Goal: Transaction & Acquisition: Book appointment/travel/reservation

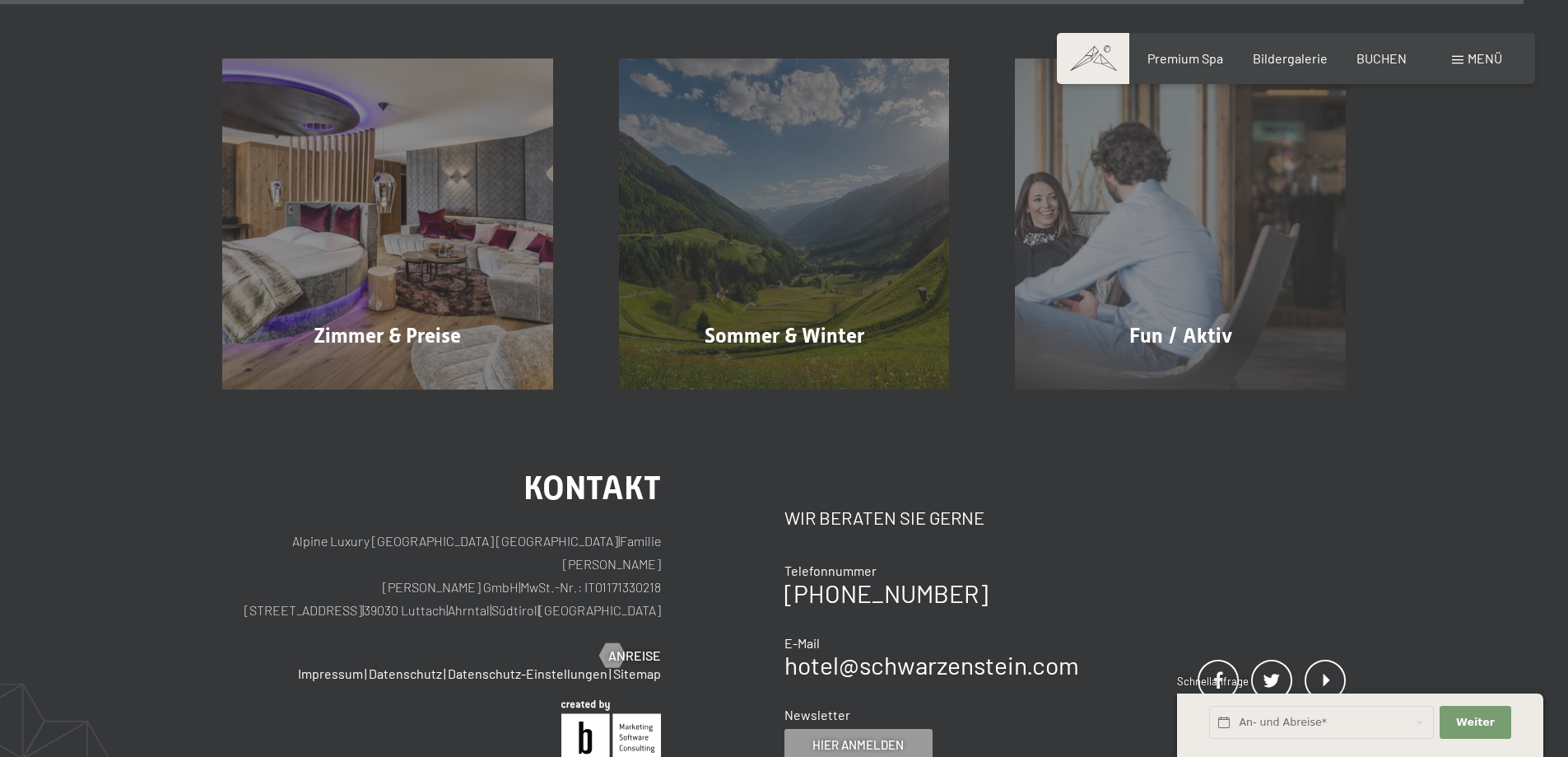
scroll to position [8155, 0]
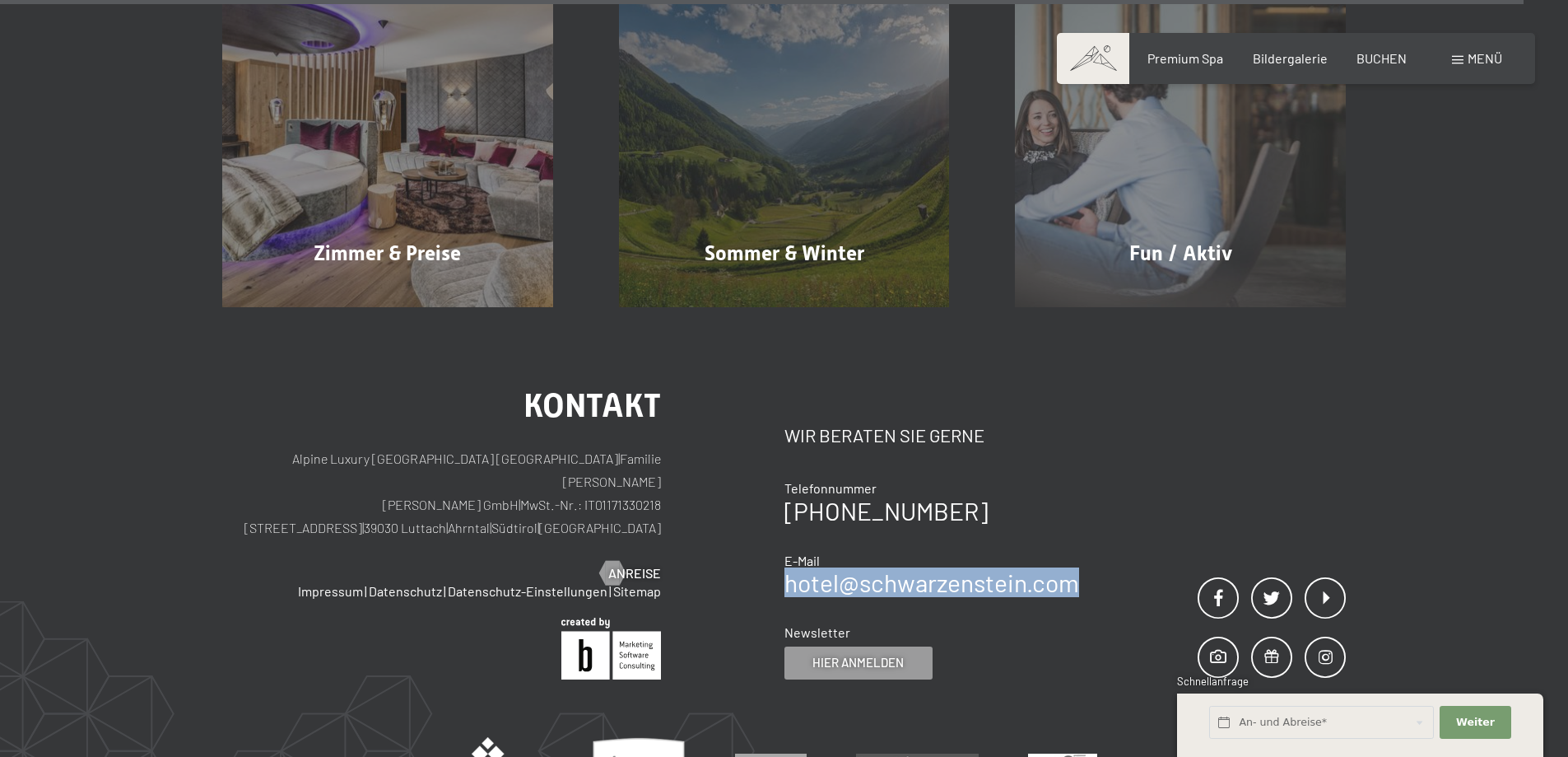
drag, startPoint x: 1099, startPoint y: 503, endPoint x: 786, endPoint y: 514, distance: 313.2
click at [786, 514] on div "Kontakt Wir beraten Sie gerne Telefonnummer +39 0474 674100 E-Mail hotel@ no-sp…" at bounding box center [1066, 535] width 563 height 290
copy link "hotel@ no-spam. schwarzenstein. no-spam. com"
click at [1459, 57] on span at bounding box center [1457, 59] width 12 height 8
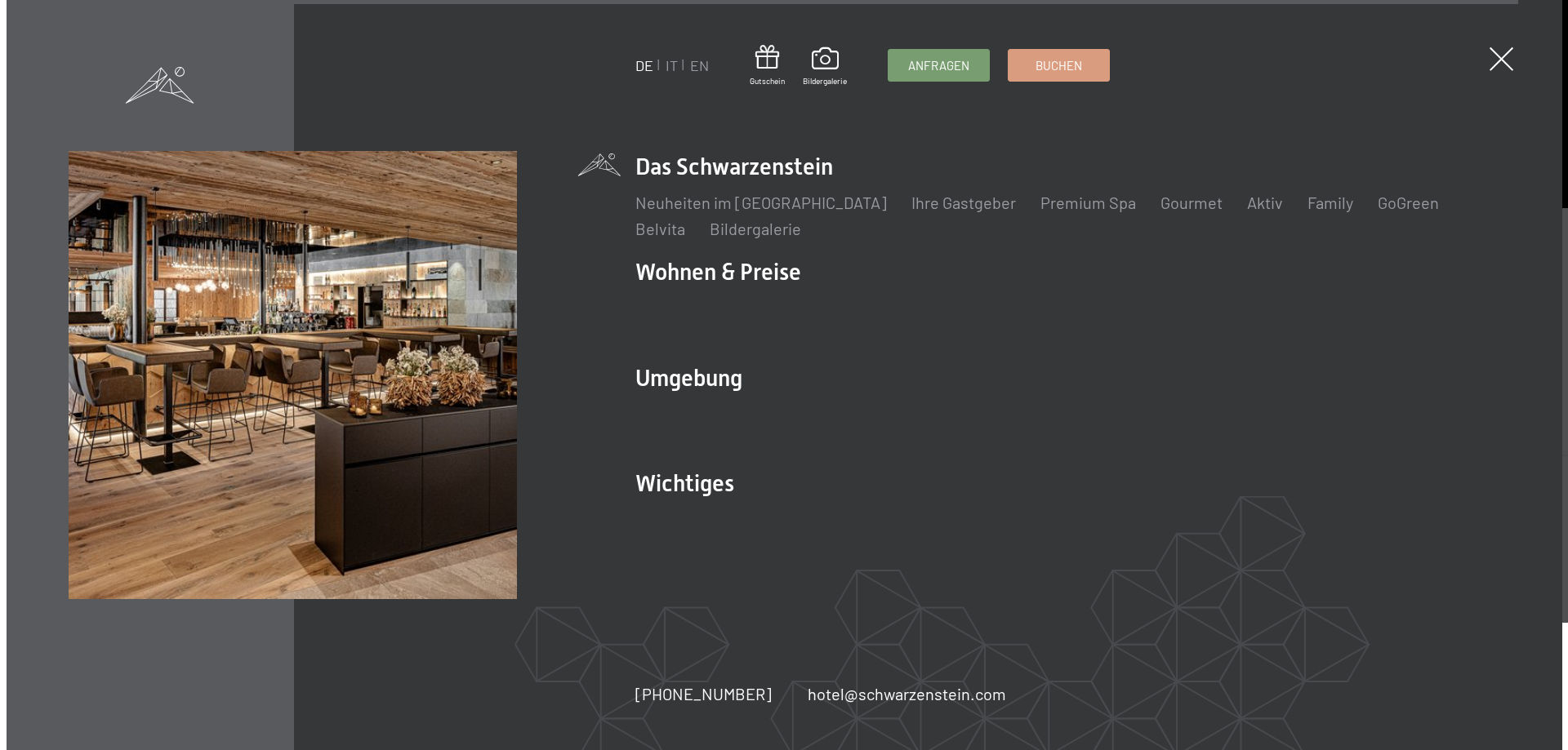
scroll to position [8115, 0]
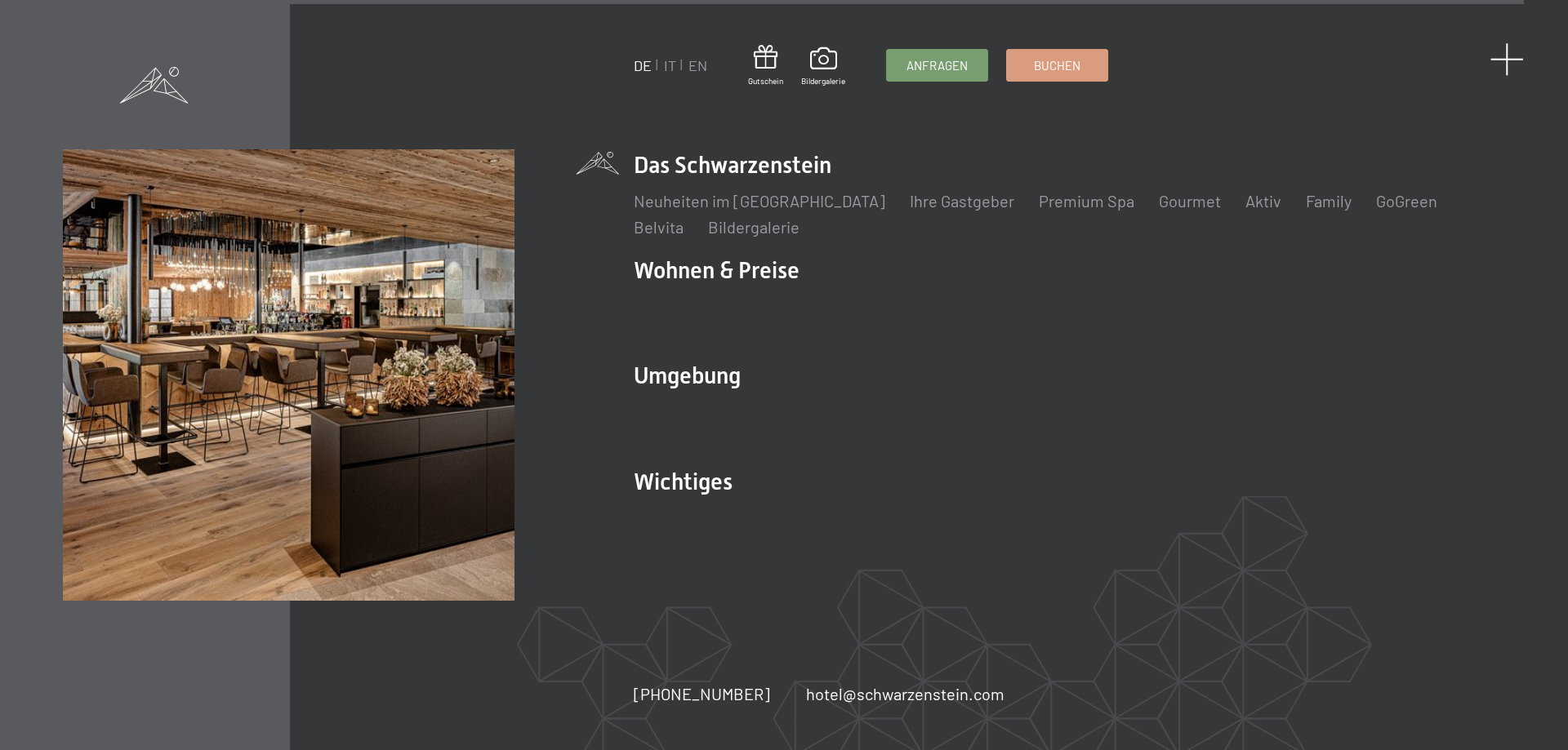
click at [1503, 51] on span at bounding box center [1506, 59] width 34 height 34
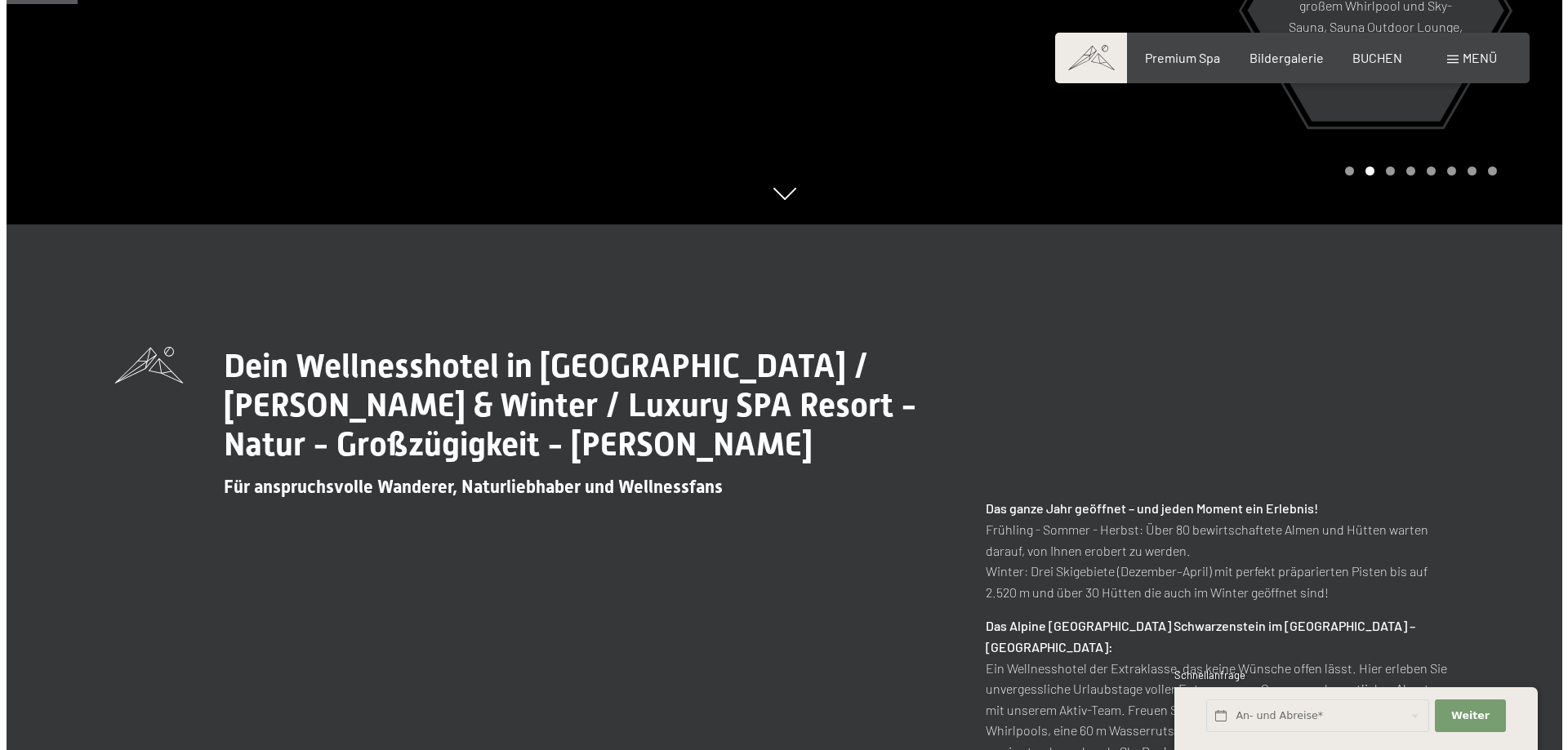
scroll to position [0, 0]
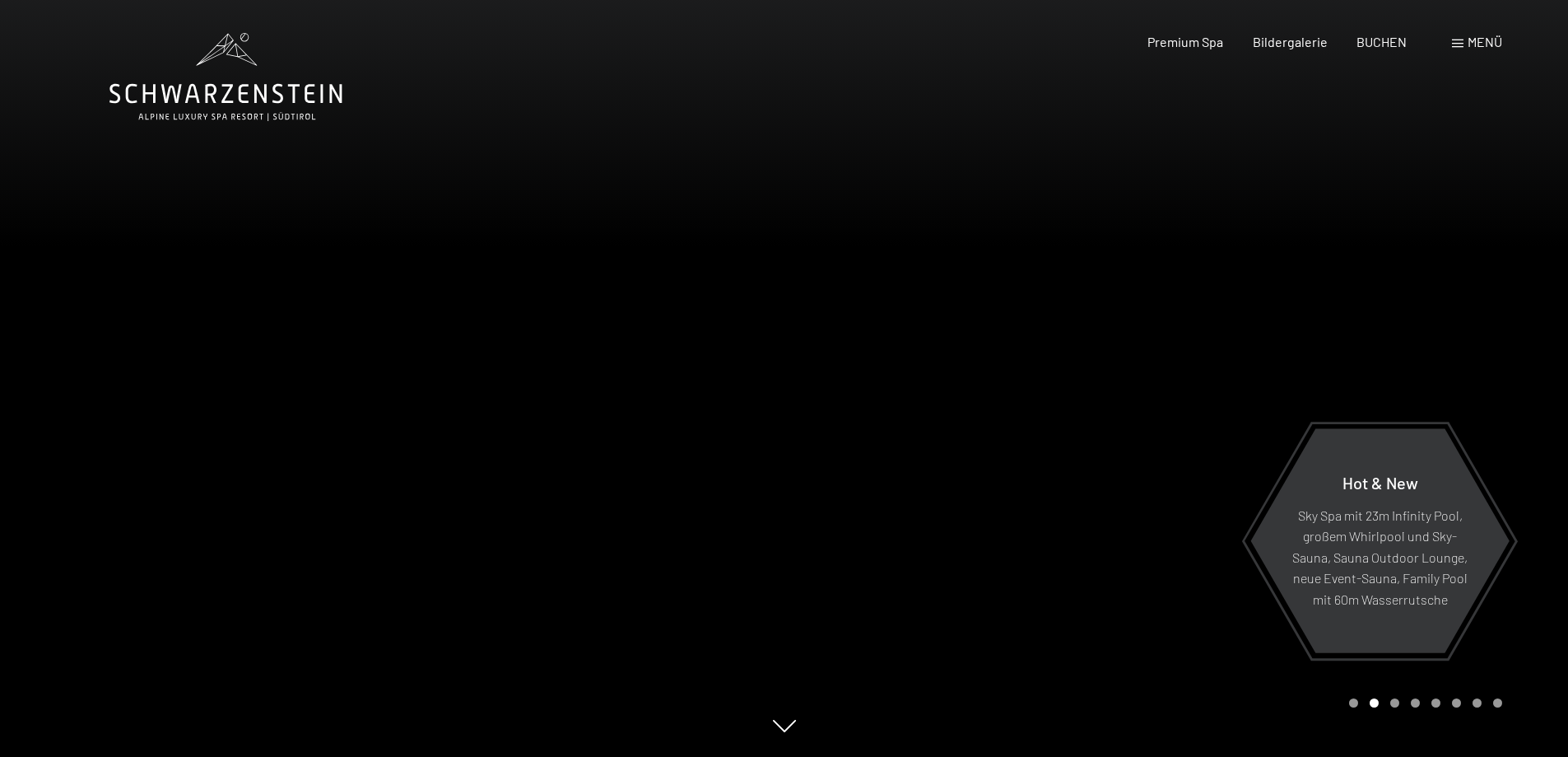
click at [1459, 45] on span at bounding box center [1457, 43] width 12 height 8
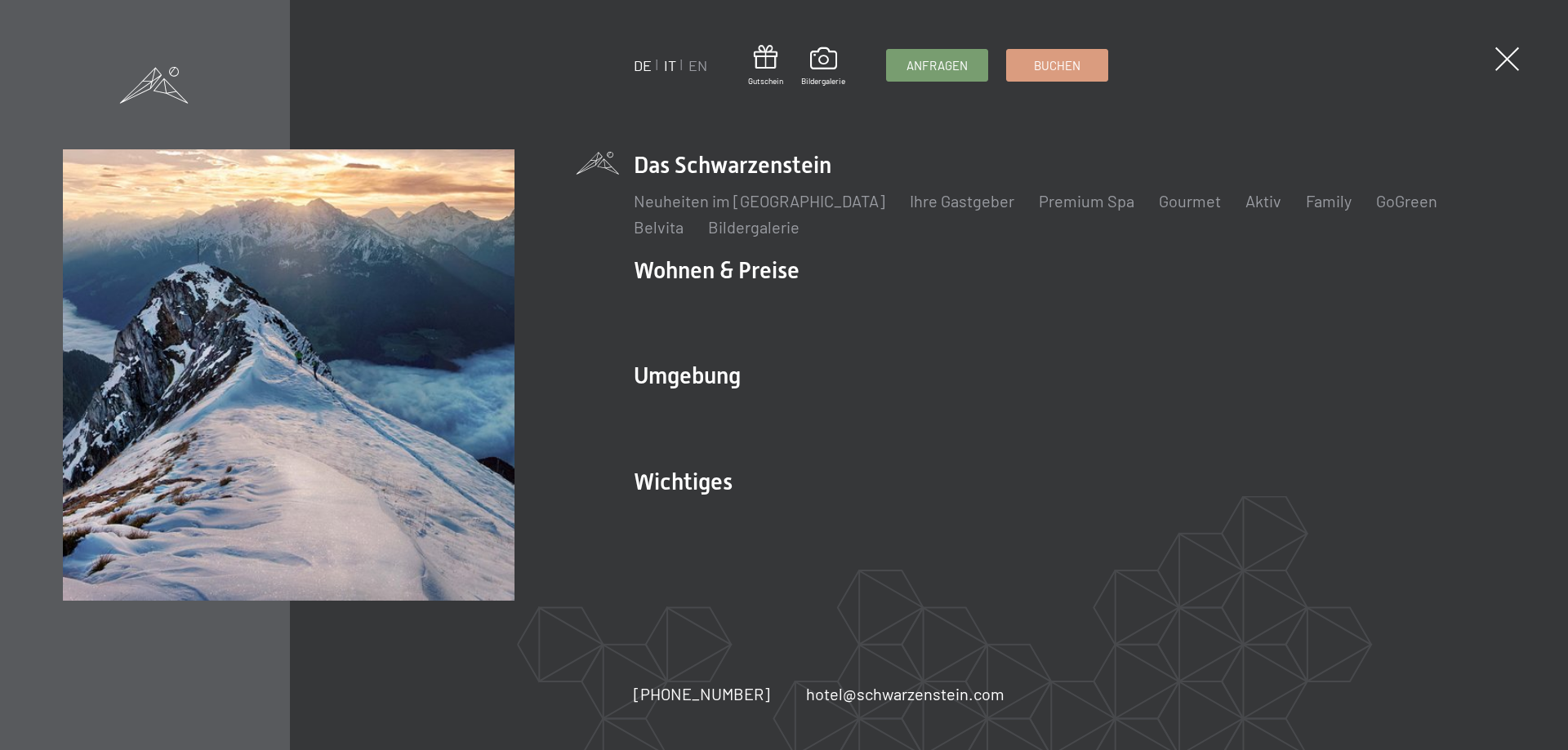
click at [671, 61] on link "IT" at bounding box center [670, 65] width 12 height 18
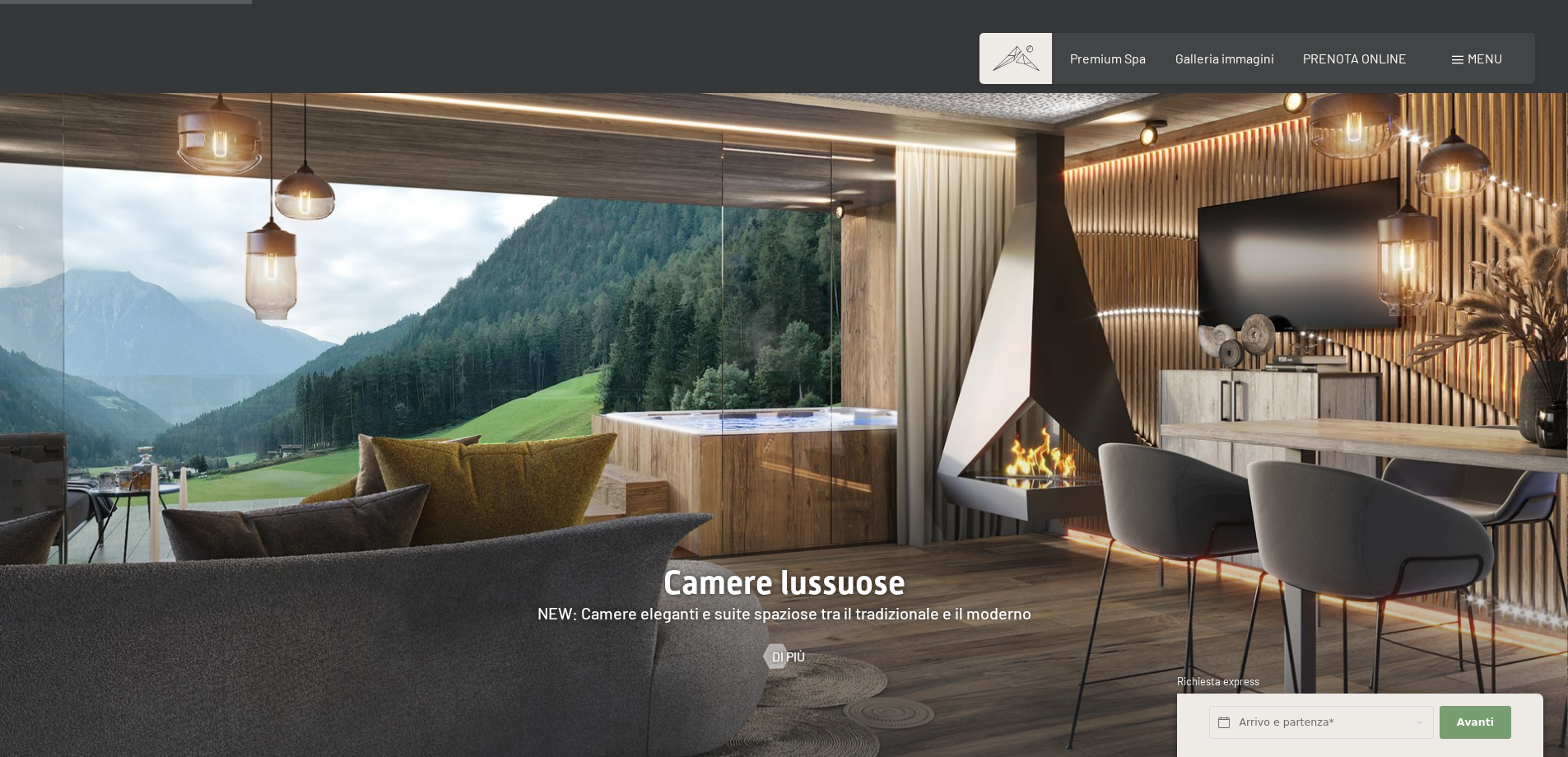
scroll to position [1236, 0]
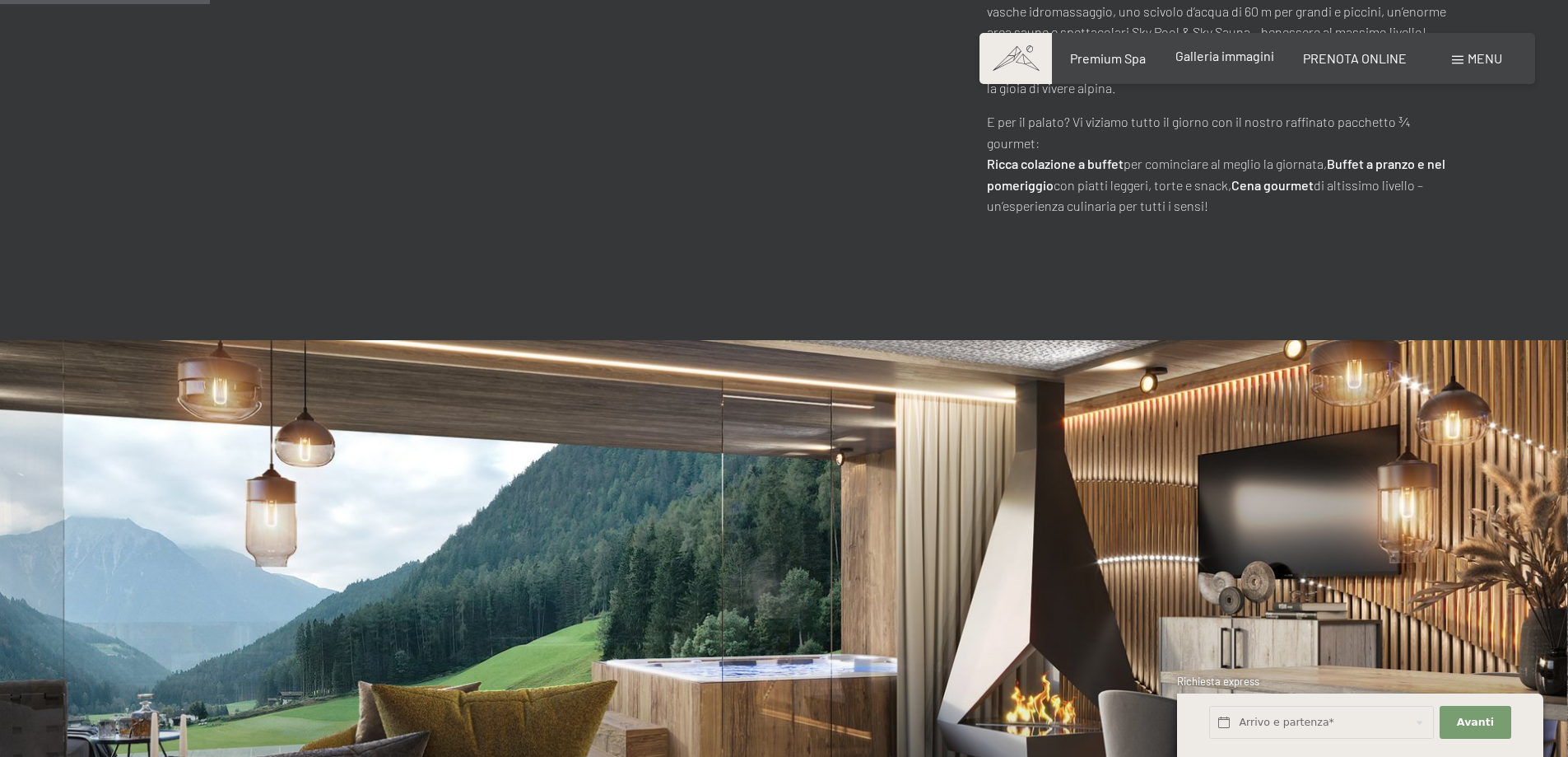
click at [1227, 60] on span "Galleria immagini" at bounding box center [1225, 55] width 99 height 16
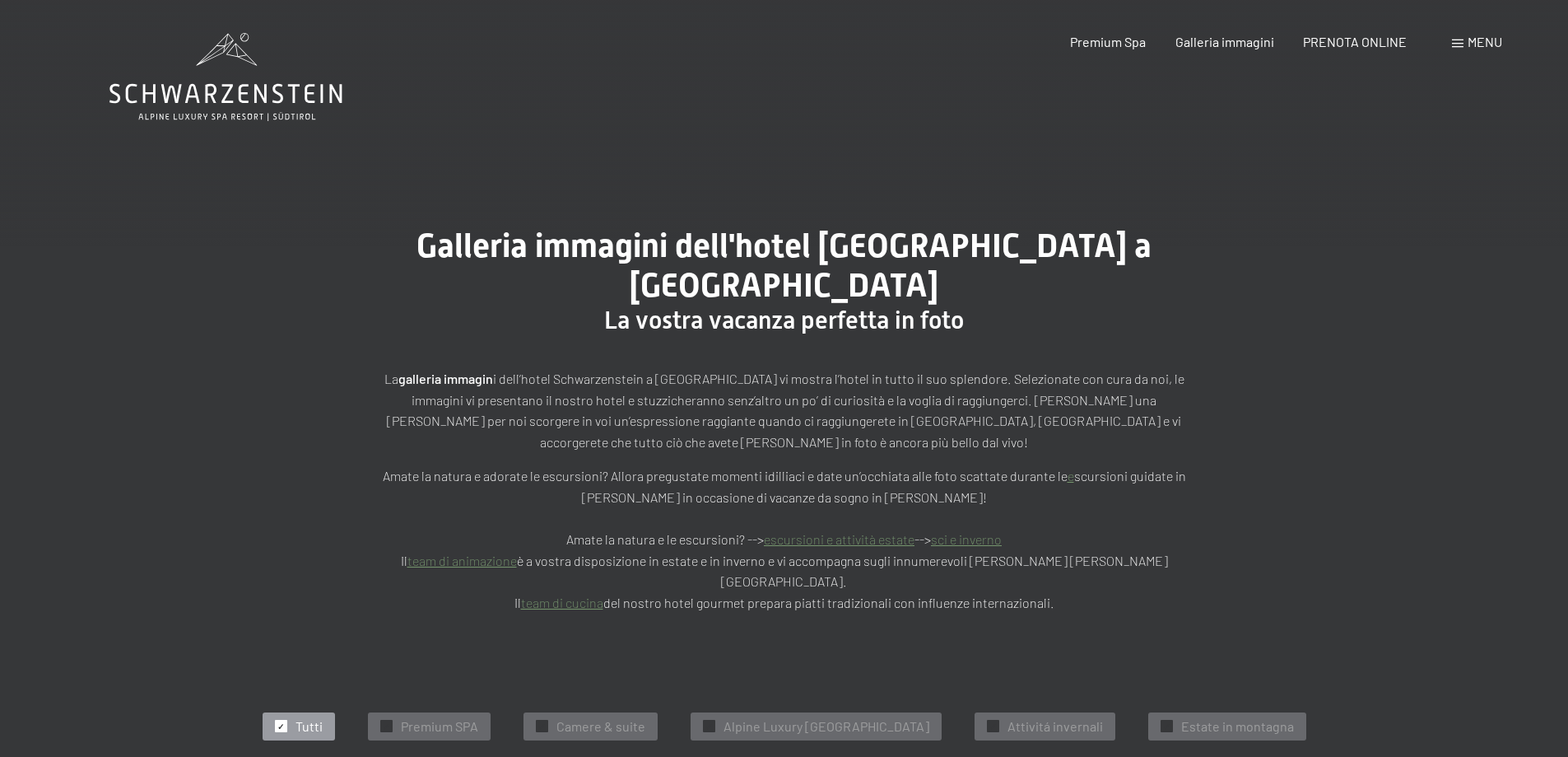
scroll to position [247, 0]
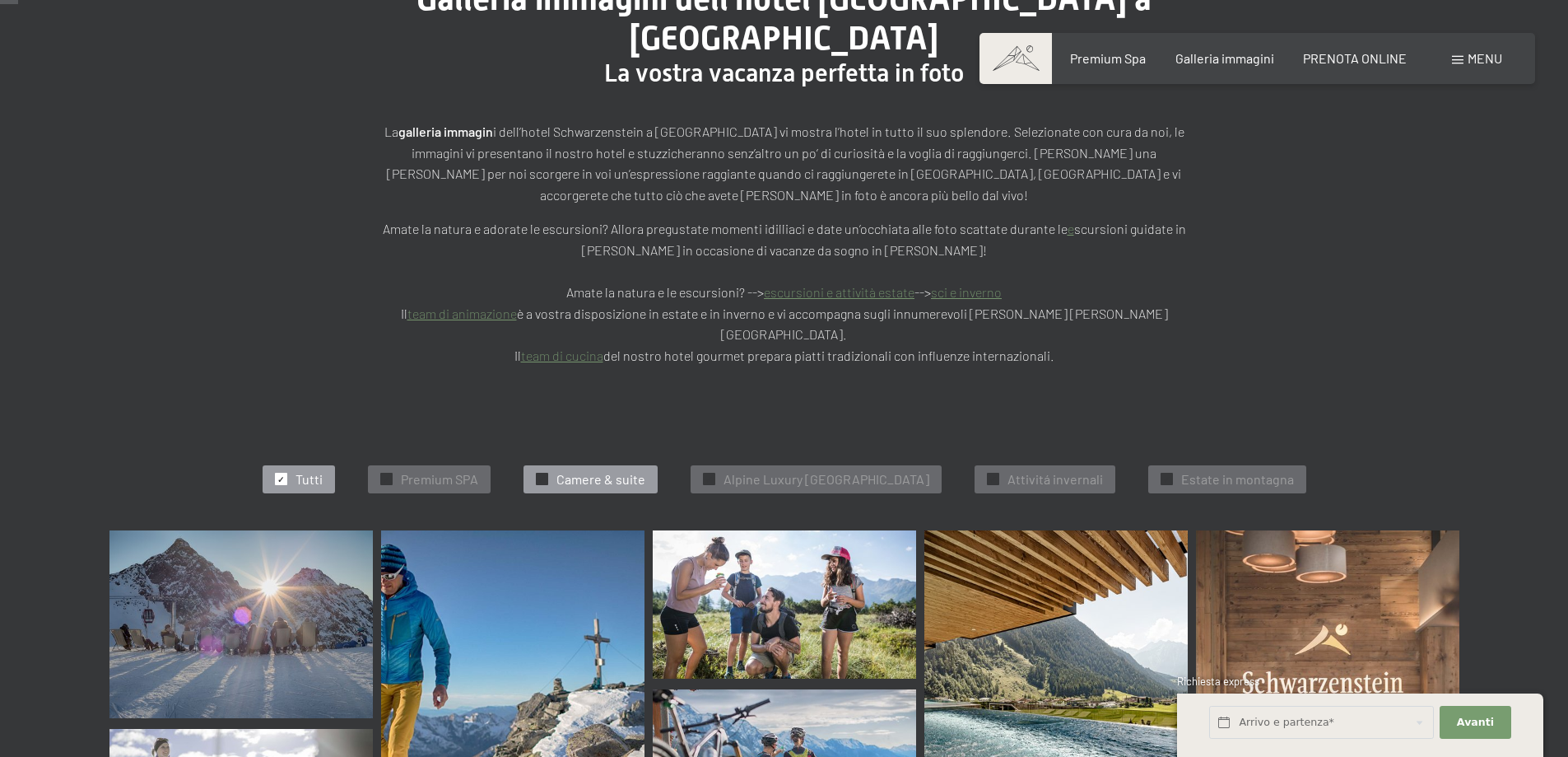
click at [539, 473] on span "✓" at bounding box center [542, 479] width 6 height 12
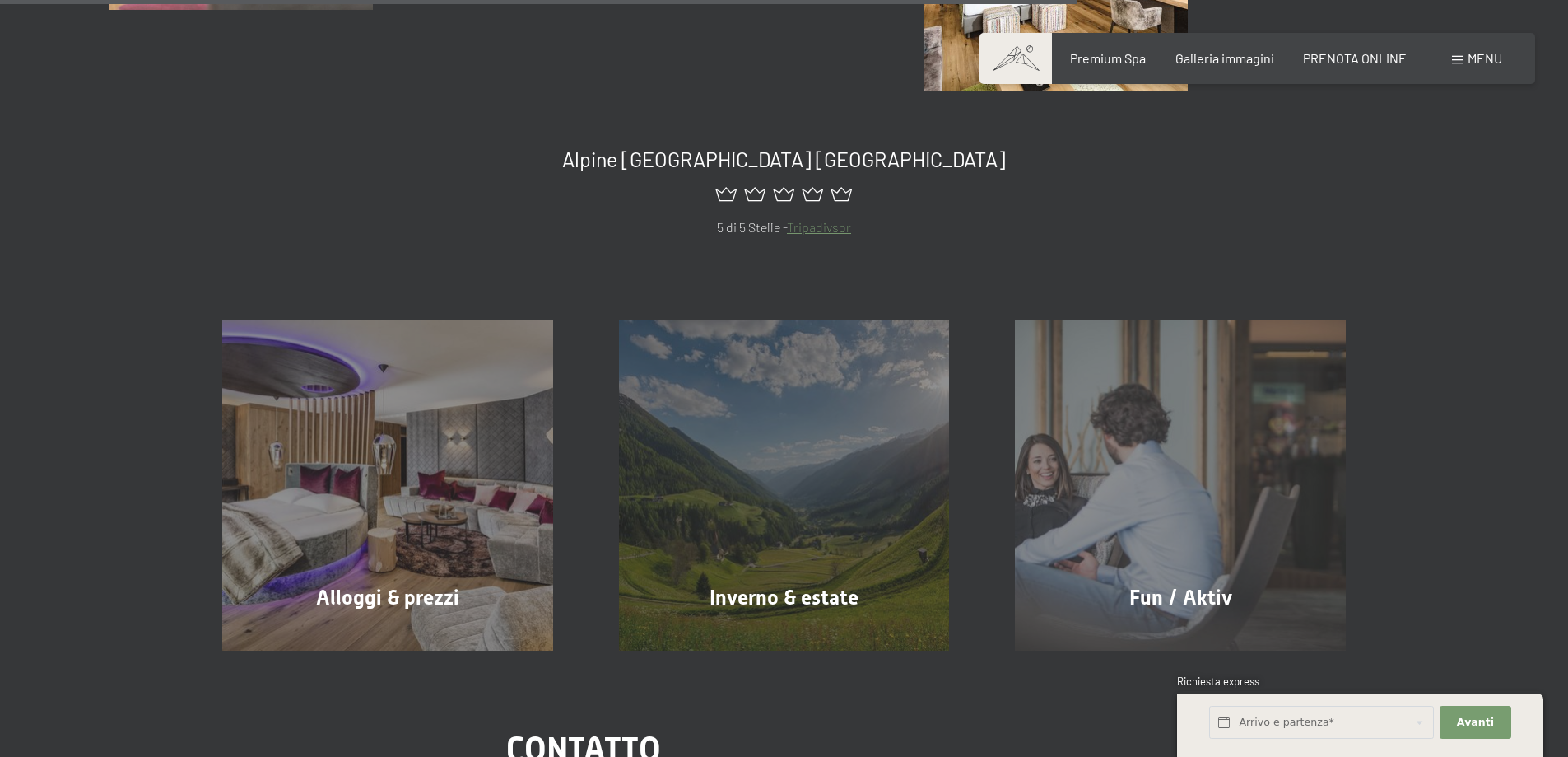
scroll to position [1652, 0]
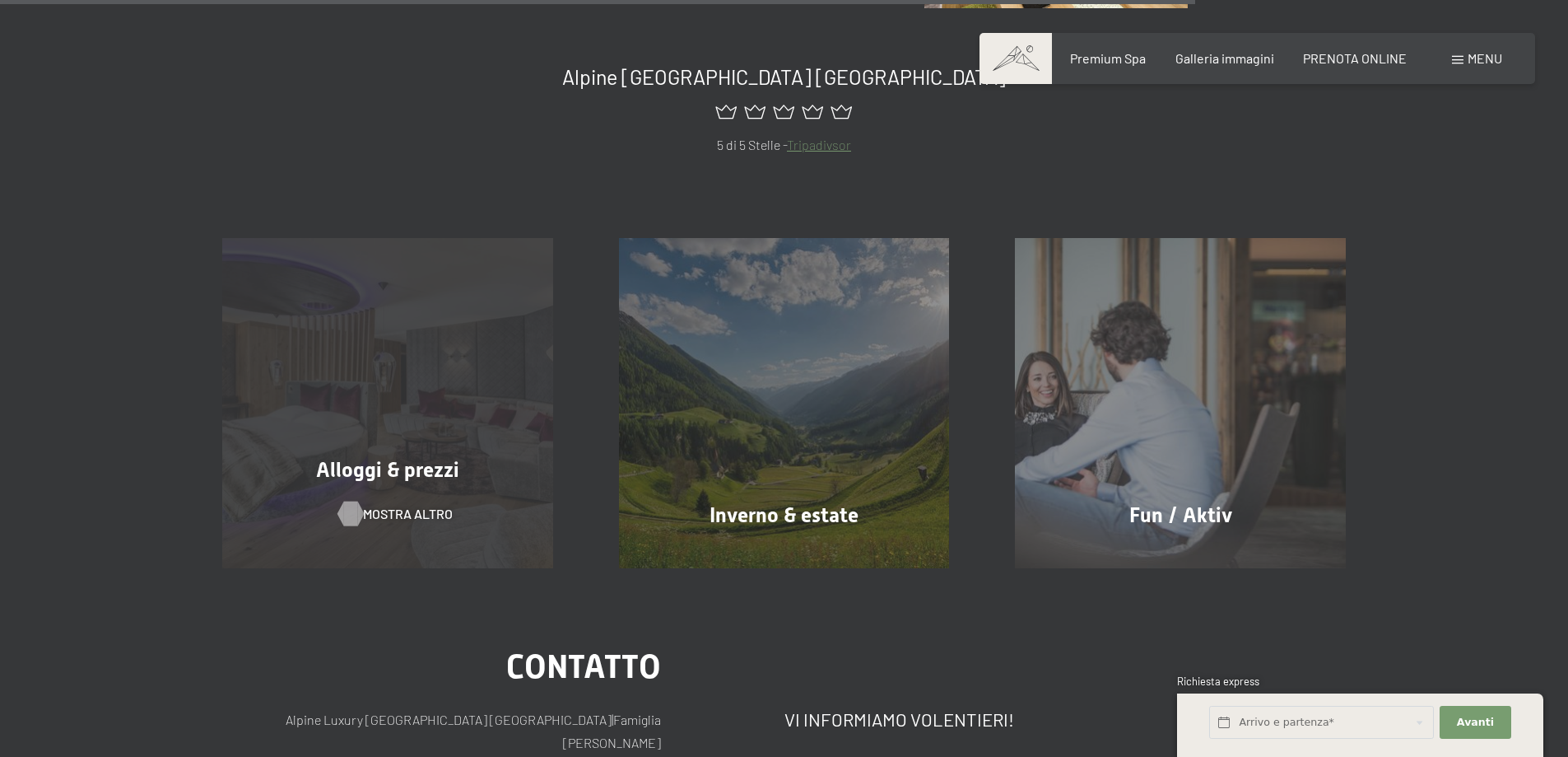
click at [409, 505] on span "mostra altro" at bounding box center [408, 514] width 90 height 18
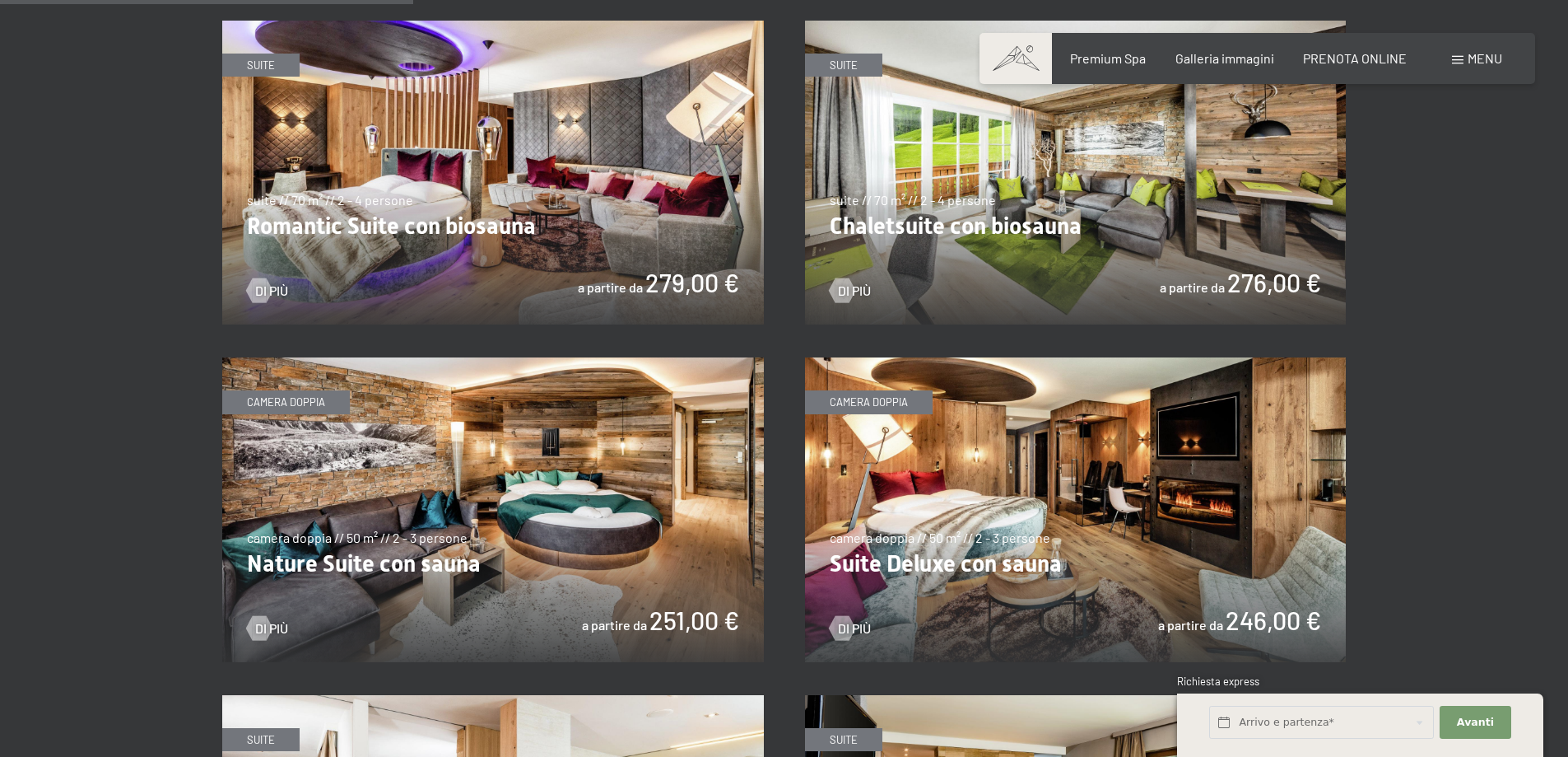
scroll to position [1483, 0]
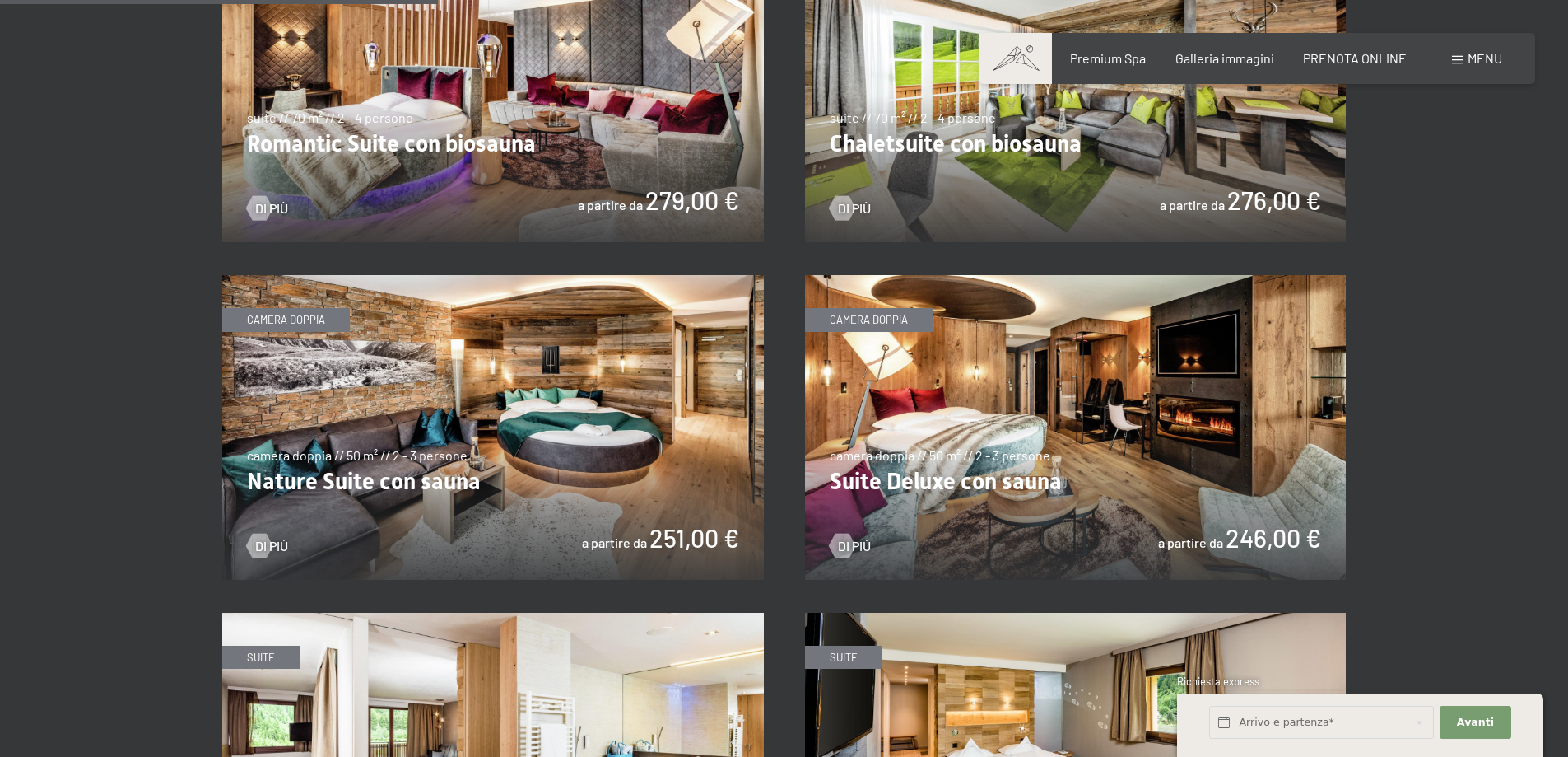
click at [1120, 462] on img at bounding box center [1076, 427] width 542 height 305
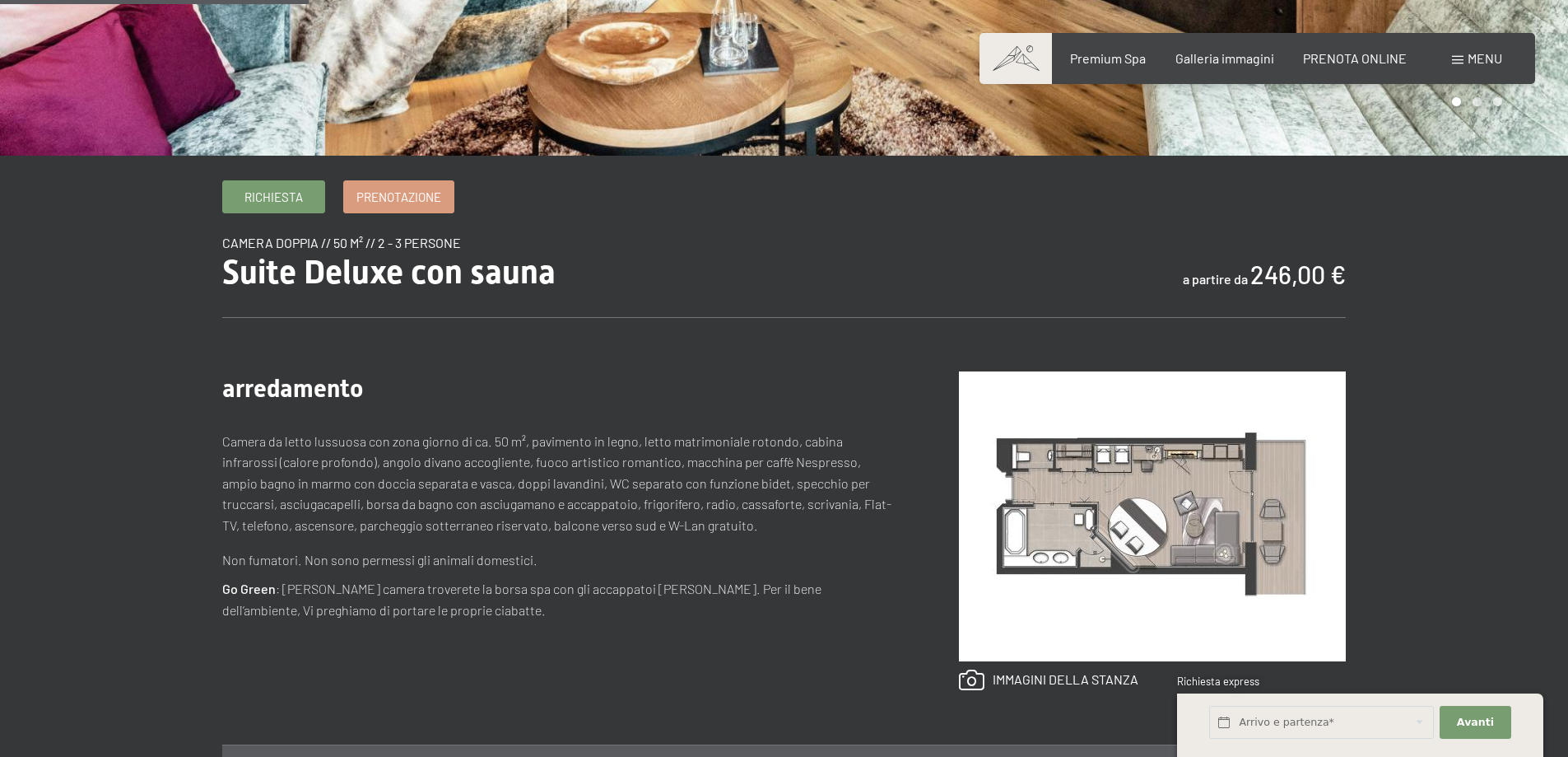
scroll to position [494, 0]
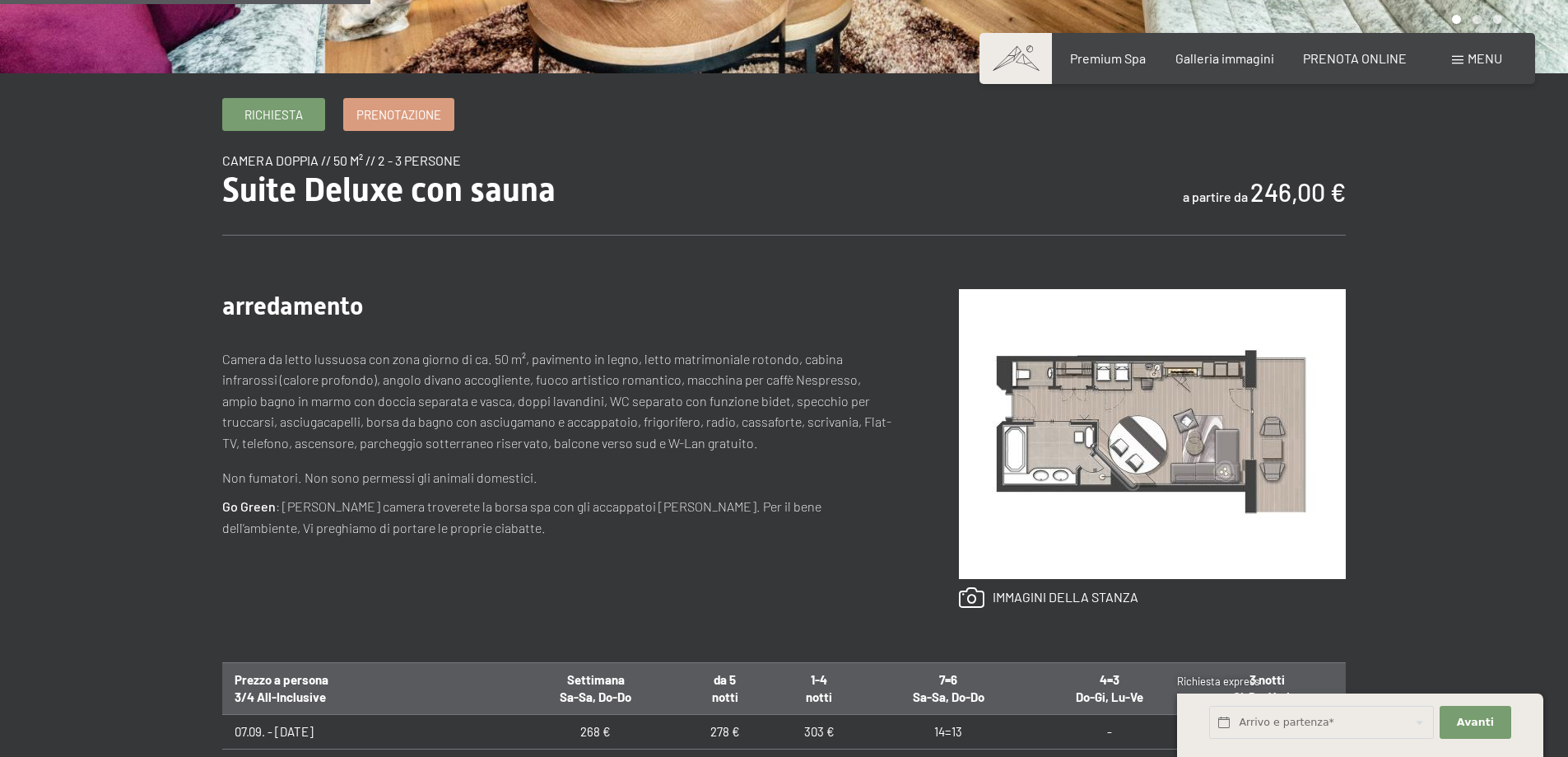
click at [1011, 453] on img at bounding box center [1152, 434] width 387 height 290
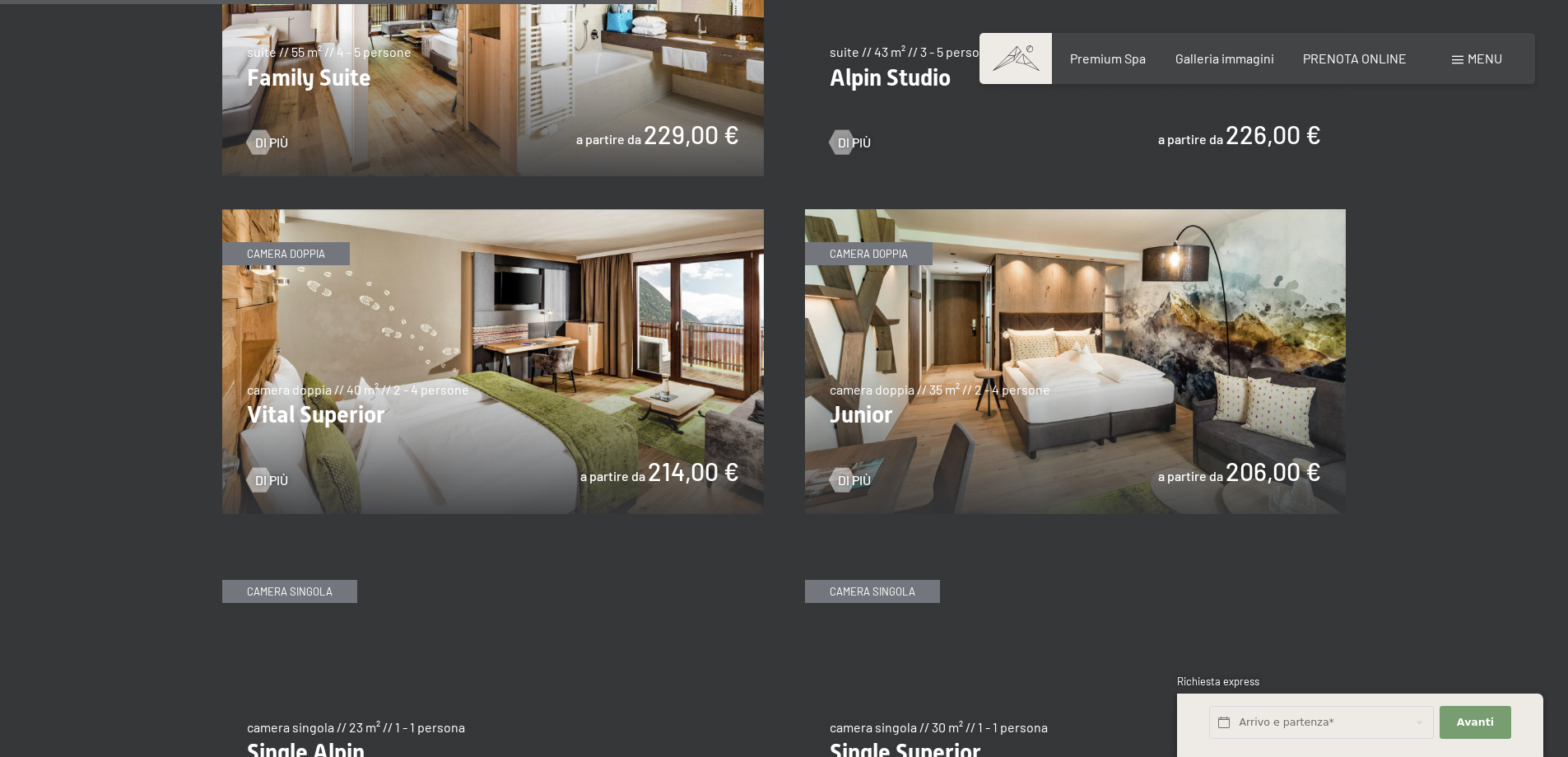
scroll to position [2142, 0]
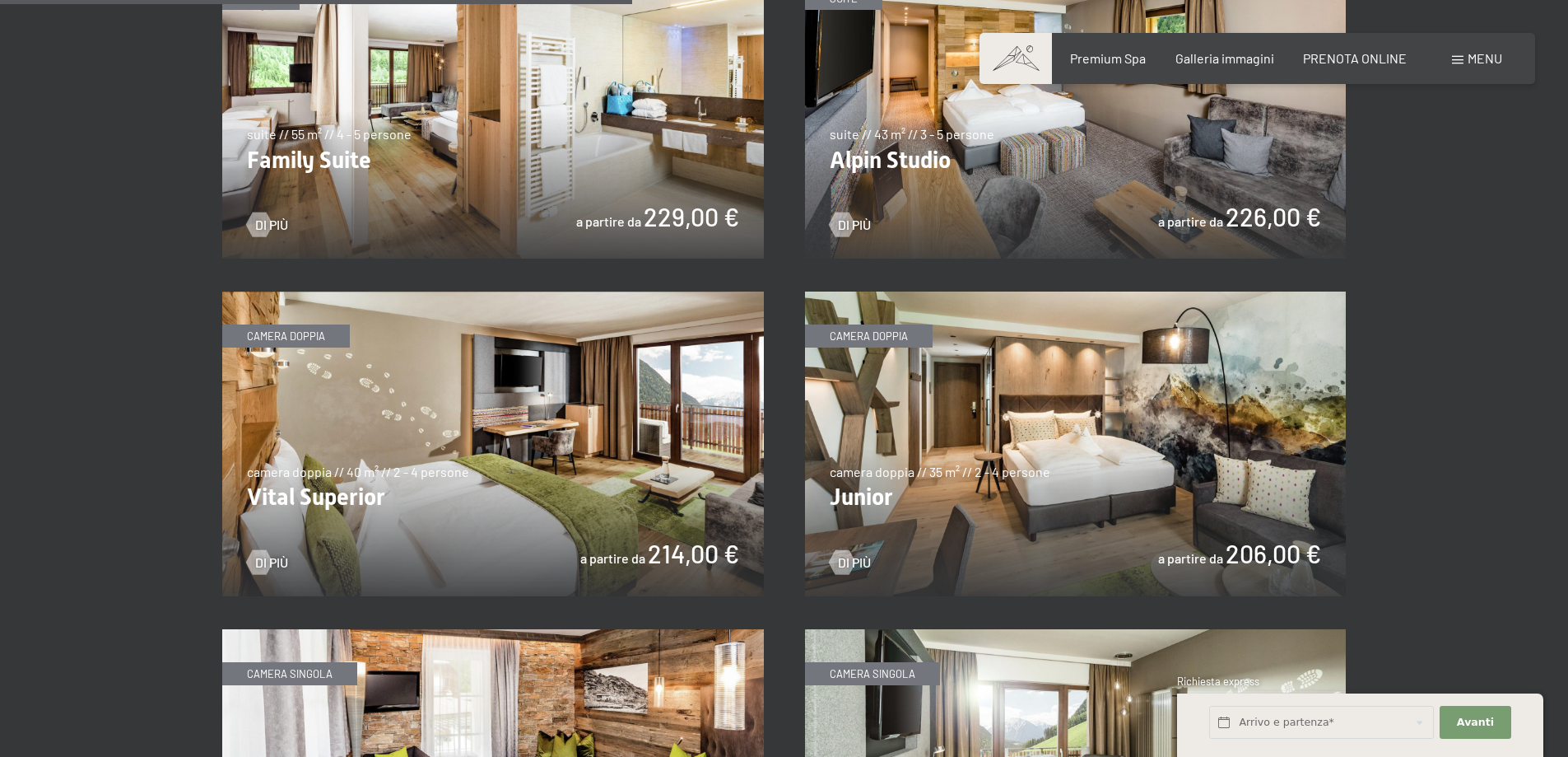
click at [1074, 453] on img at bounding box center [1076, 444] width 542 height 305
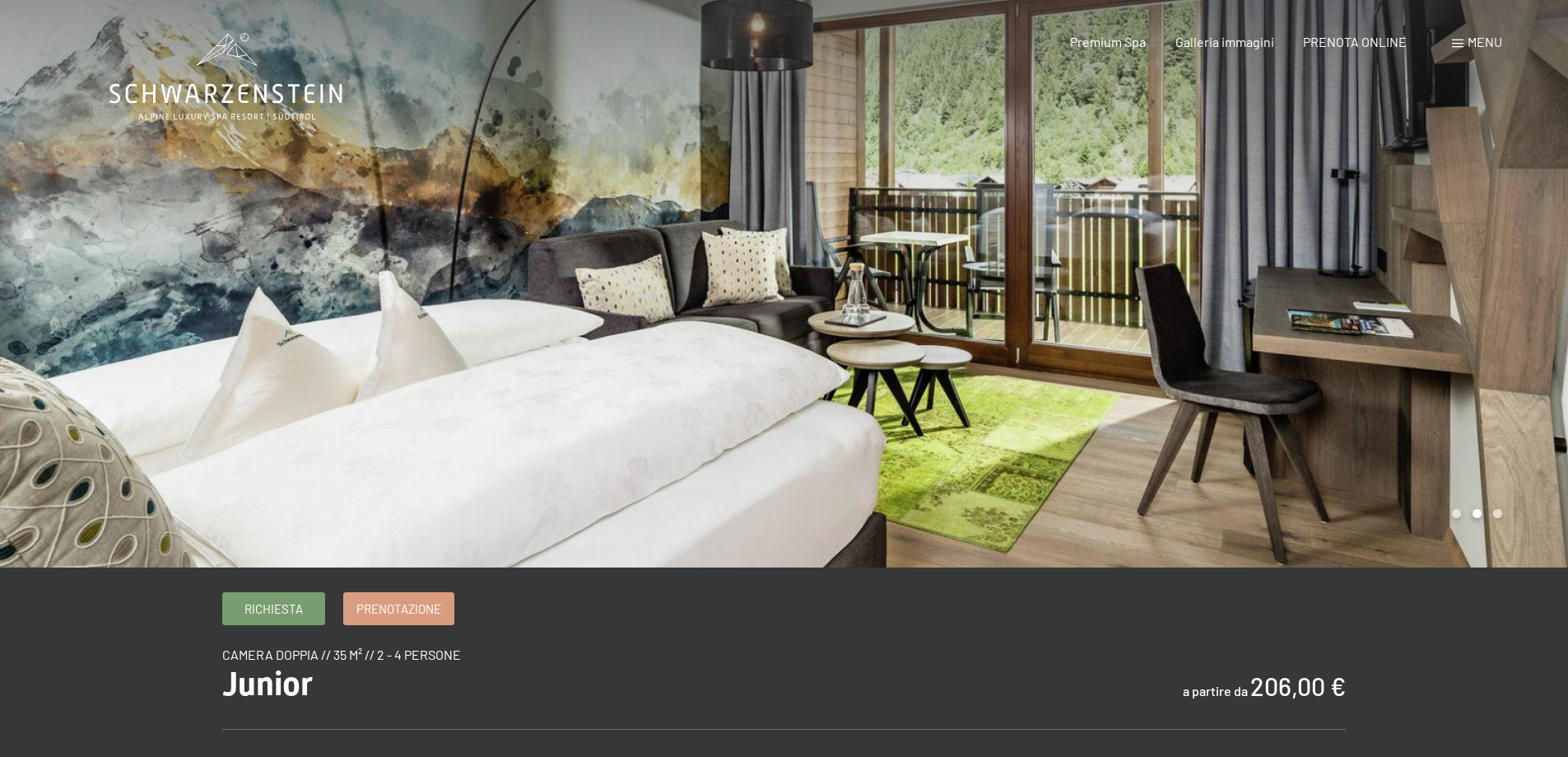
click at [1511, 395] on div at bounding box center [1177, 284] width 785 height 568
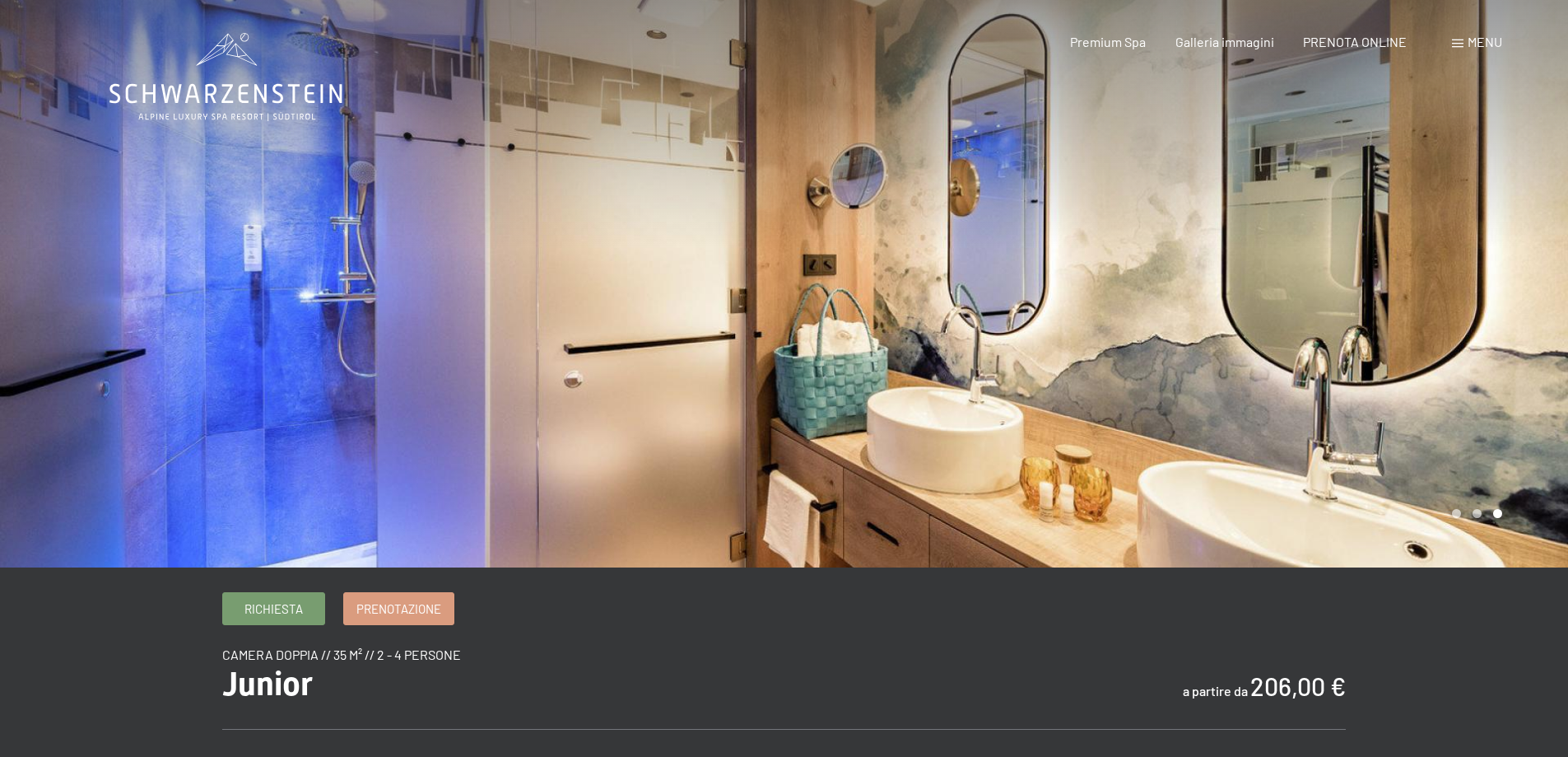
click at [1503, 395] on div at bounding box center [1177, 284] width 785 height 568
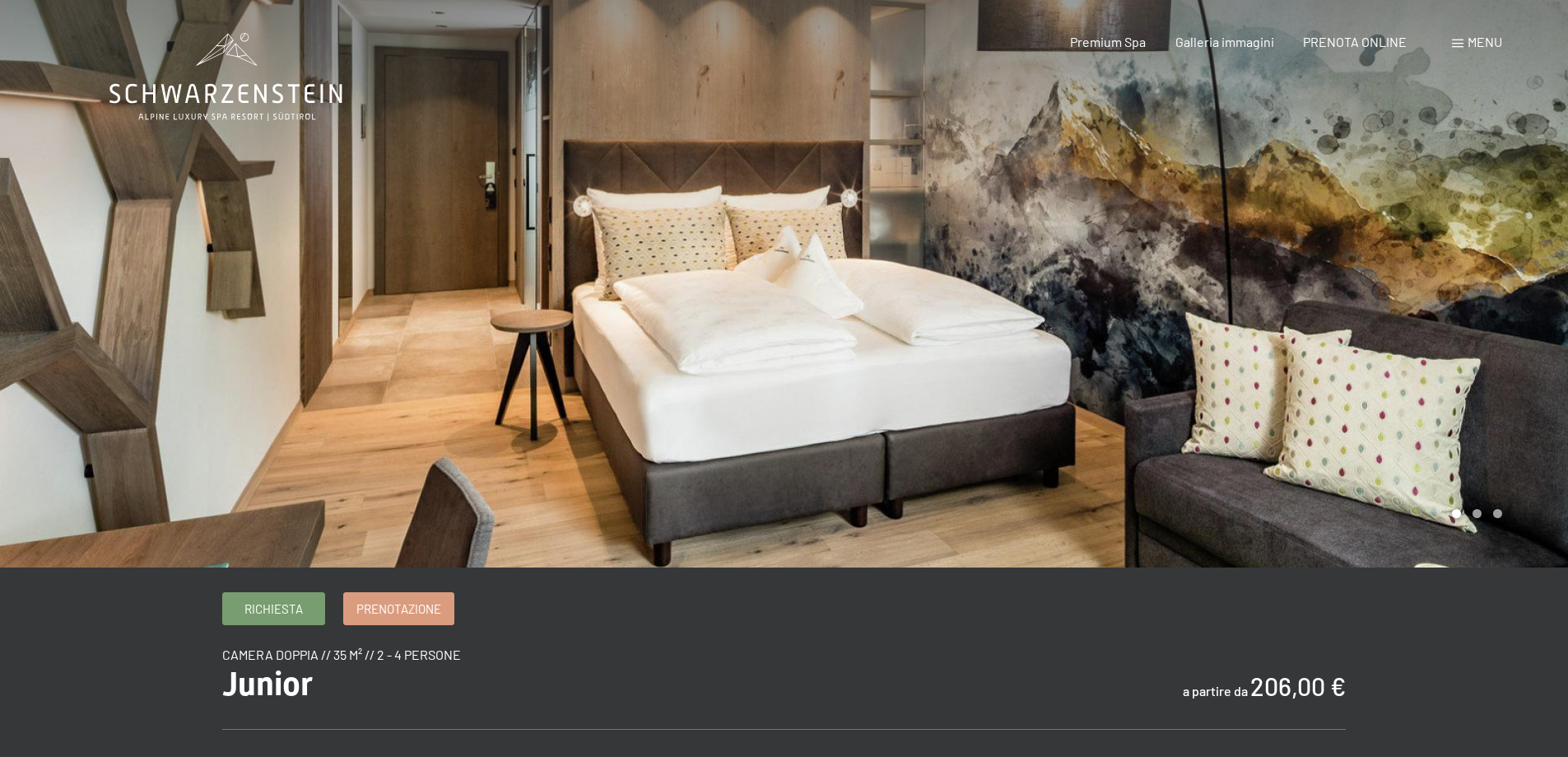
click at [1503, 395] on div at bounding box center [1177, 284] width 785 height 568
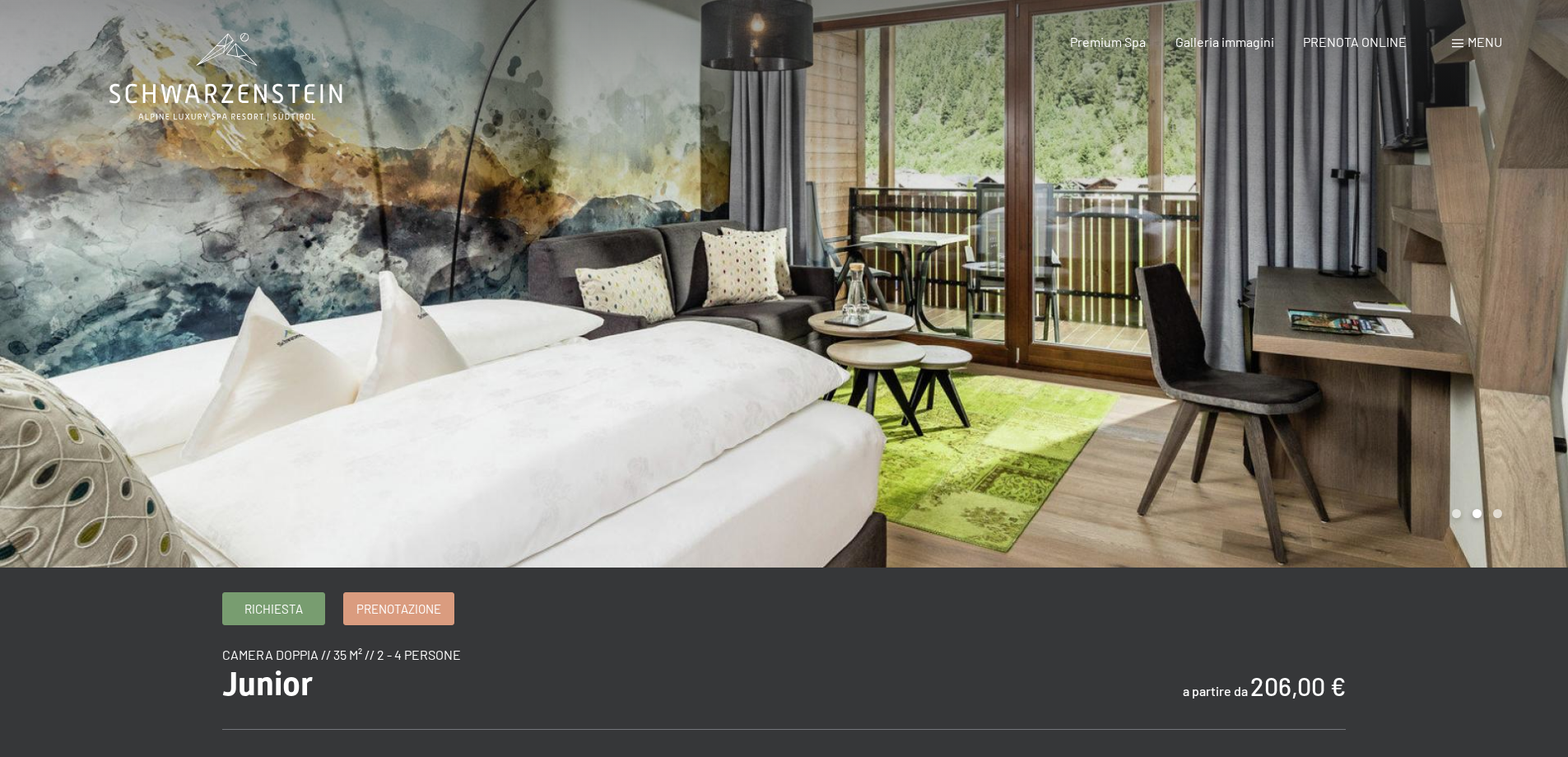
scroll to position [330, 0]
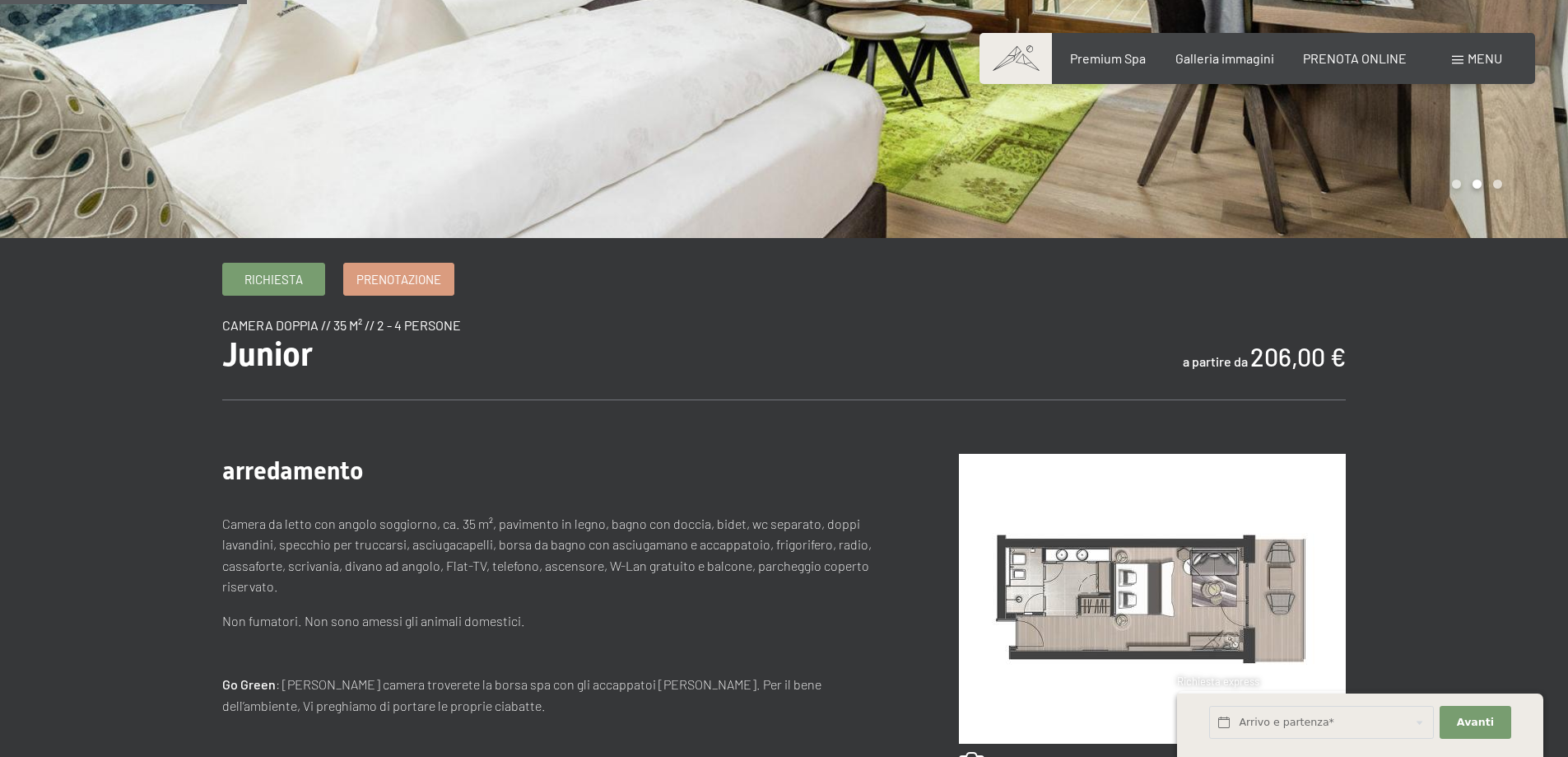
click at [1187, 615] on img at bounding box center [1152, 599] width 387 height 290
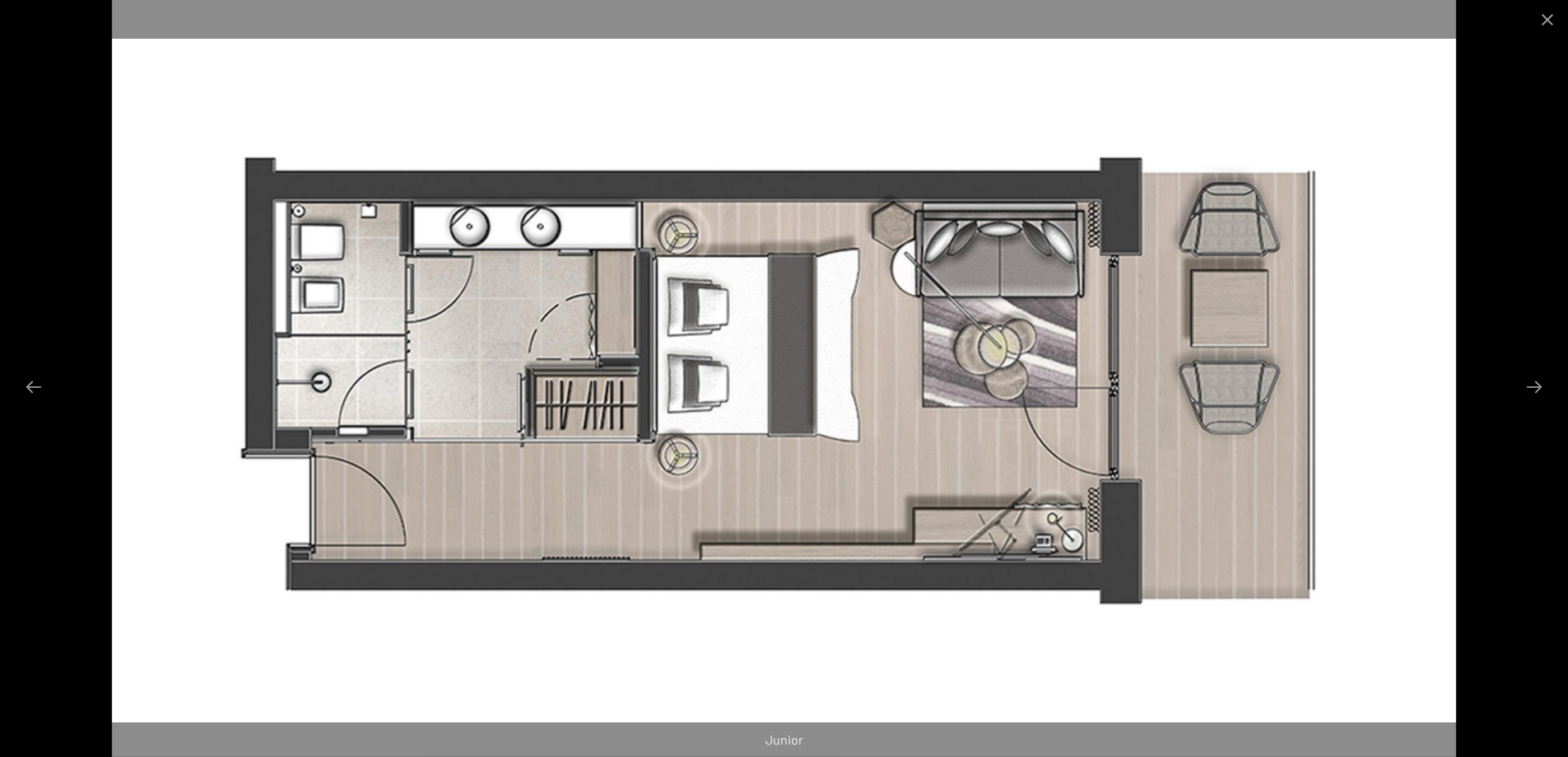
scroll to position [412, 0]
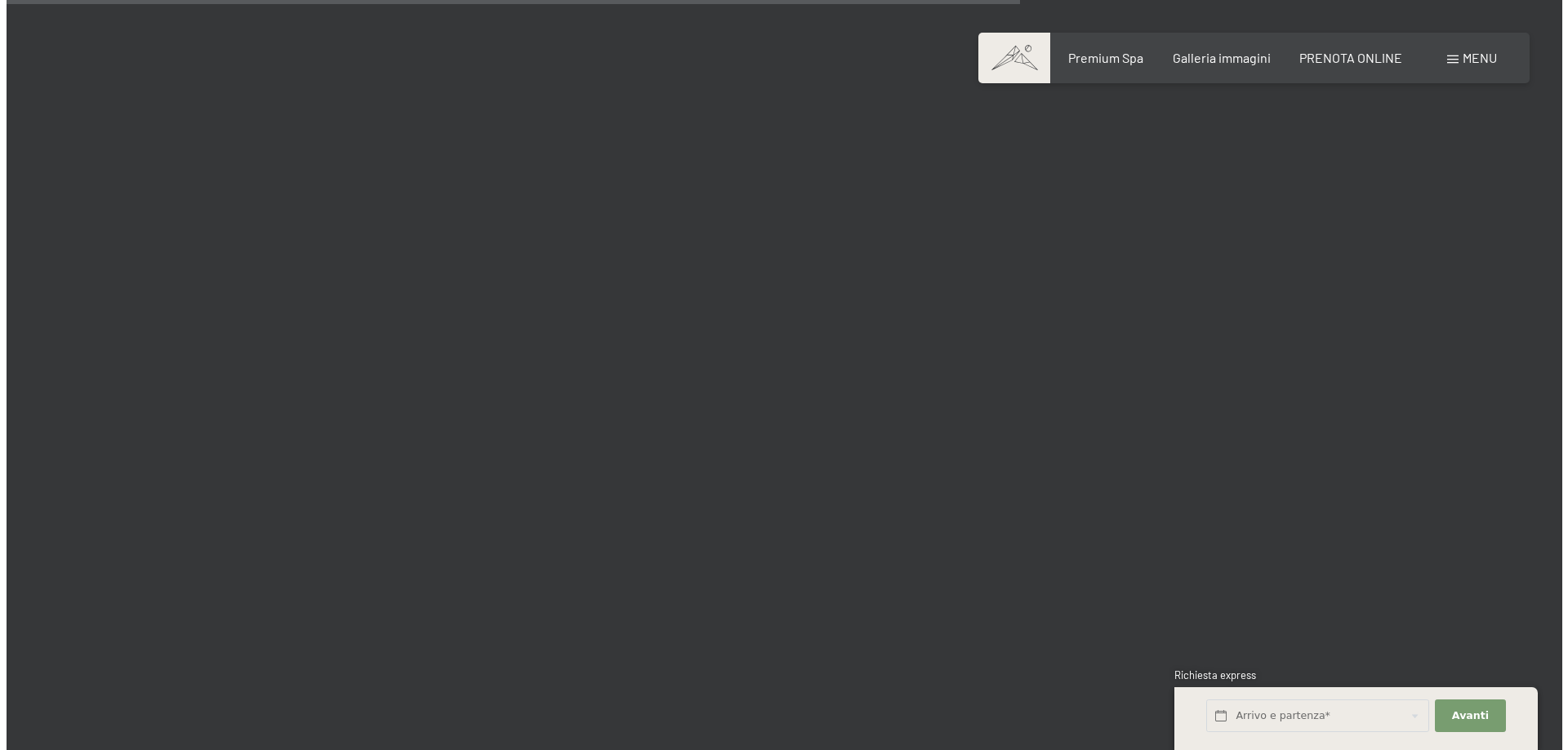
scroll to position [3346, 0]
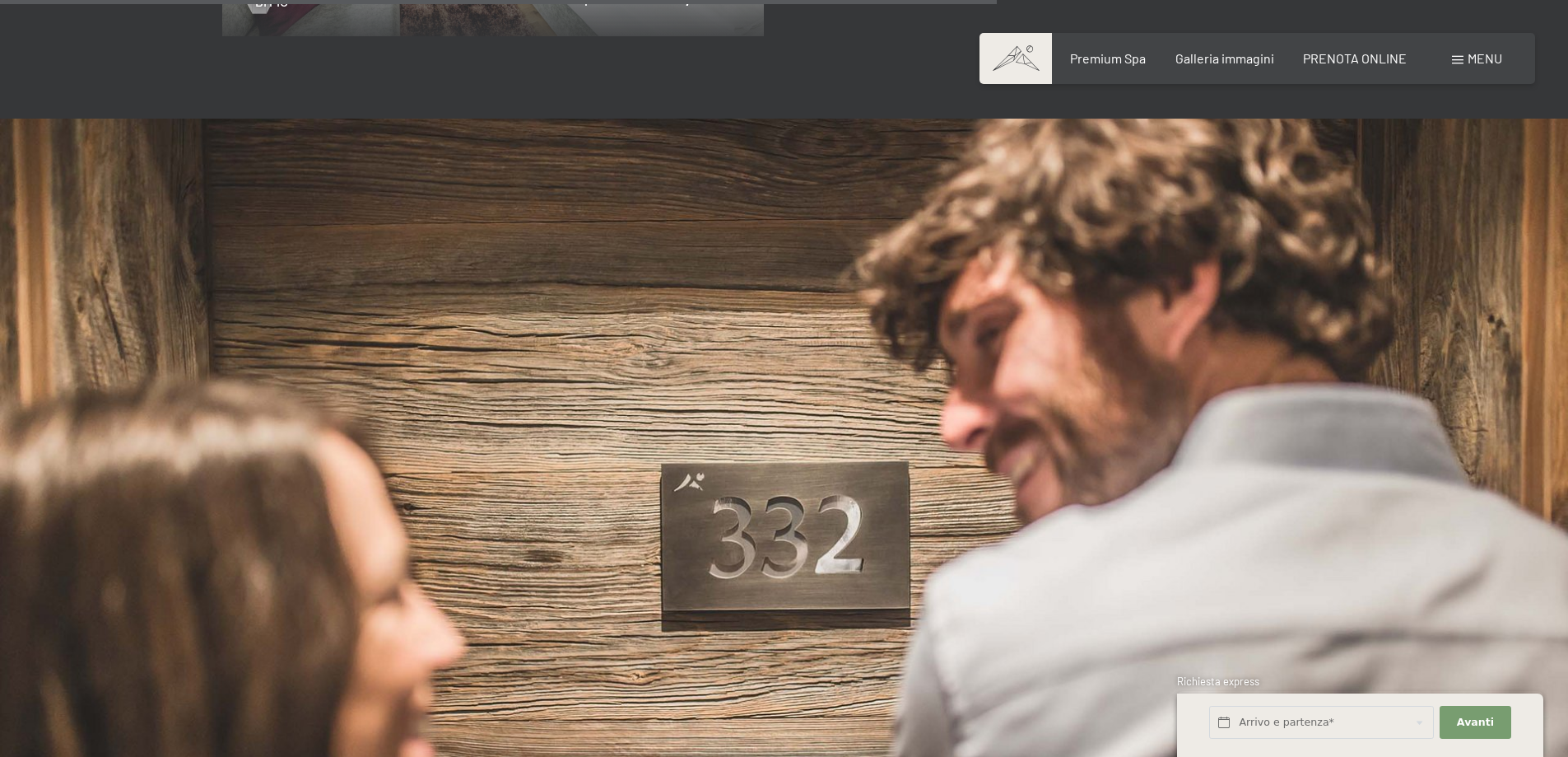
click at [1452, 58] on span at bounding box center [1457, 59] width 12 height 8
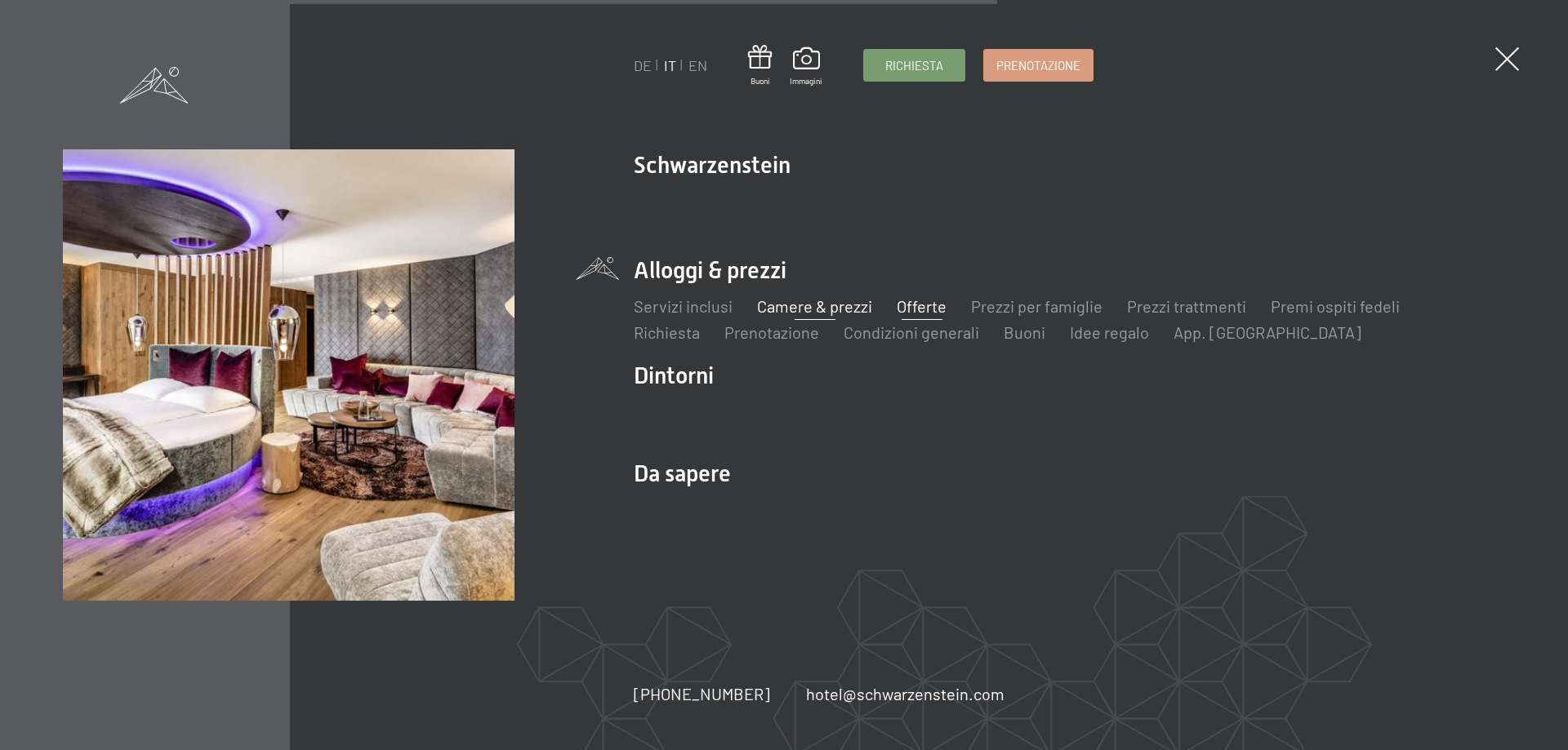
click at [929, 304] on link "Offerte" at bounding box center [921, 307] width 50 height 20
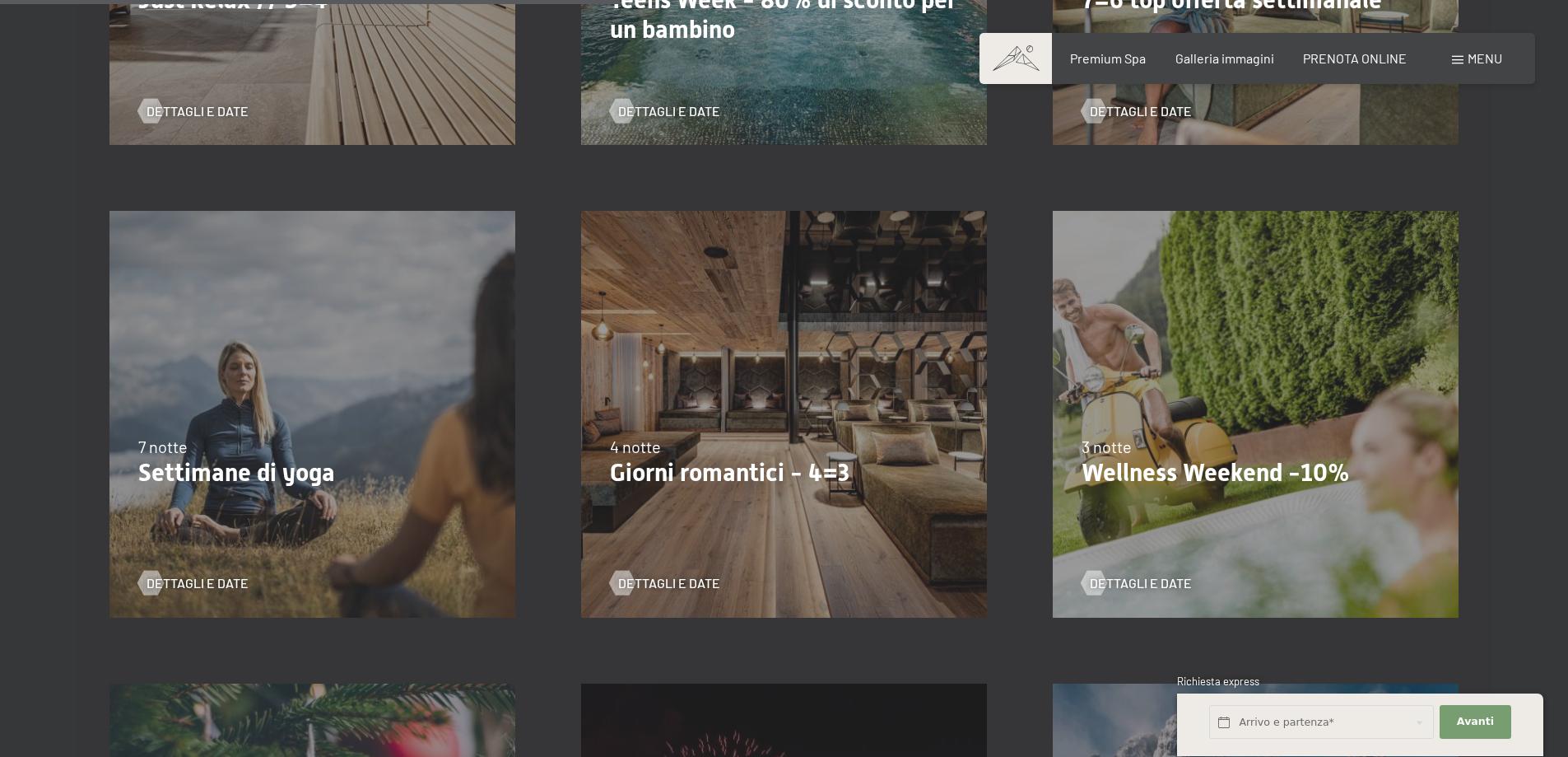
scroll to position [1318, 0]
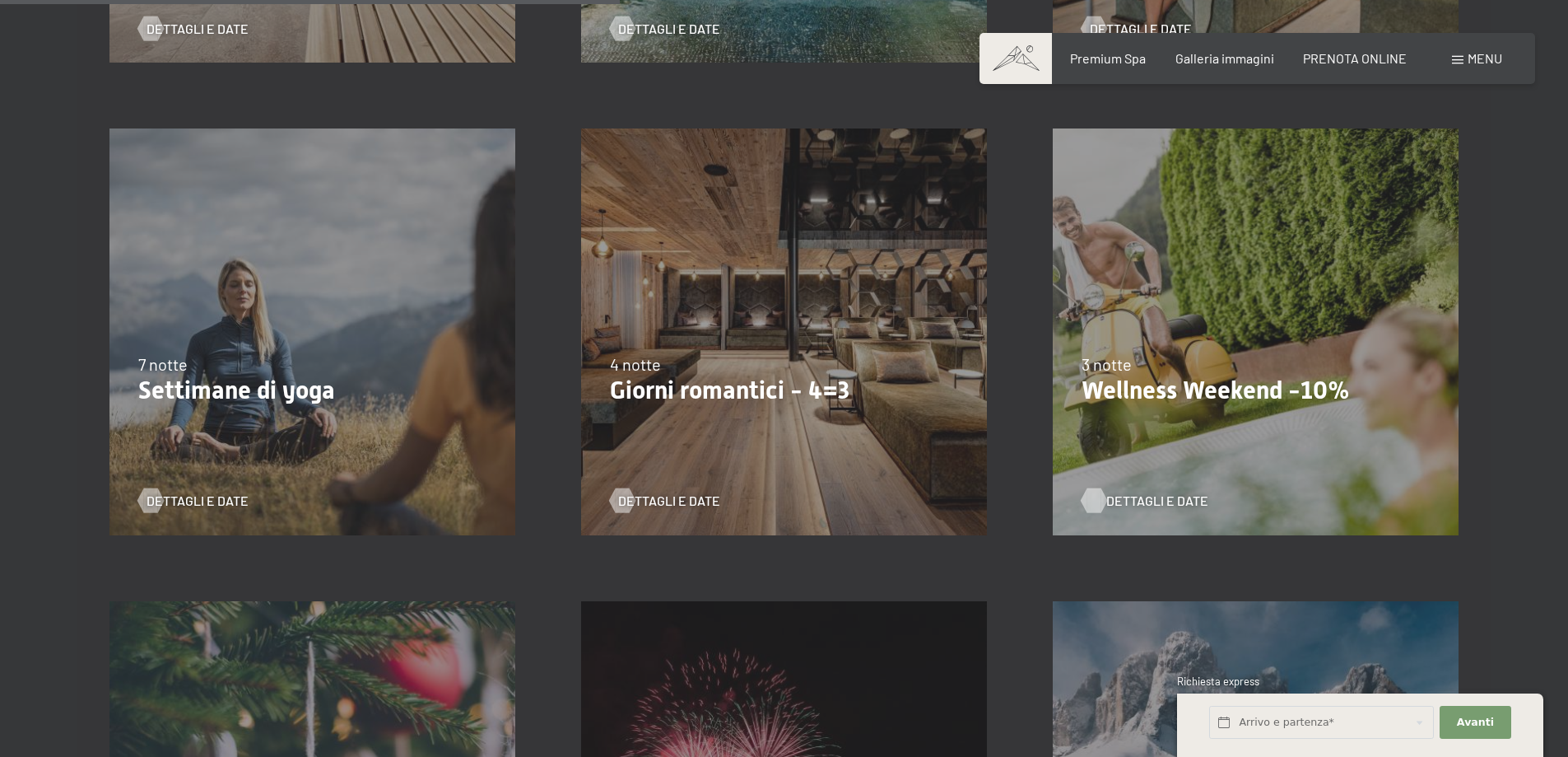
click at [1140, 501] on span "Dettagli e Date" at bounding box center [1157, 501] width 102 height 18
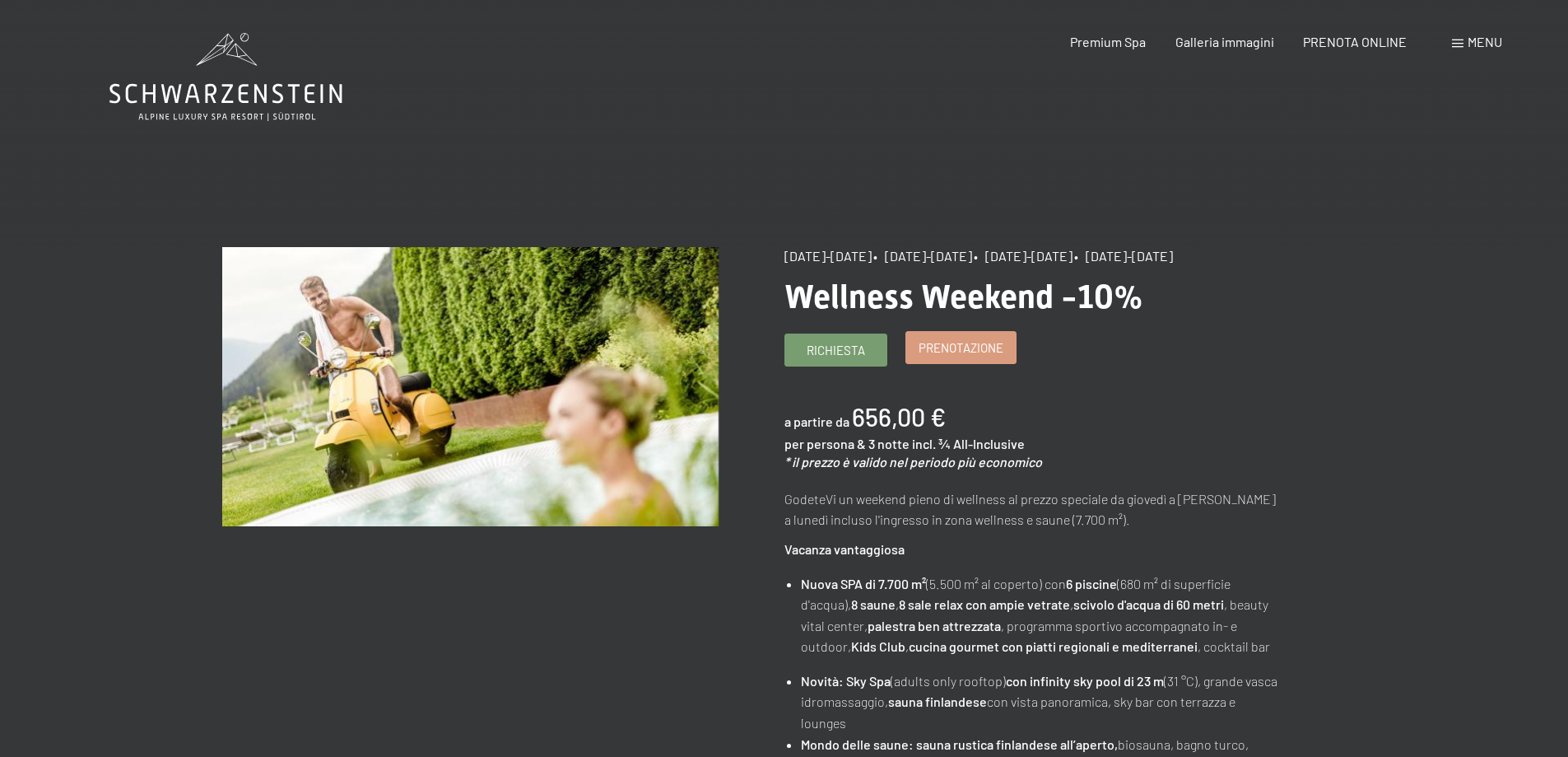
click at [921, 357] on span "Prenotazione" at bounding box center [961, 348] width 85 height 17
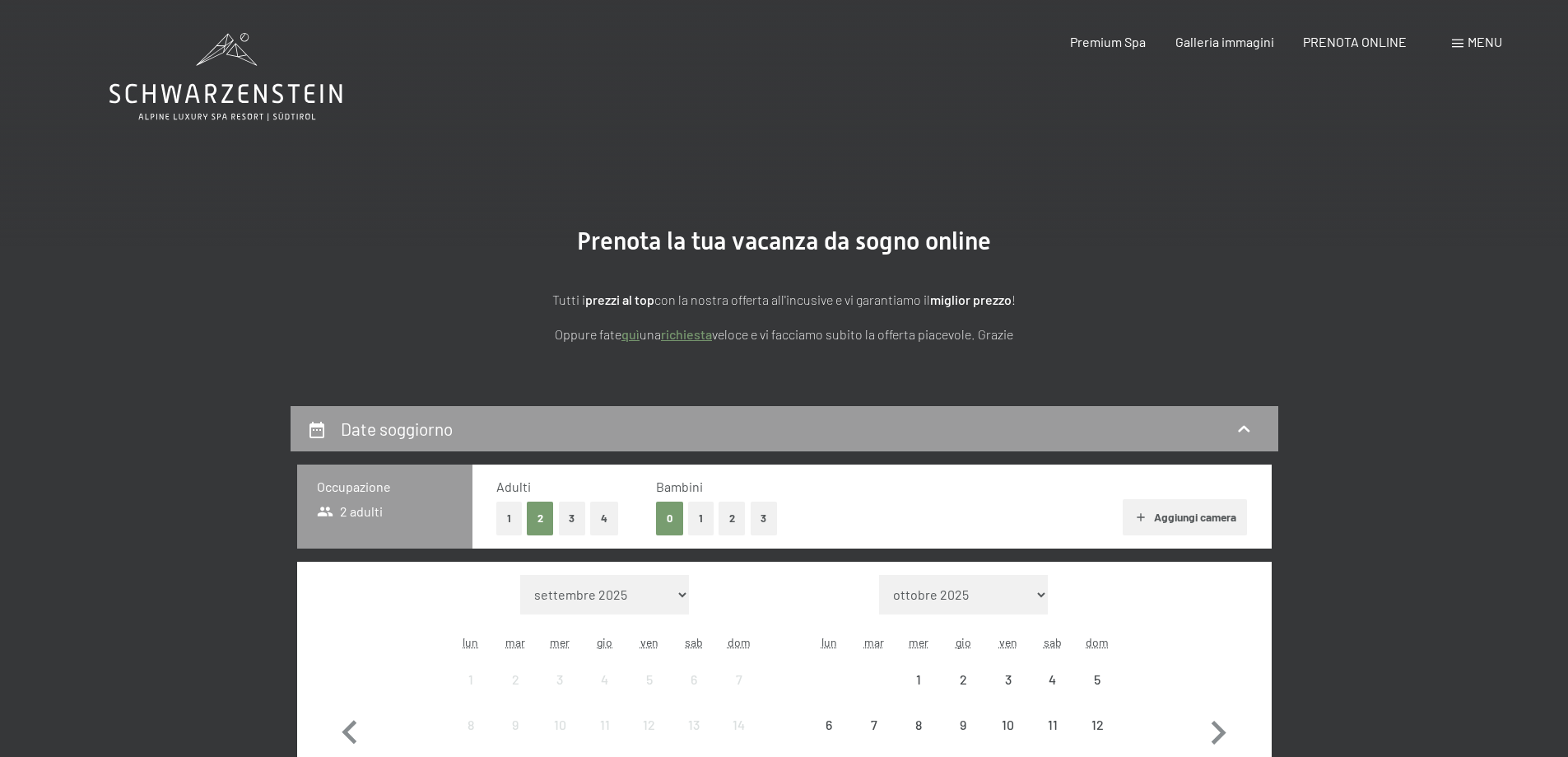
select select "[DATE]"
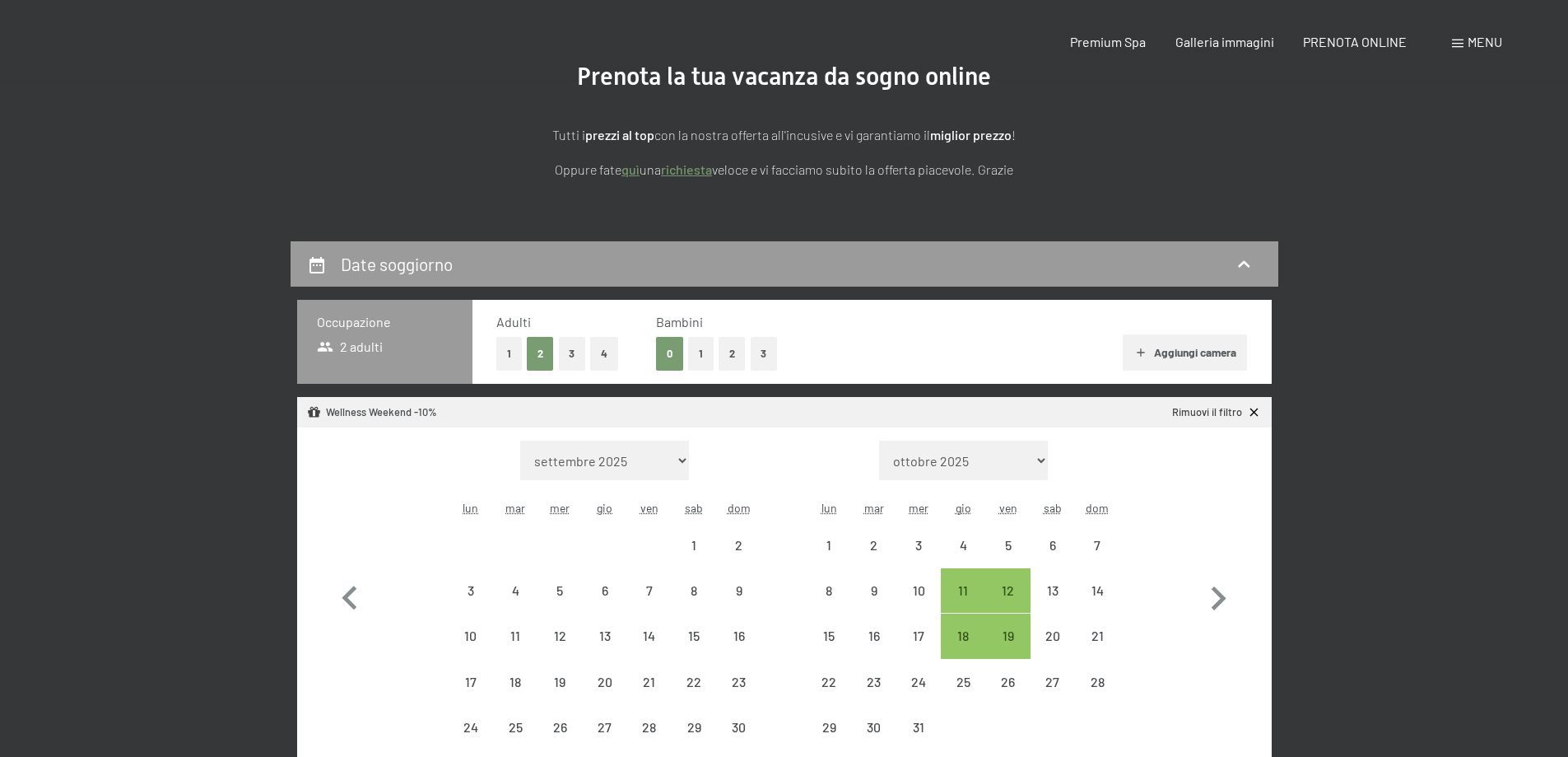
select select "[DATE]"
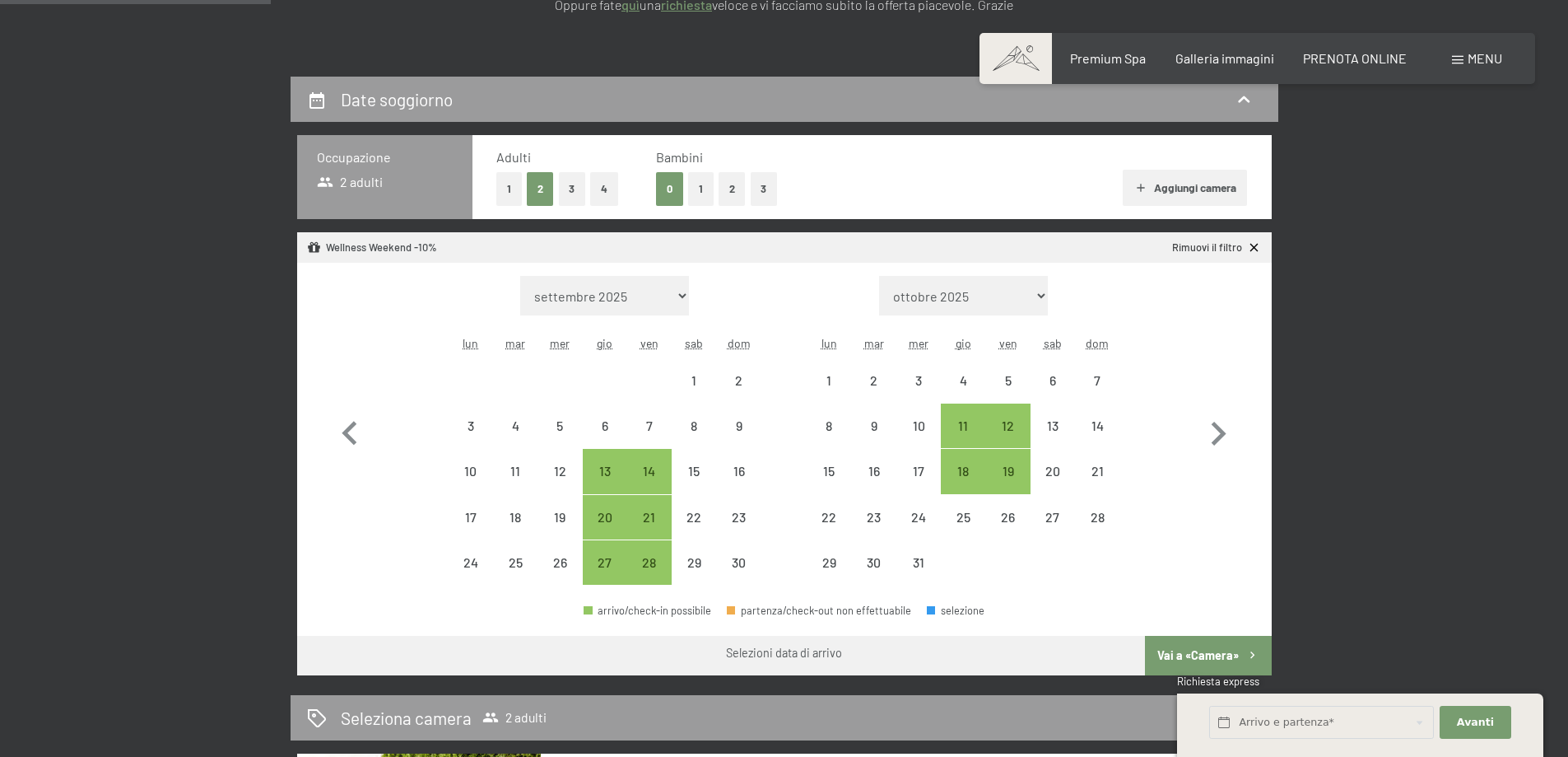
scroll to position [412, 0]
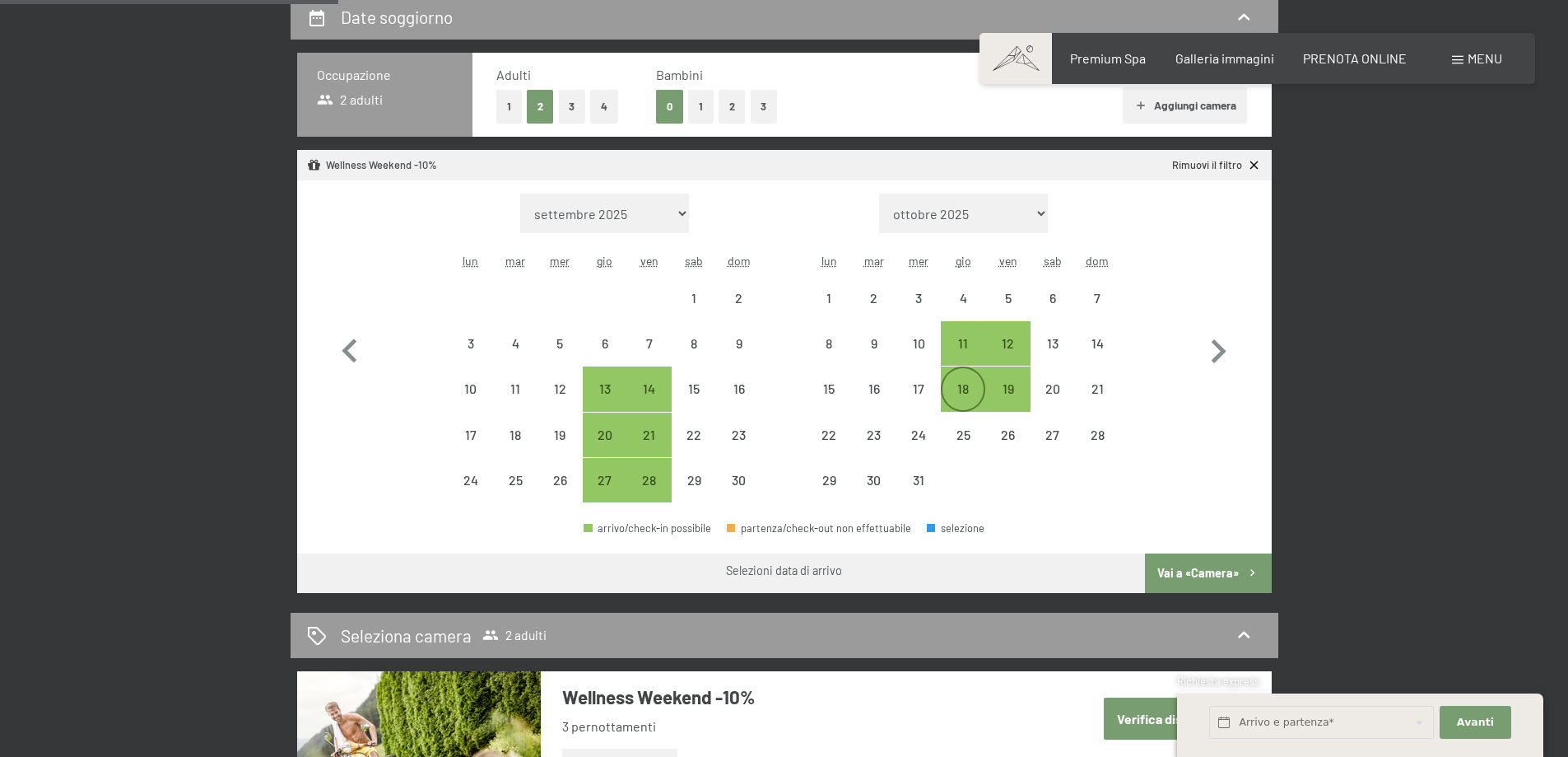
click at [964, 391] on div "18" at bounding box center [962, 403] width 41 height 41
select select "[DATE]"
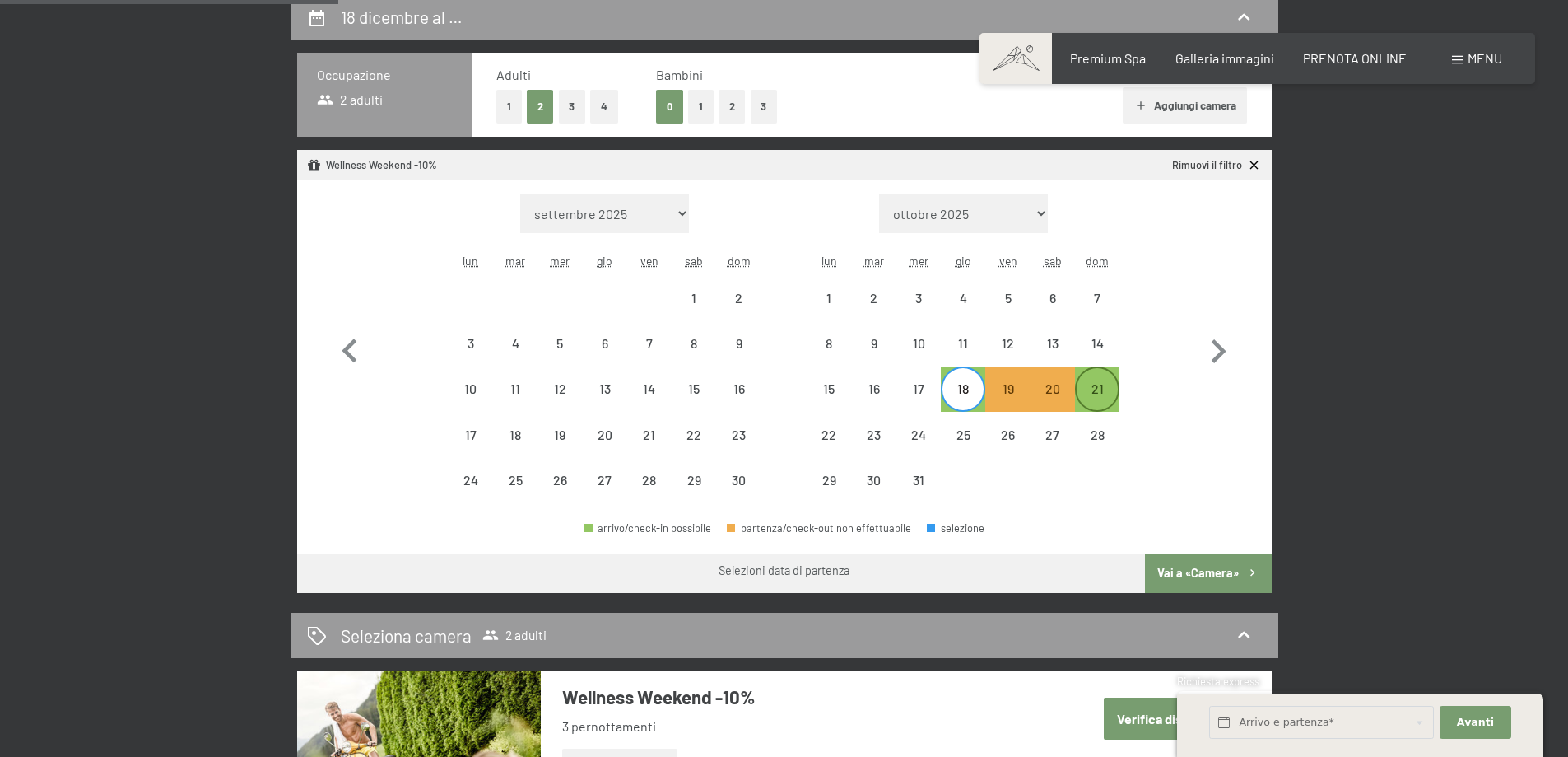
click at [1097, 395] on div "21" at bounding box center [1097, 403] width 41 height 41
select select "[DATE]"
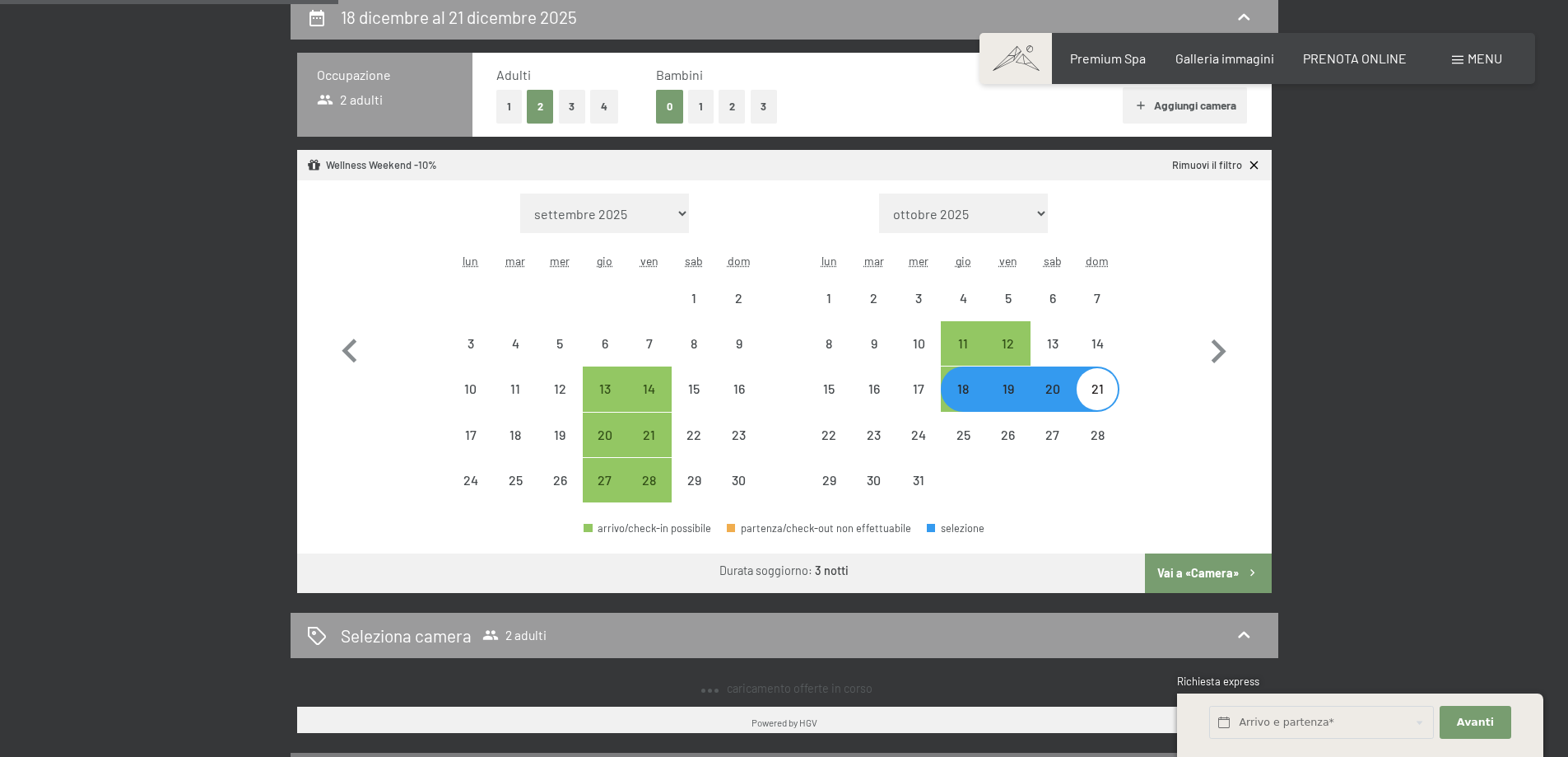
select select "[DATE]"
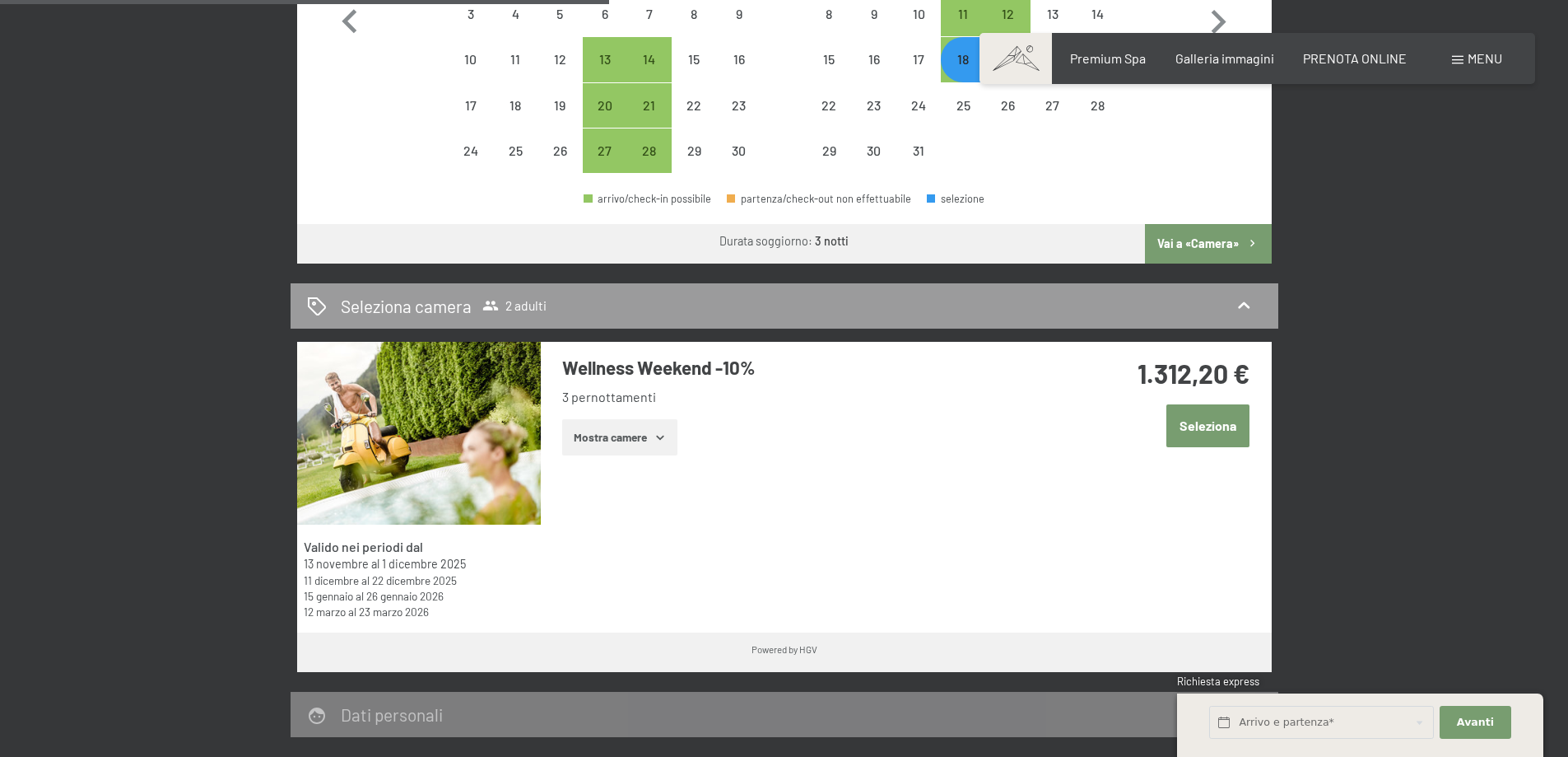
scroll to position [577, 0]
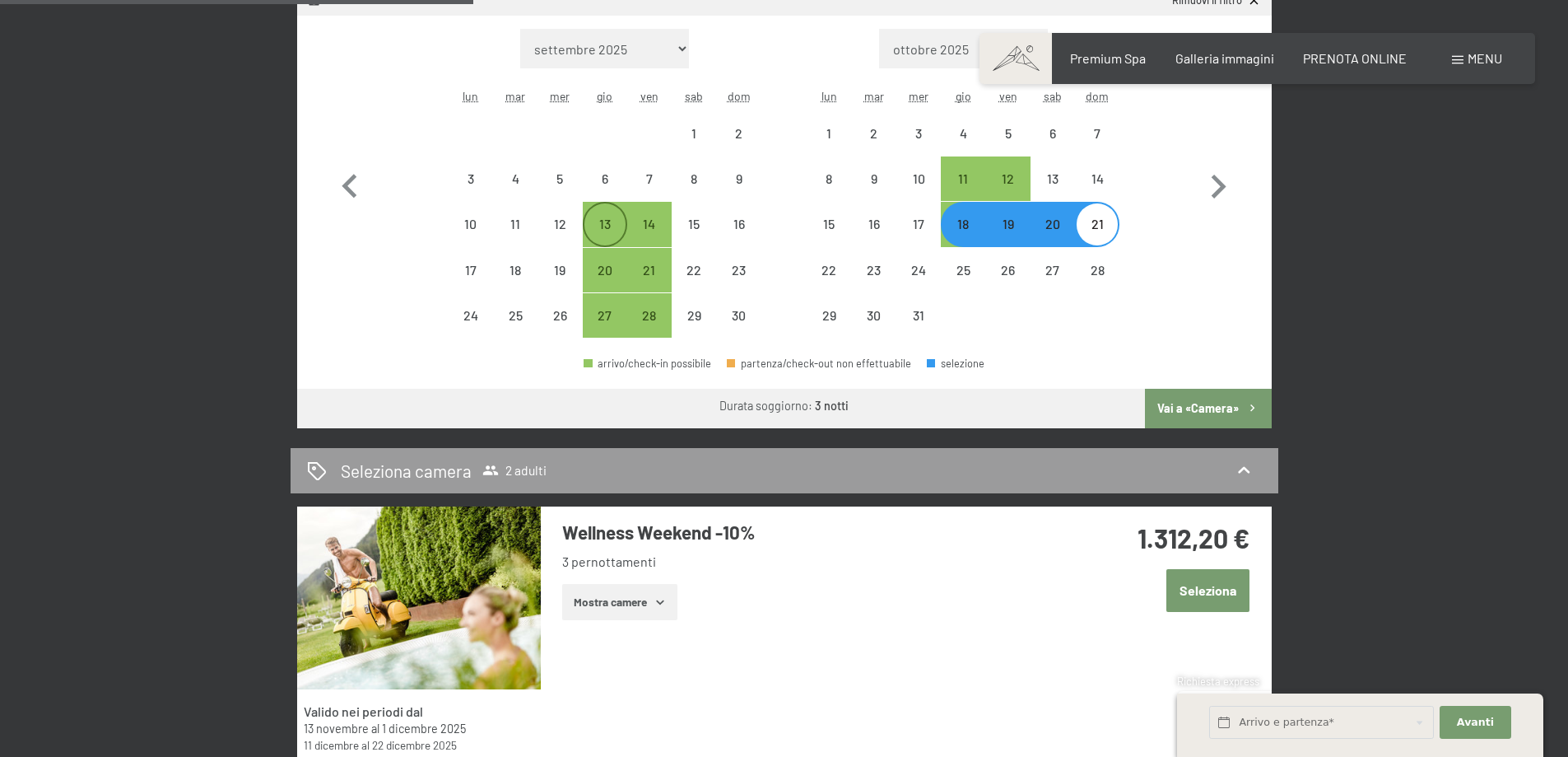
click at [612, 220] on div "13" at bounding box center [605, 238] width 41 height 41
select select "[DATE]"
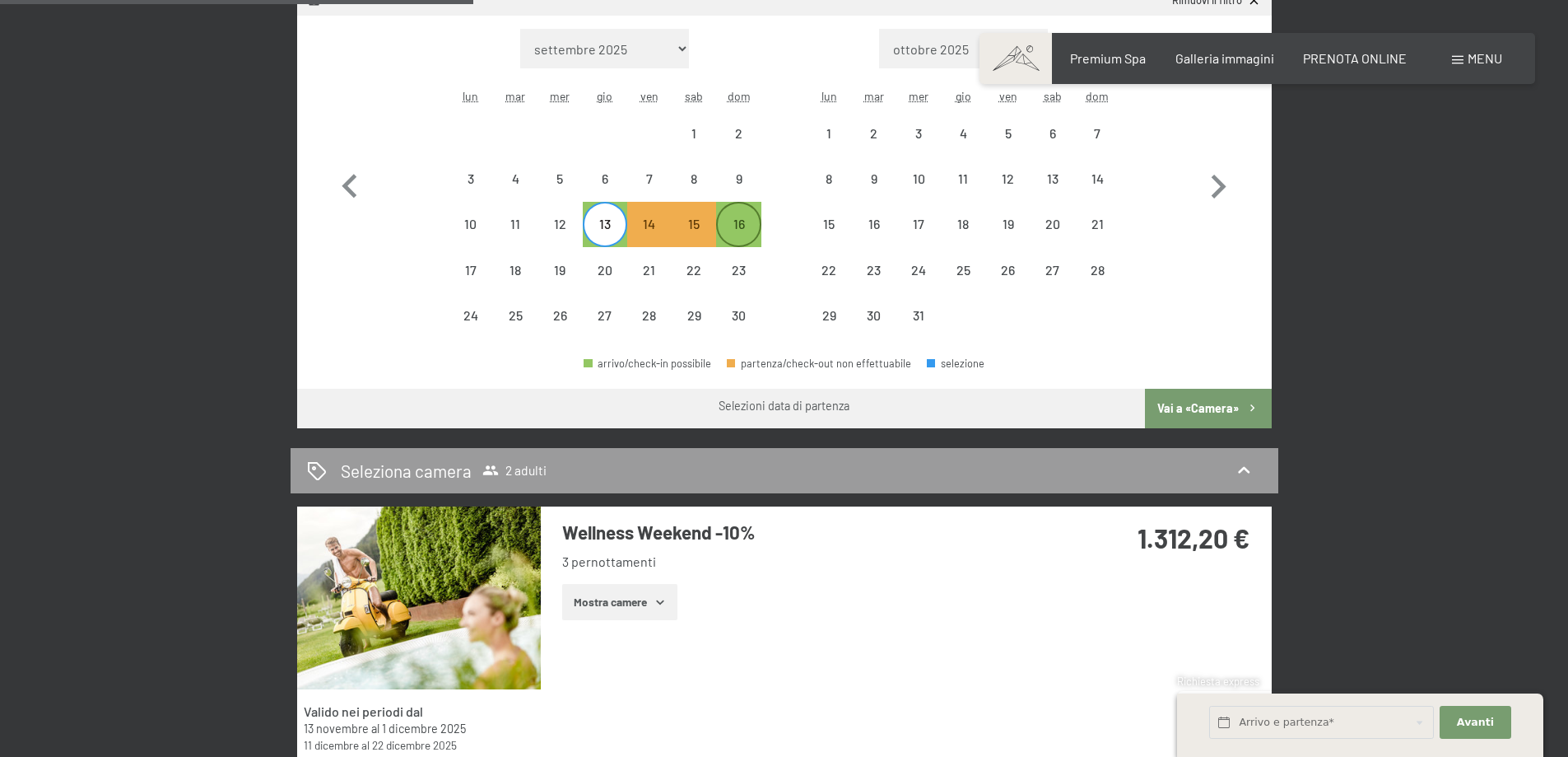
click at [731, 230] on div "16" at bounding box center [738, 238] width 41 height 41
select select "[DATE]"
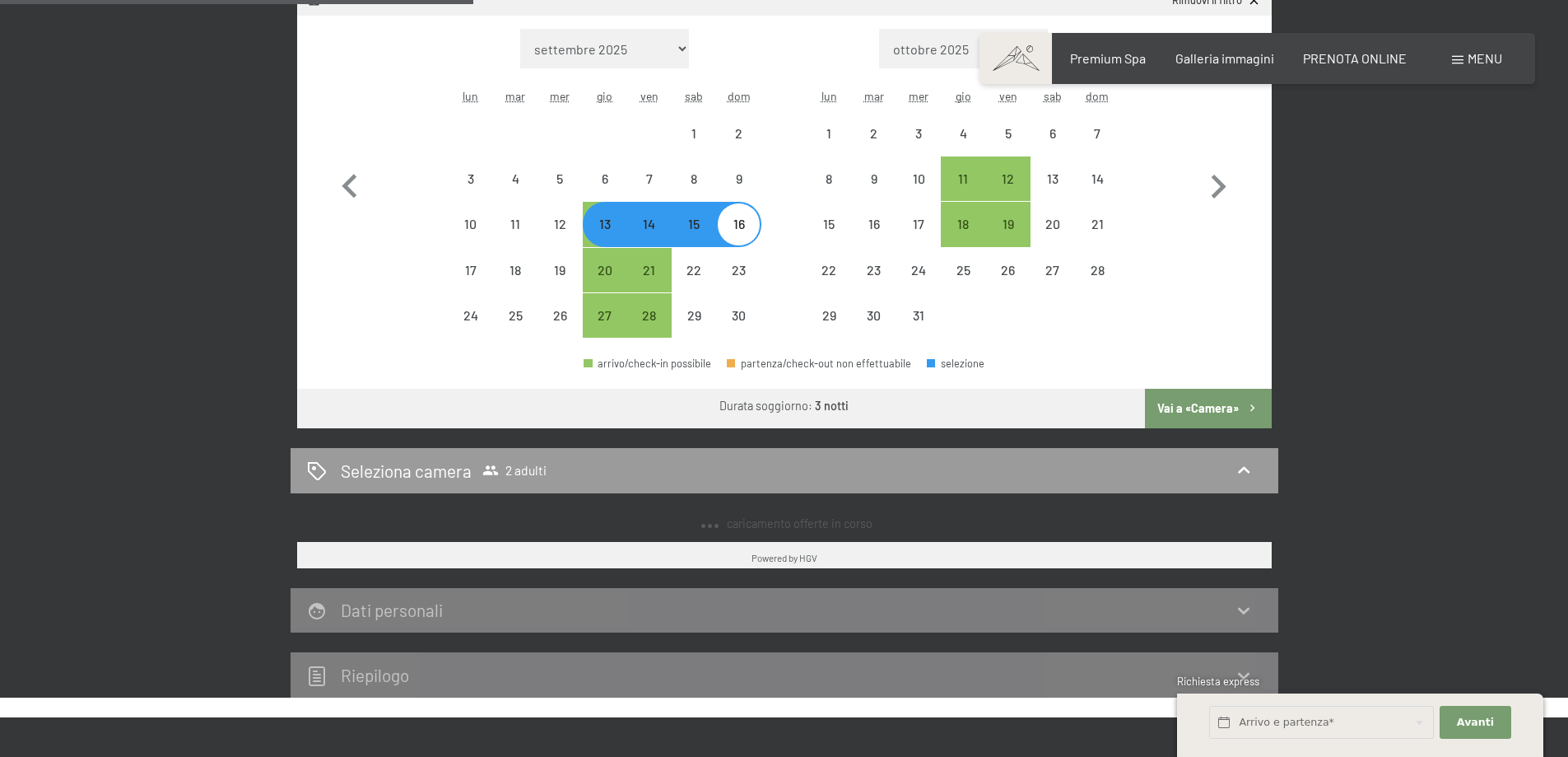
select select "[DATE]"
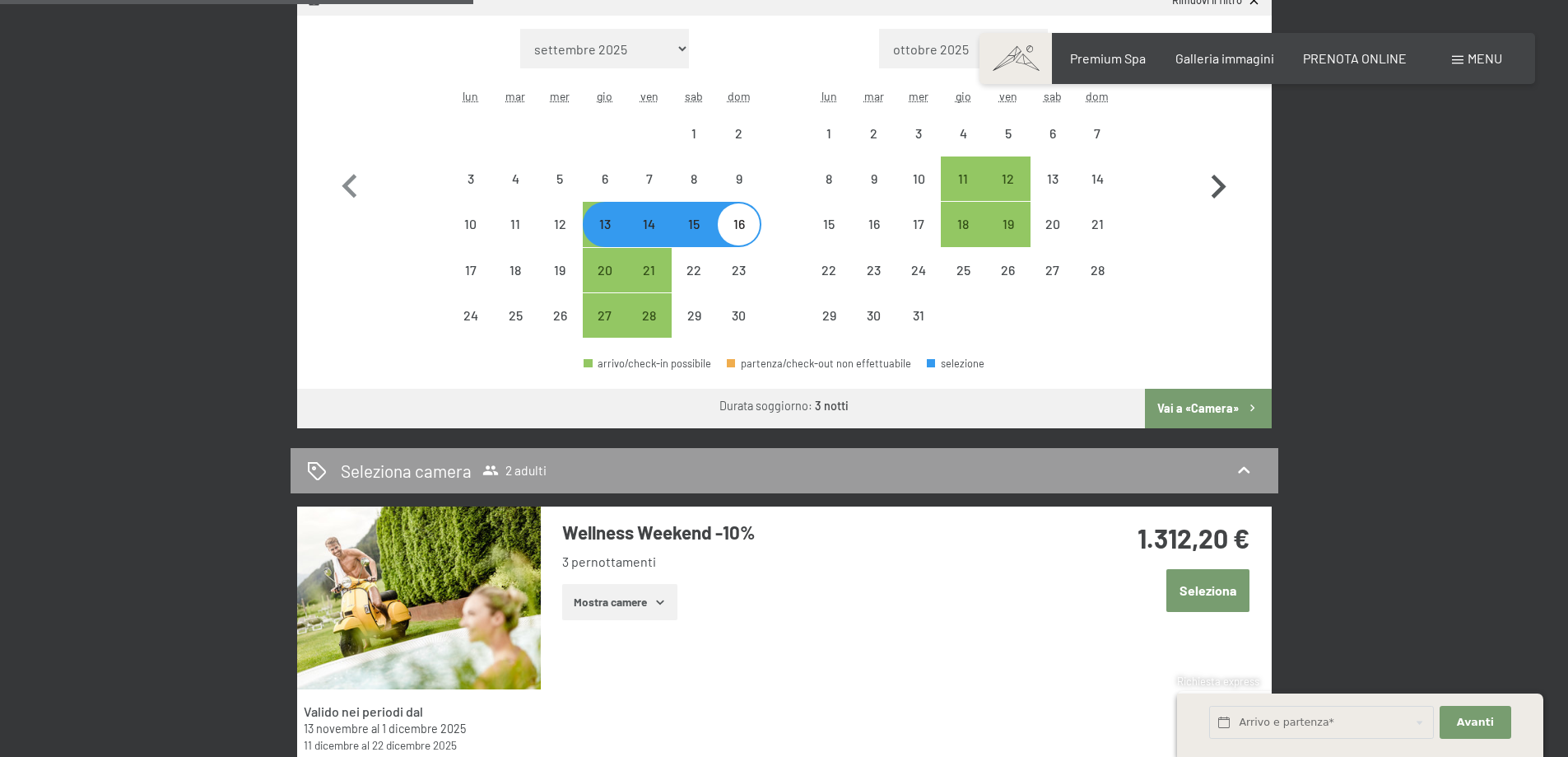
click at [1219, 180] on icon "button" at bounding box center [1219, 187] width 15 height 24
select select "[DATE]"
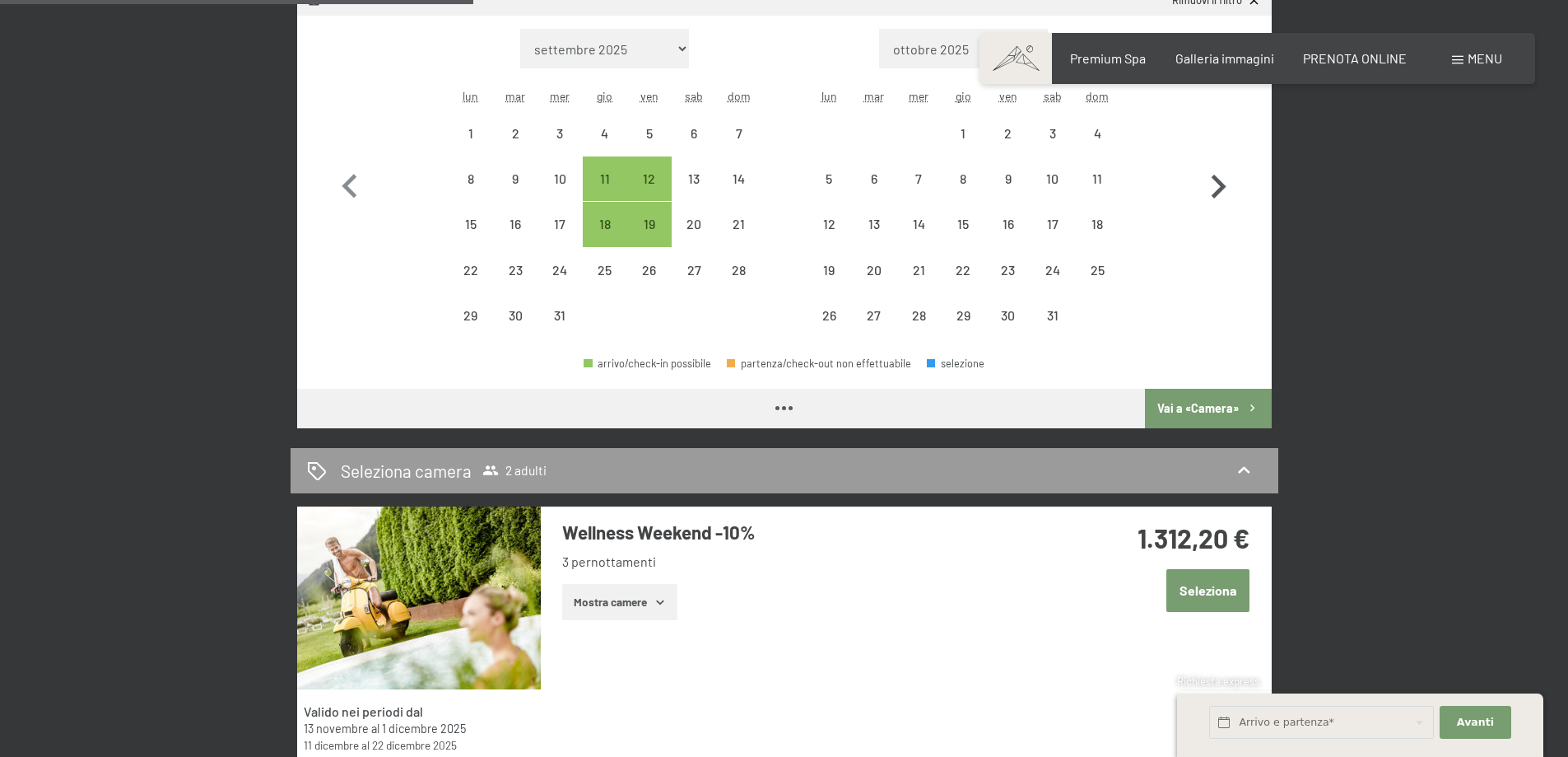
select select "[DATE]"
click at [1219, 180] on icon "button" at bounding box center [1219, 187] width 15 height 24
select select "[DATE]"
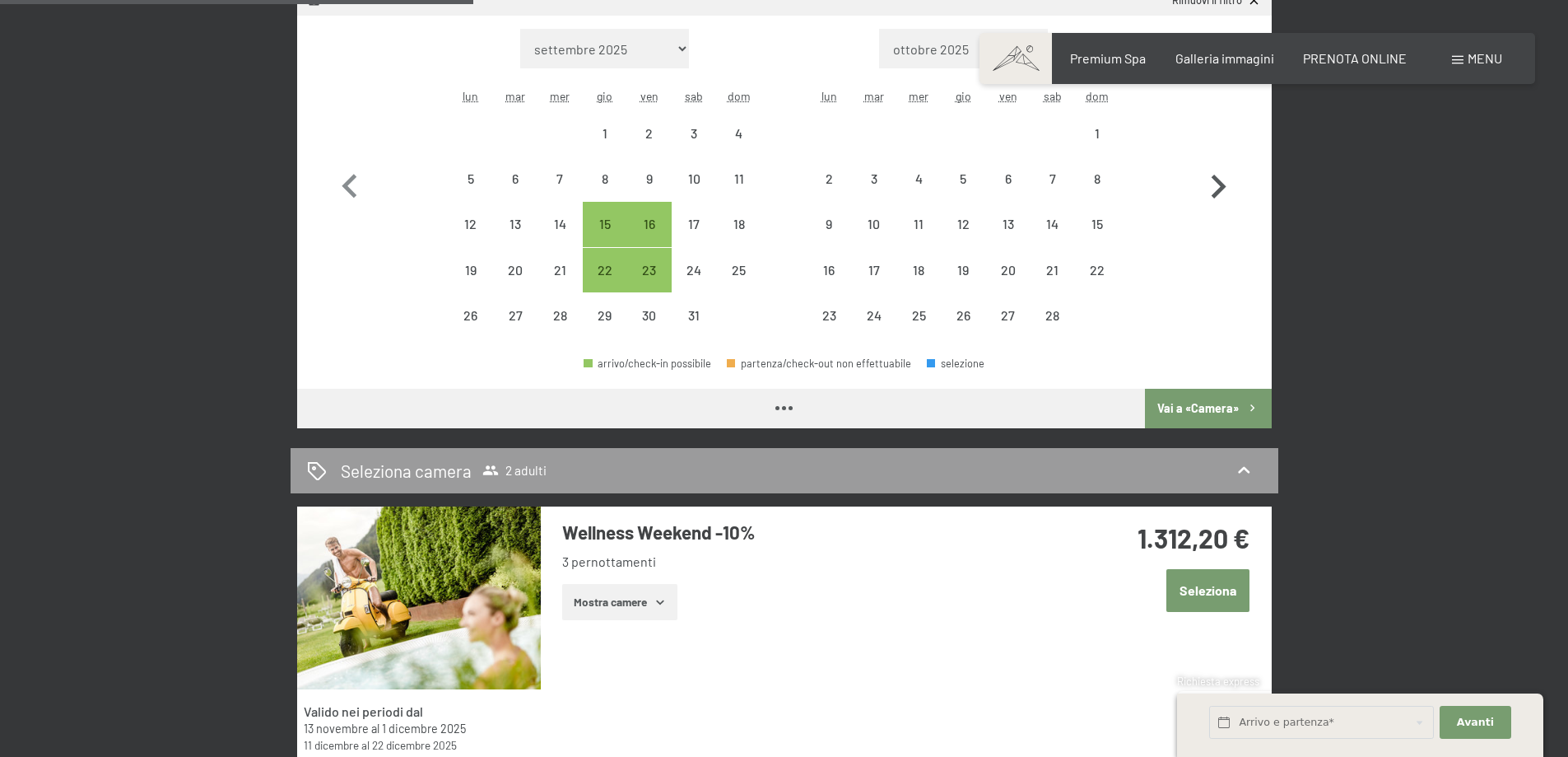
select select "[DATE]"
click at [1219, 180] on icon "button" at bounding box center [1219, 187] width 15 height 24
select select "[DATE]"
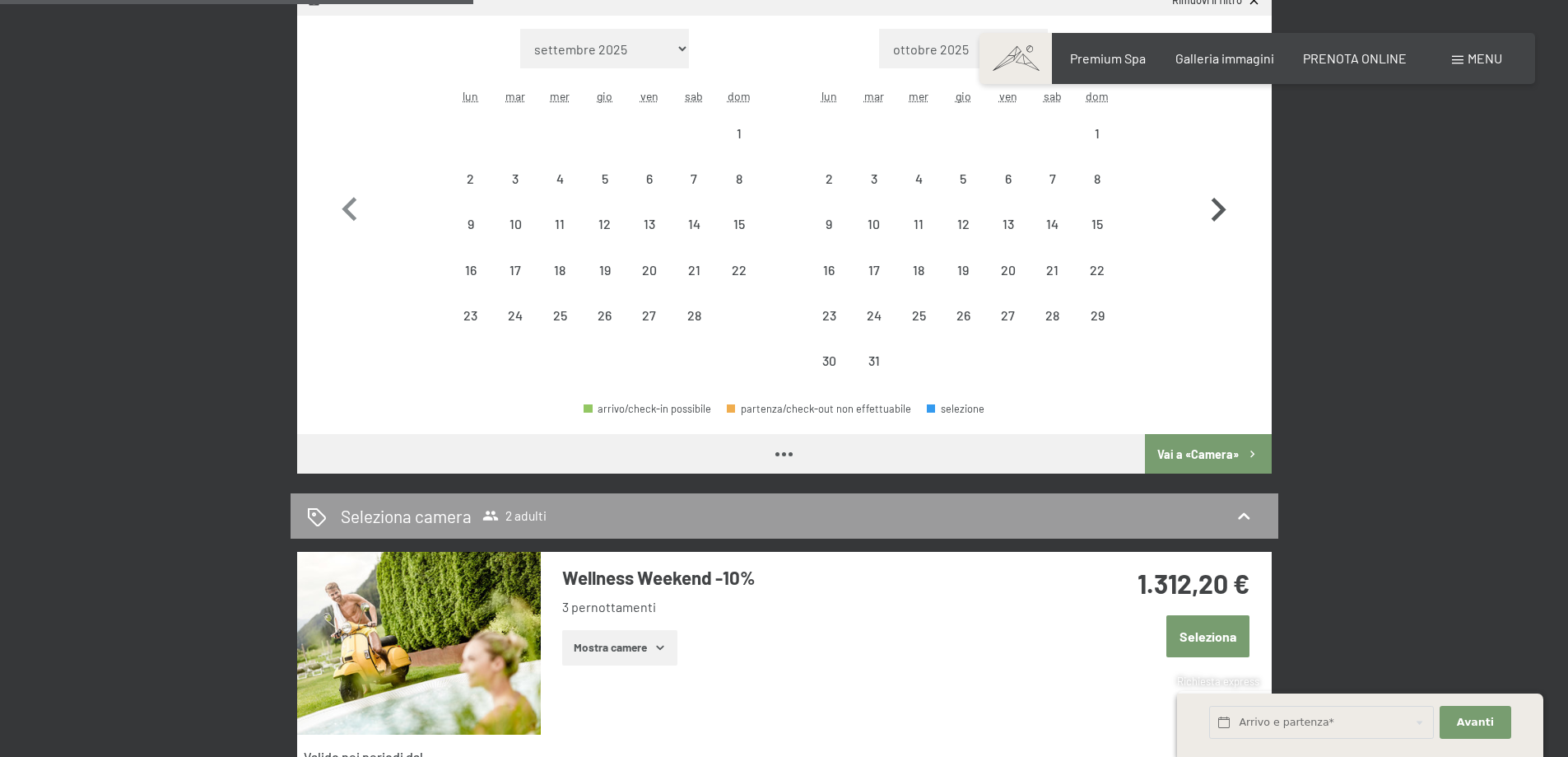
select select "[DATE]"
click at [965, 233] on div "12" at bounding box center [962, 238] width 41 height 41
select select "[DATE]"
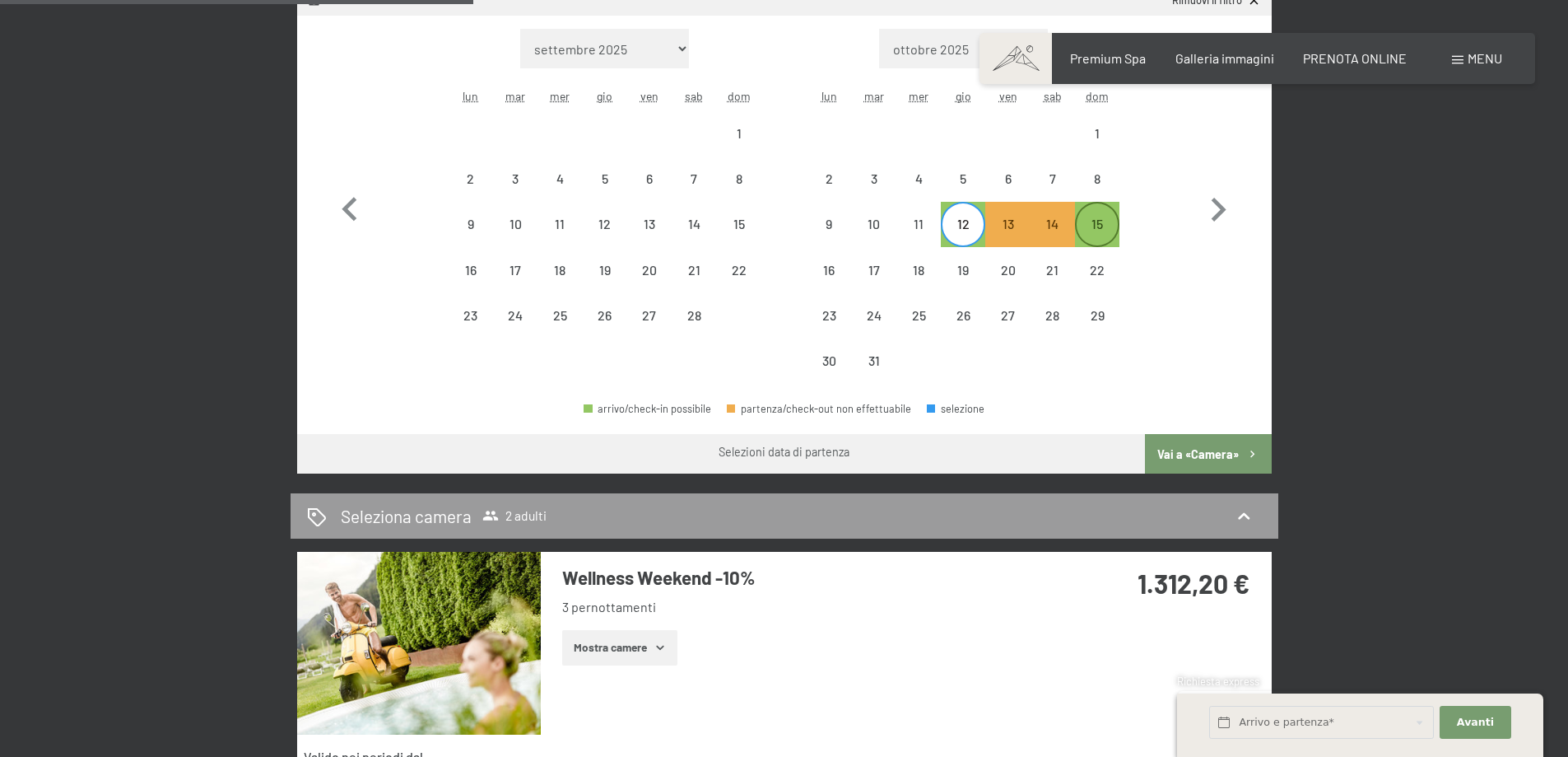
click at [1091, 233] on div "15" at bounding box center [1097, 238] width 41 height 41
select select "[DATE]"
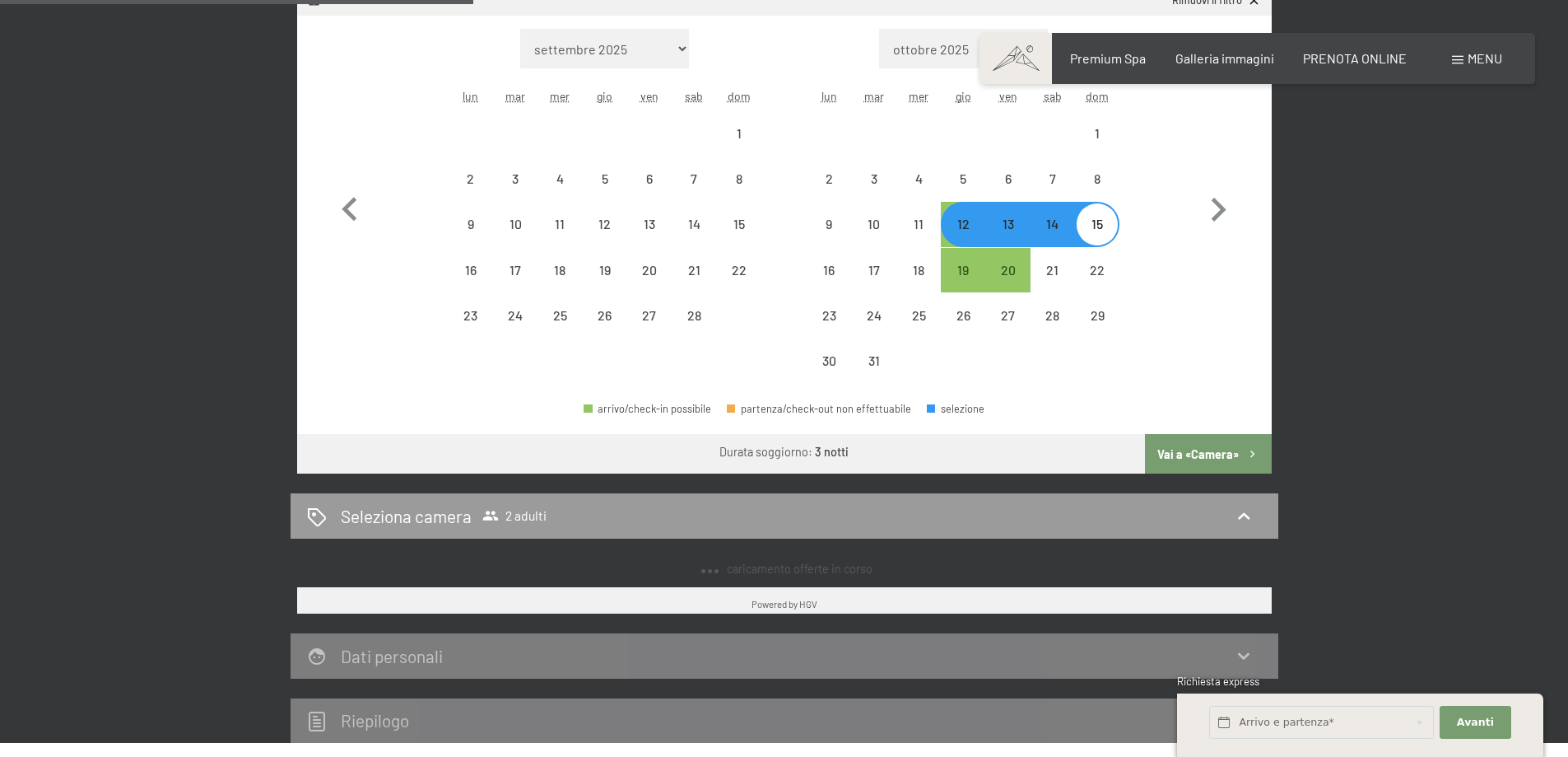
select select "[DATE]"
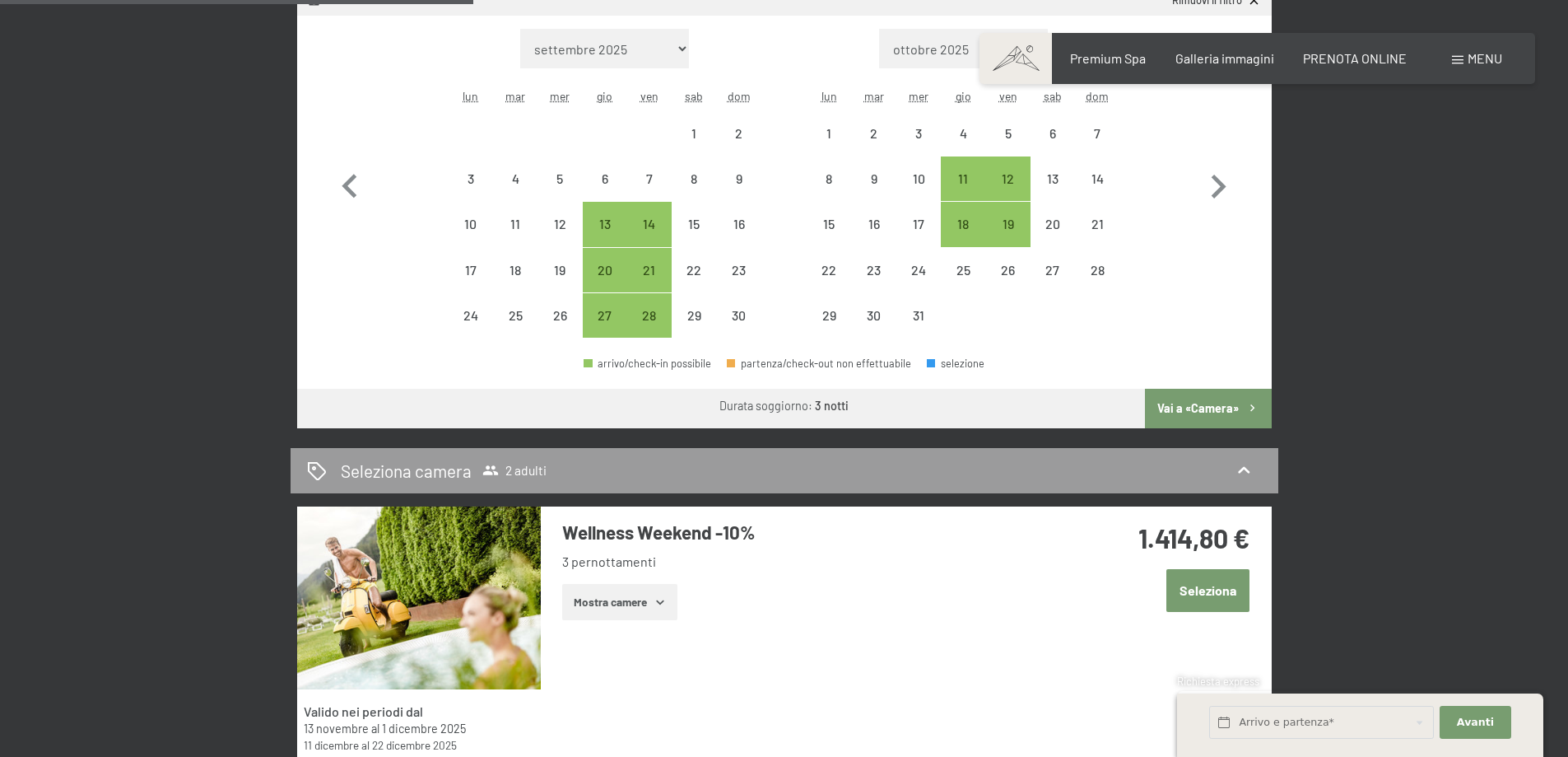
scroll to position [494, 0]
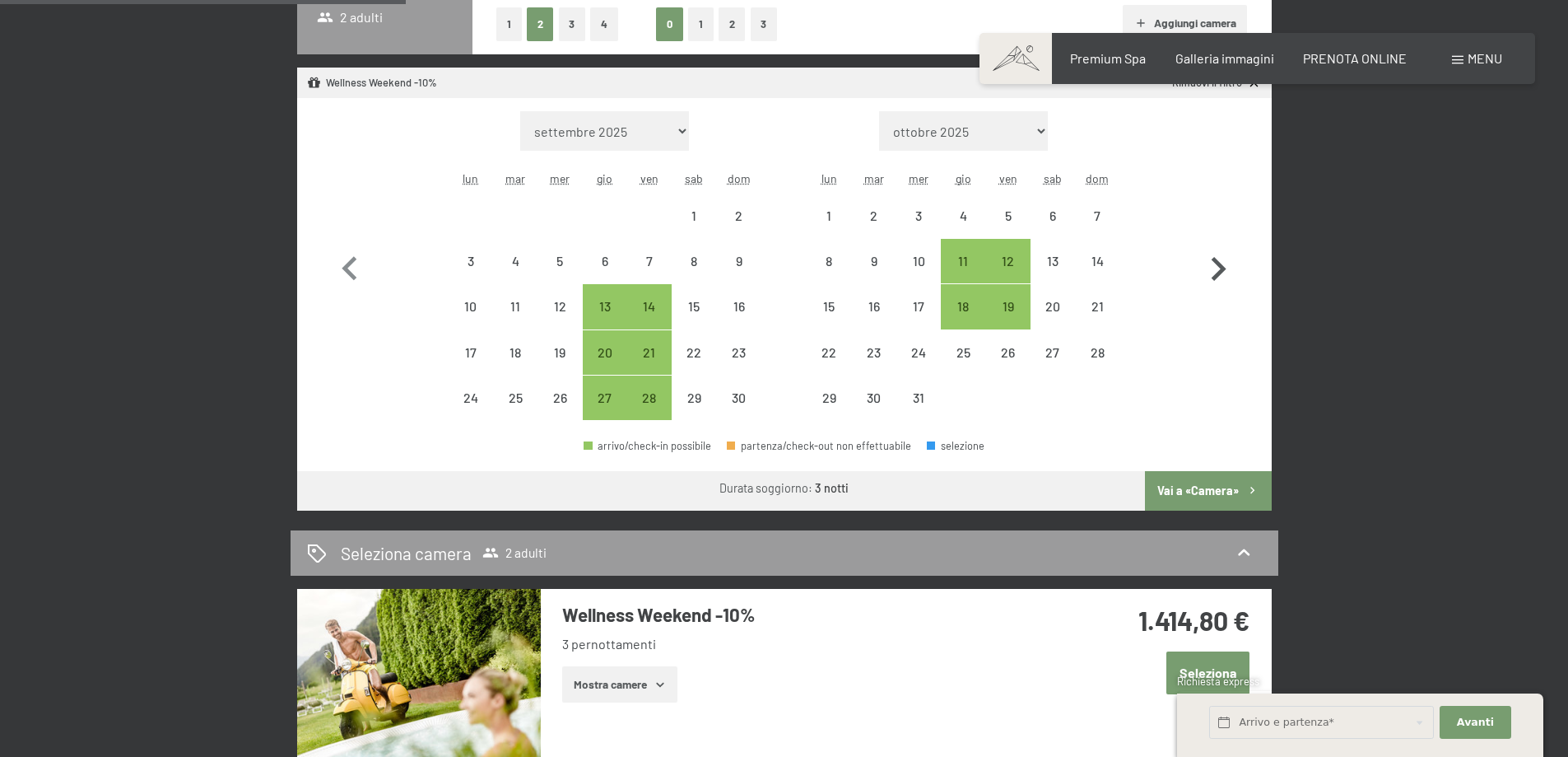
click at [1218, 255] on icon "button" at bounding box center [1219, 269] width 48 height 48
select select "[DATE]"
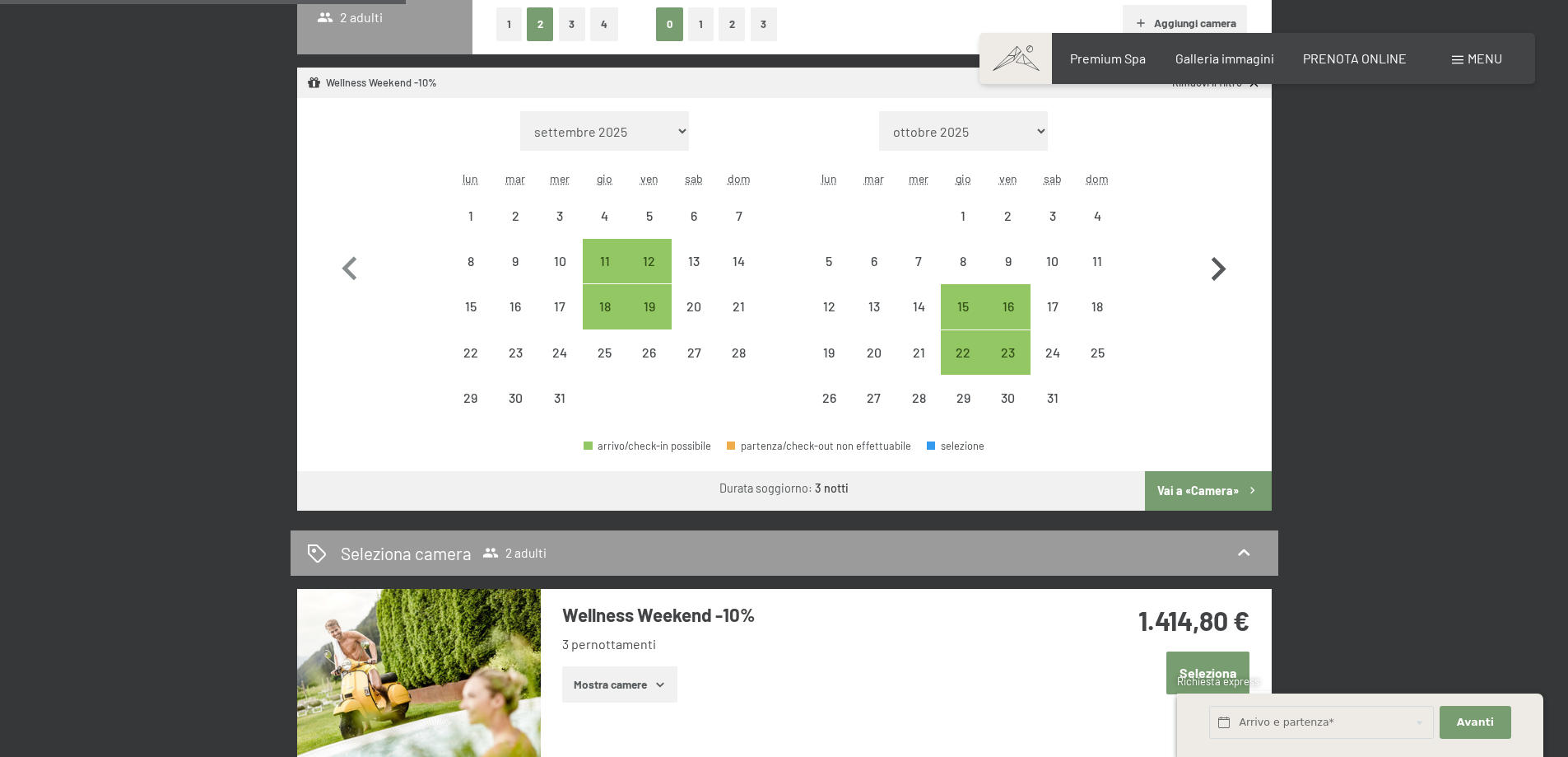
click at [1218, 255] on icon "button" at bounding box center [1219, 269] width 48 height 48
select select "[DATE]"
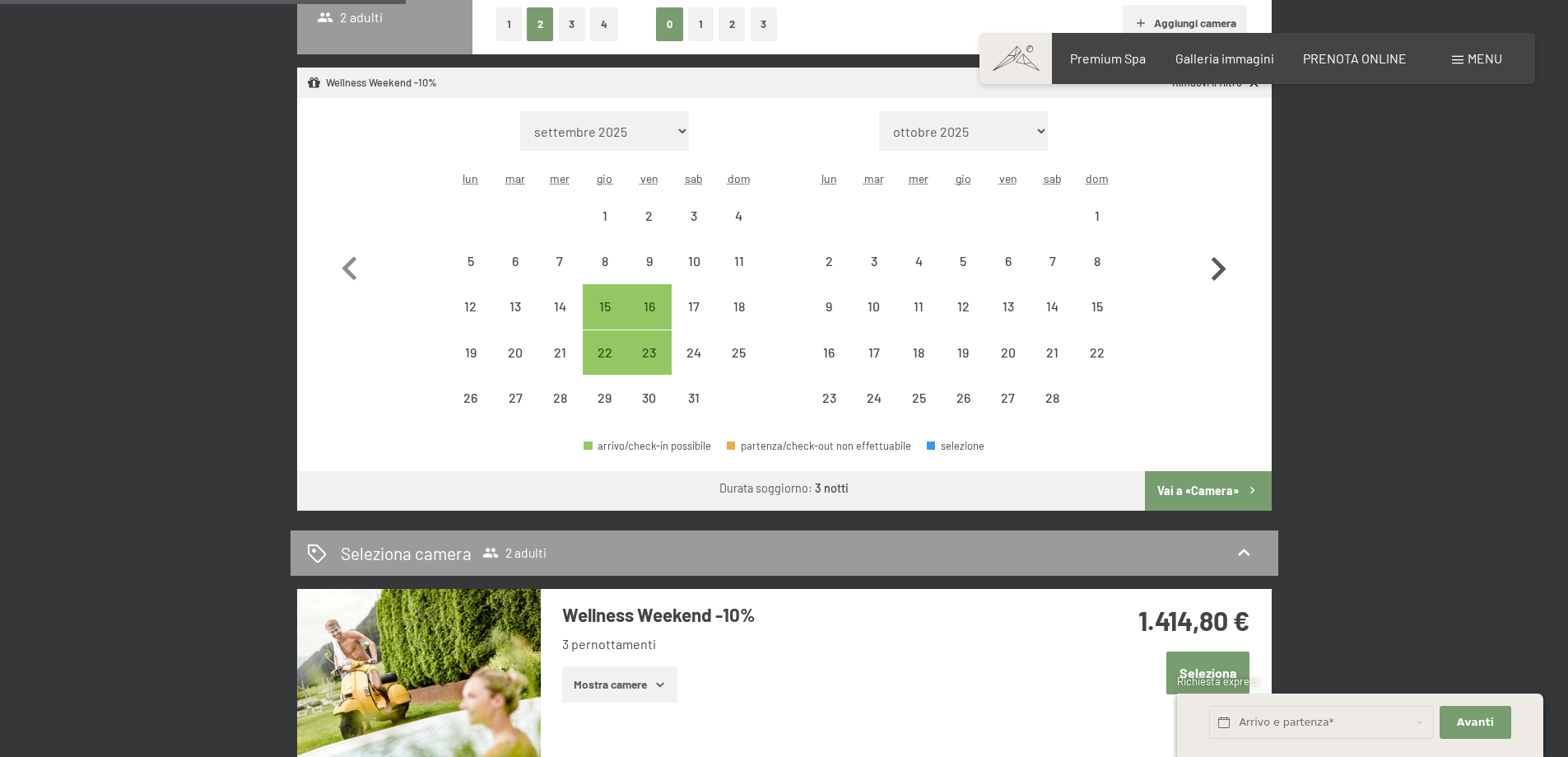
click at [1218, 255] on icon "button" at bounding box center [1219, 269] width 48 height 48
select select "[DATE]"
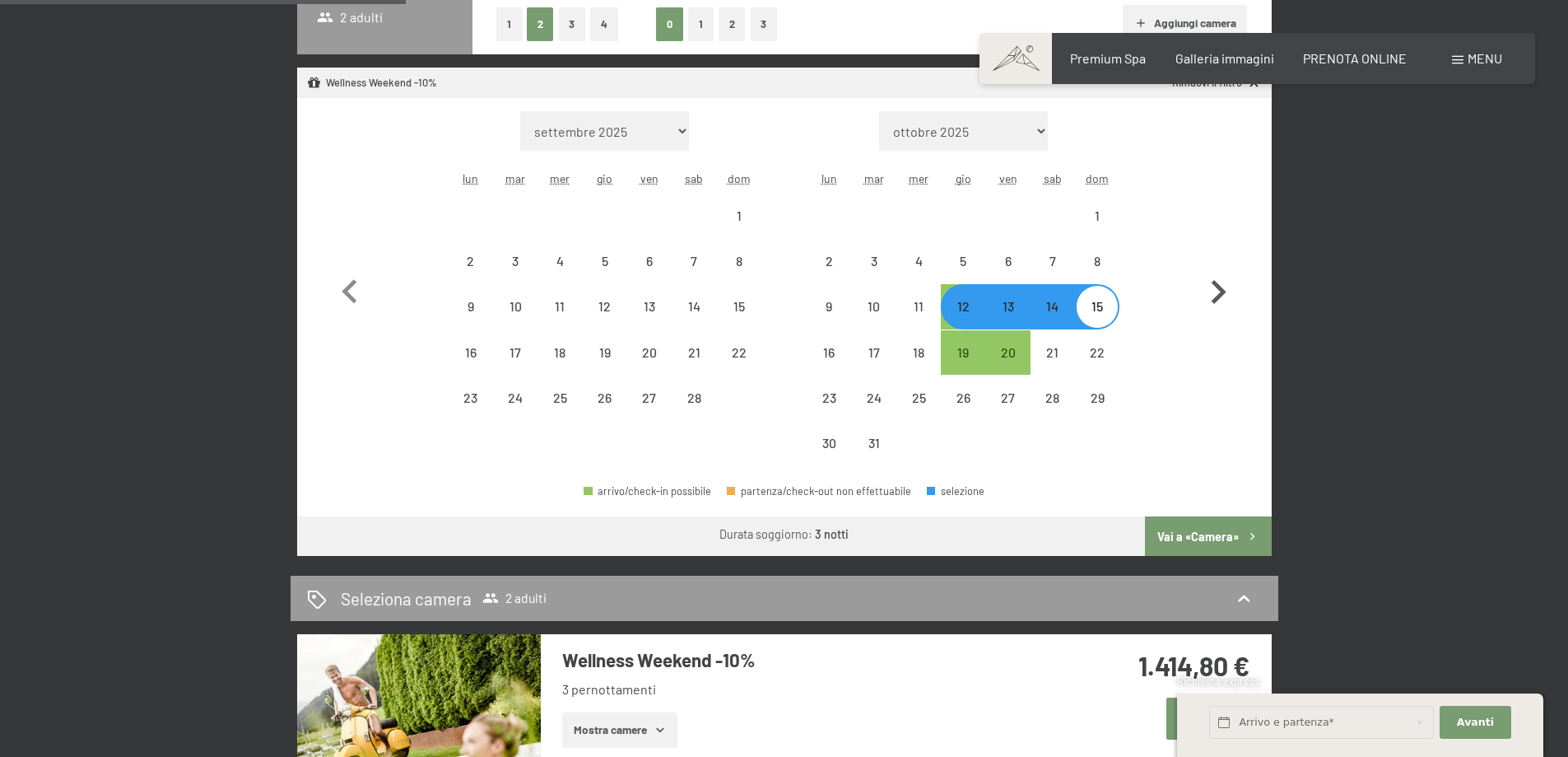
click at [1218, 255] on button "button" at bounding box center [1219, 288] width 48 height 355
select select "[DATE]"
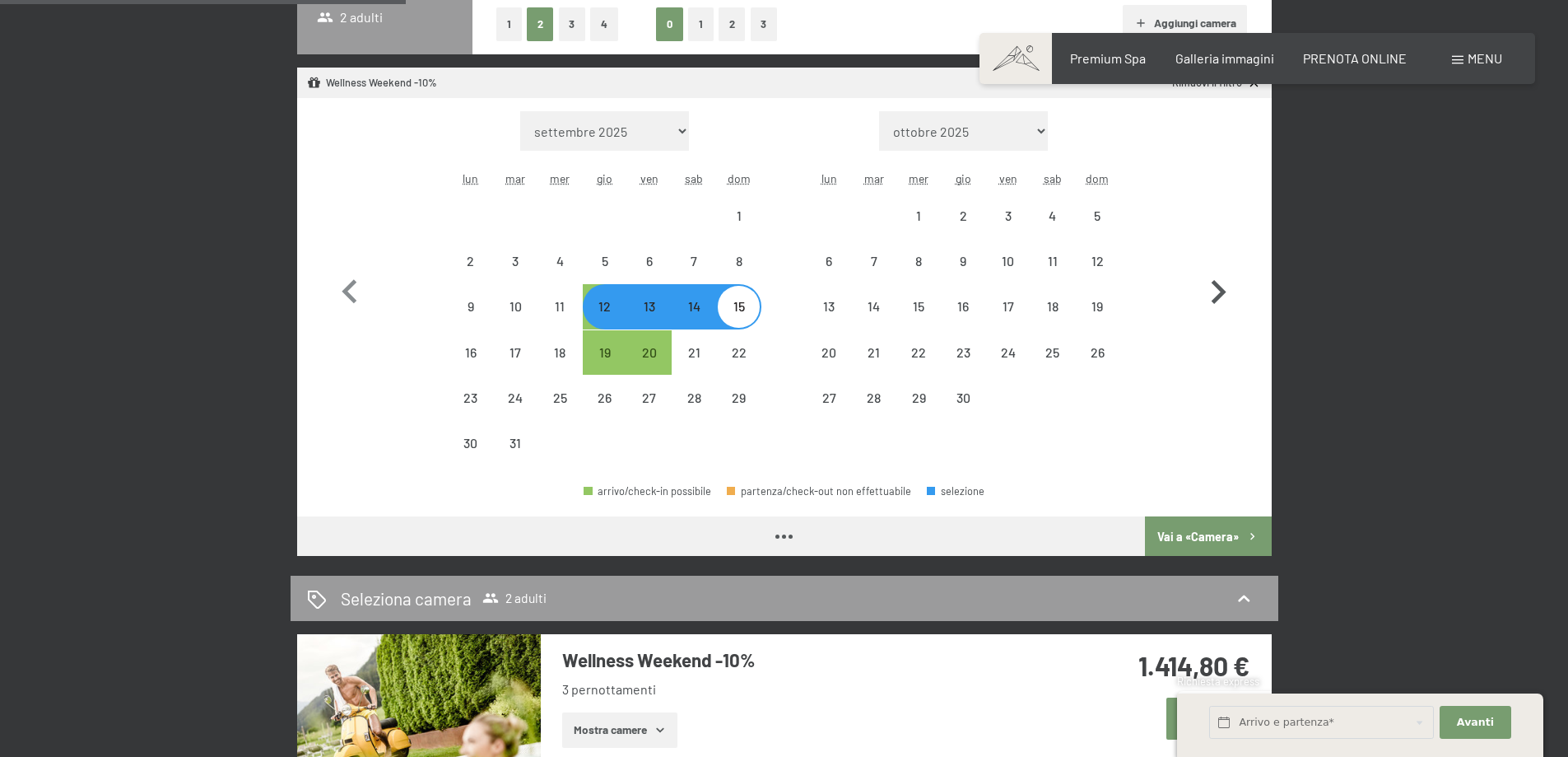
select select "[DATE]"
click at [1218, 255] on button "button" at bounding box center [1219, 288] width 48 height 355
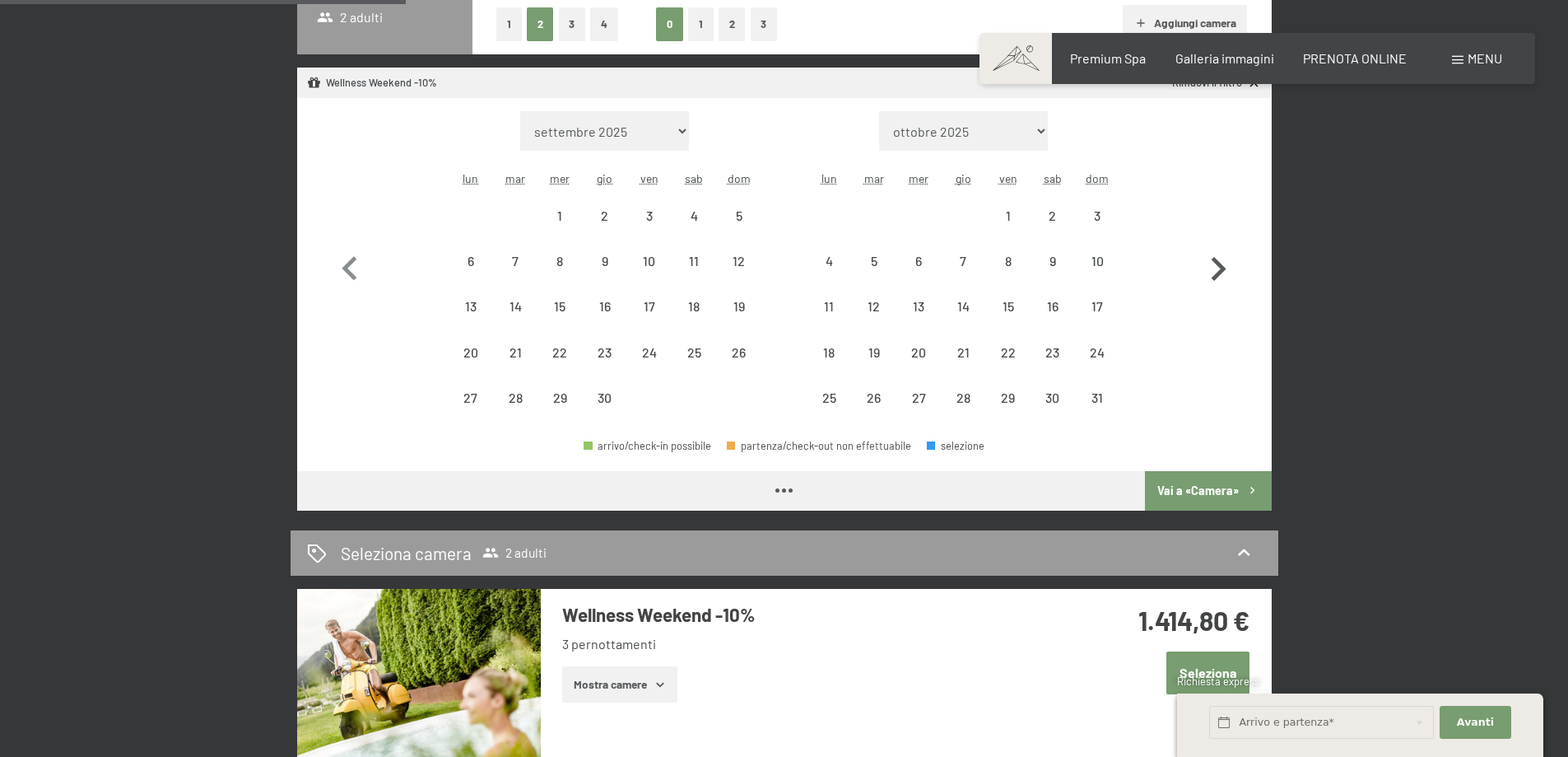
select select "[DATE]"
click at [1218, 255] on icon "button" at bounding box center [1219, 269] width 48 height 48
select select "[DATE]"
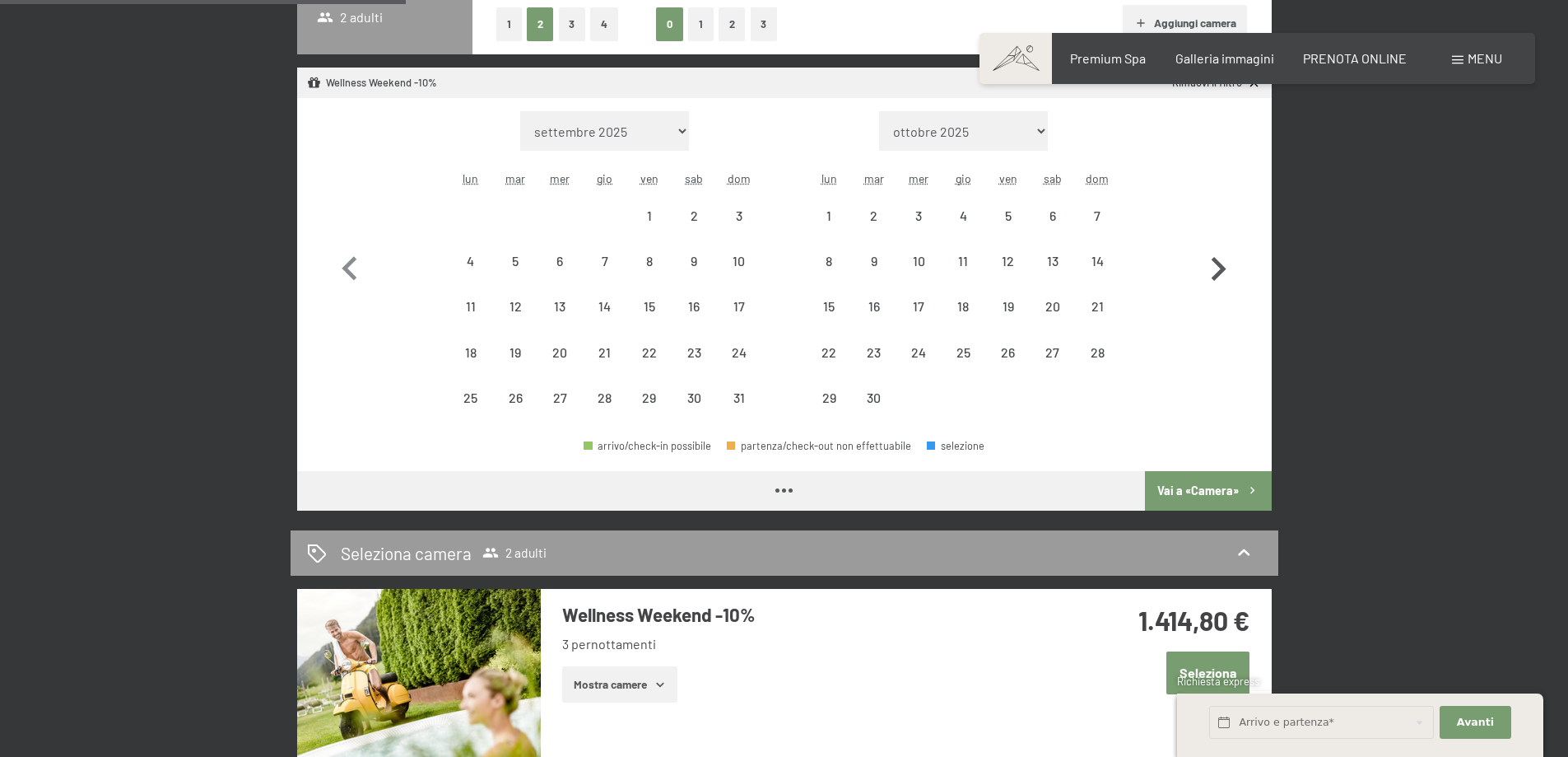
select select "[DATE]"
click at [1218, 255] on icon "button" at bounding box center [1219, 269] width 48 height 48
select select "[DATE]"
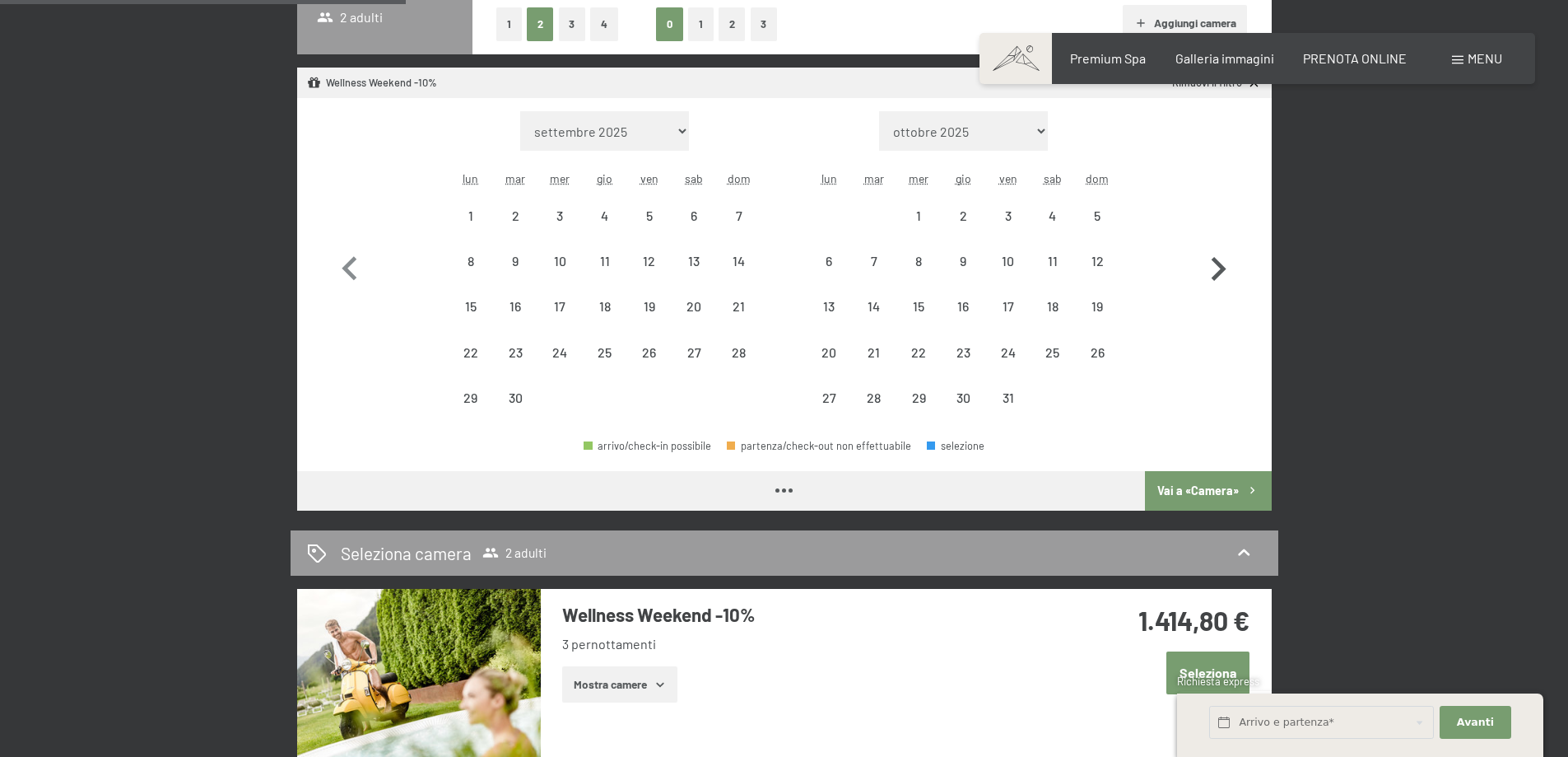
select select "[DATE]"
click at [1218, 255] on icon "button" at bounding box center [1219, 269] width 48 height 48
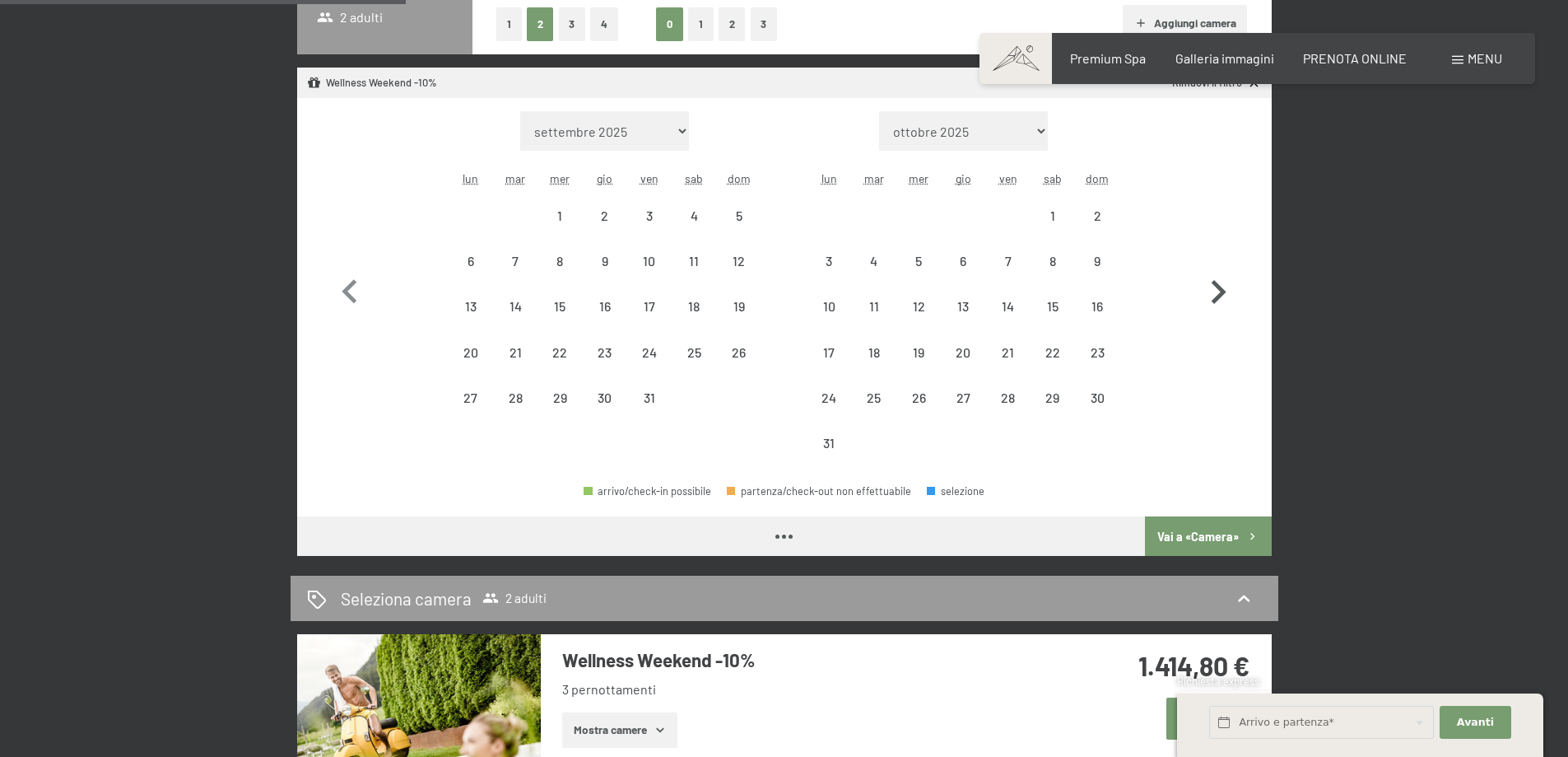
select select "[DATE]"
click at [1218, 255] on button "button" at bounding box center [1219, 288] width 48 height 355
select select "[DATE]"
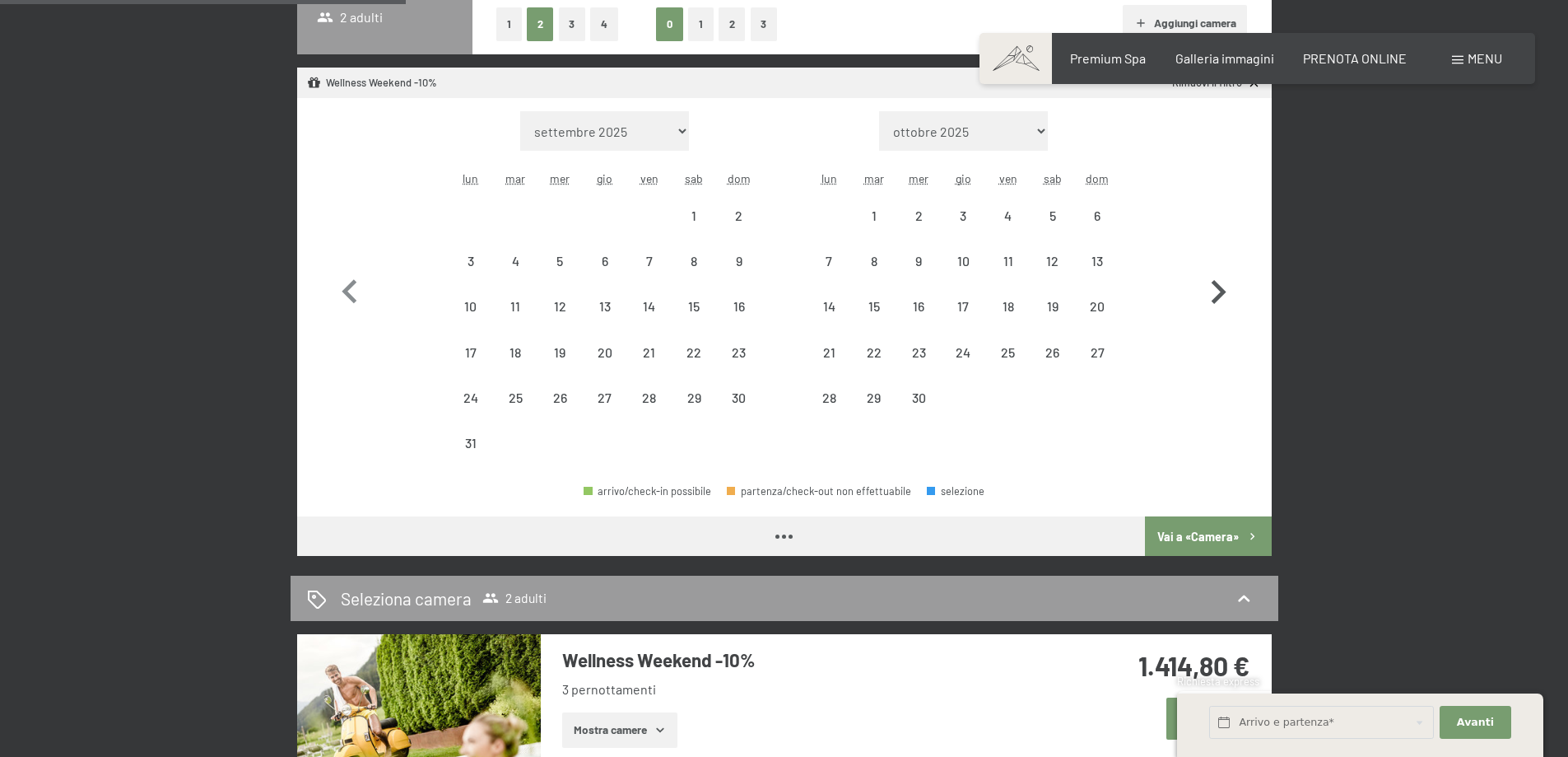
select select "[DATE]"
click at [1218, 255] on button "button" at bounding box center [1219, 288] width 48 height 355
select select "[DATE]"
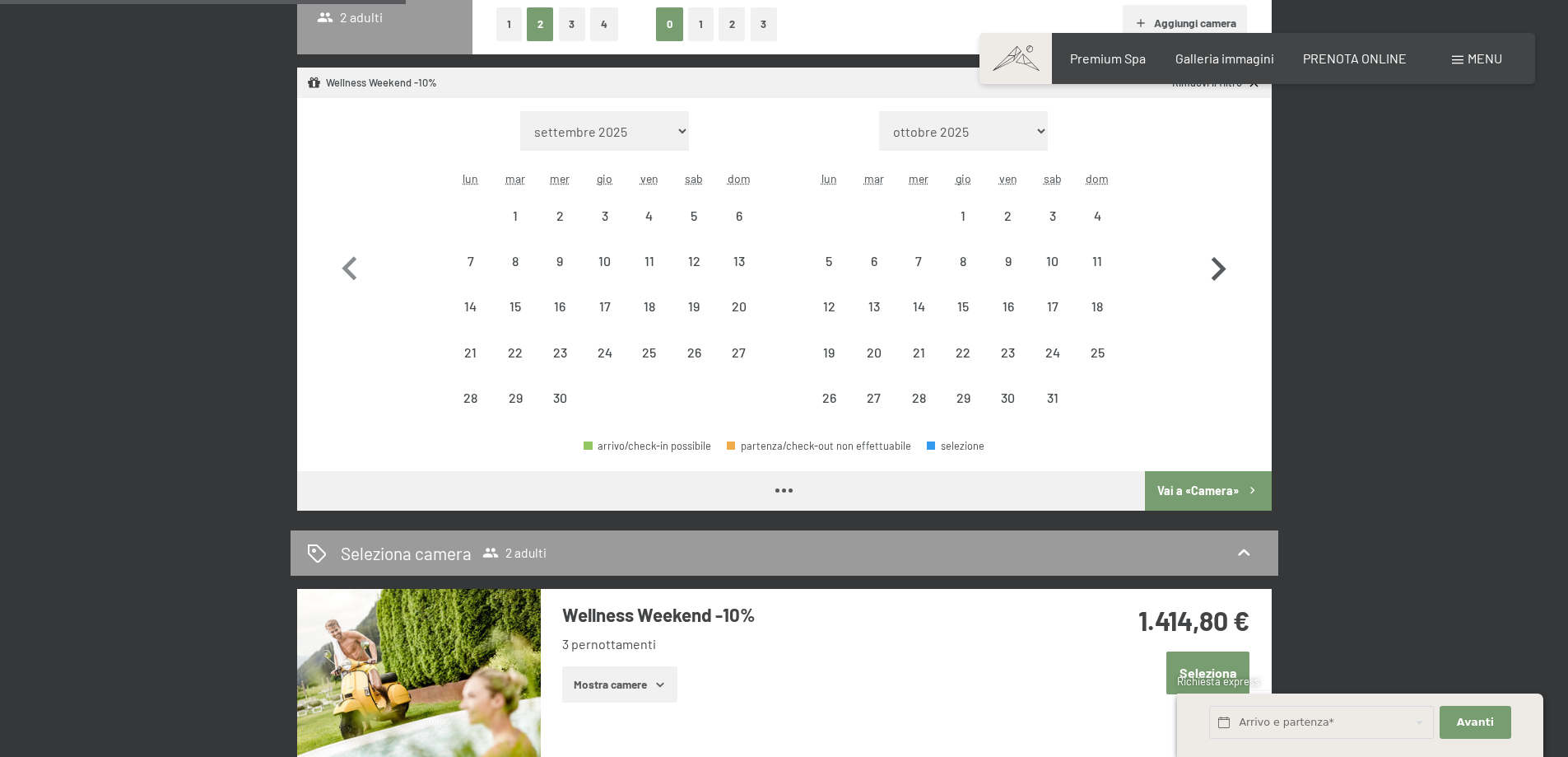
select select "[DATE]"
click at [1218, 255] on icon "button" at bounding box center [1219, 269] width 48 height 48
select select "[DATE]"
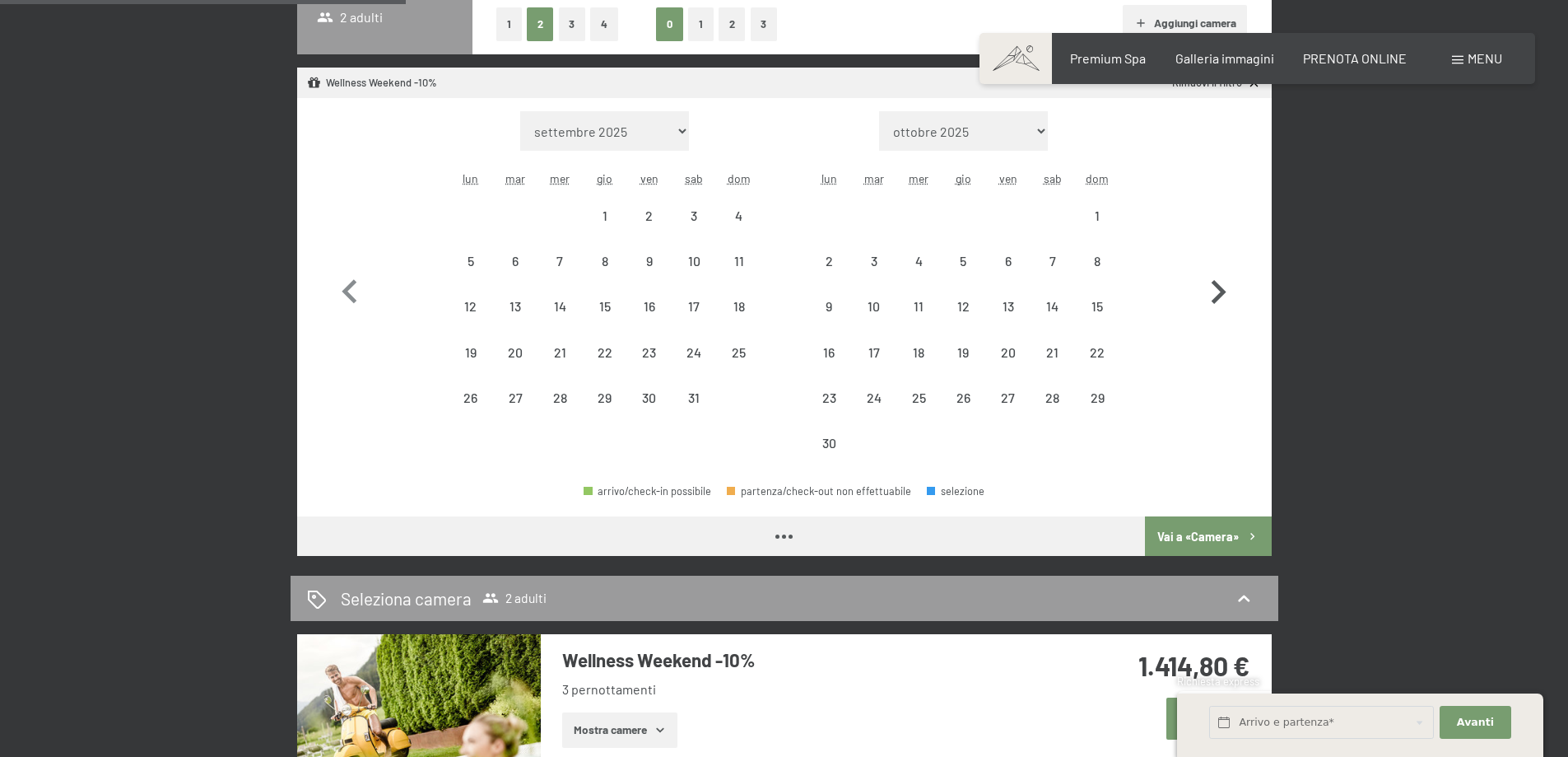
select select "[DATE]"
click at [1218, 255] on button "button" at bounding box center [1219, 288] width 48 height 355
select select "[DATE]"
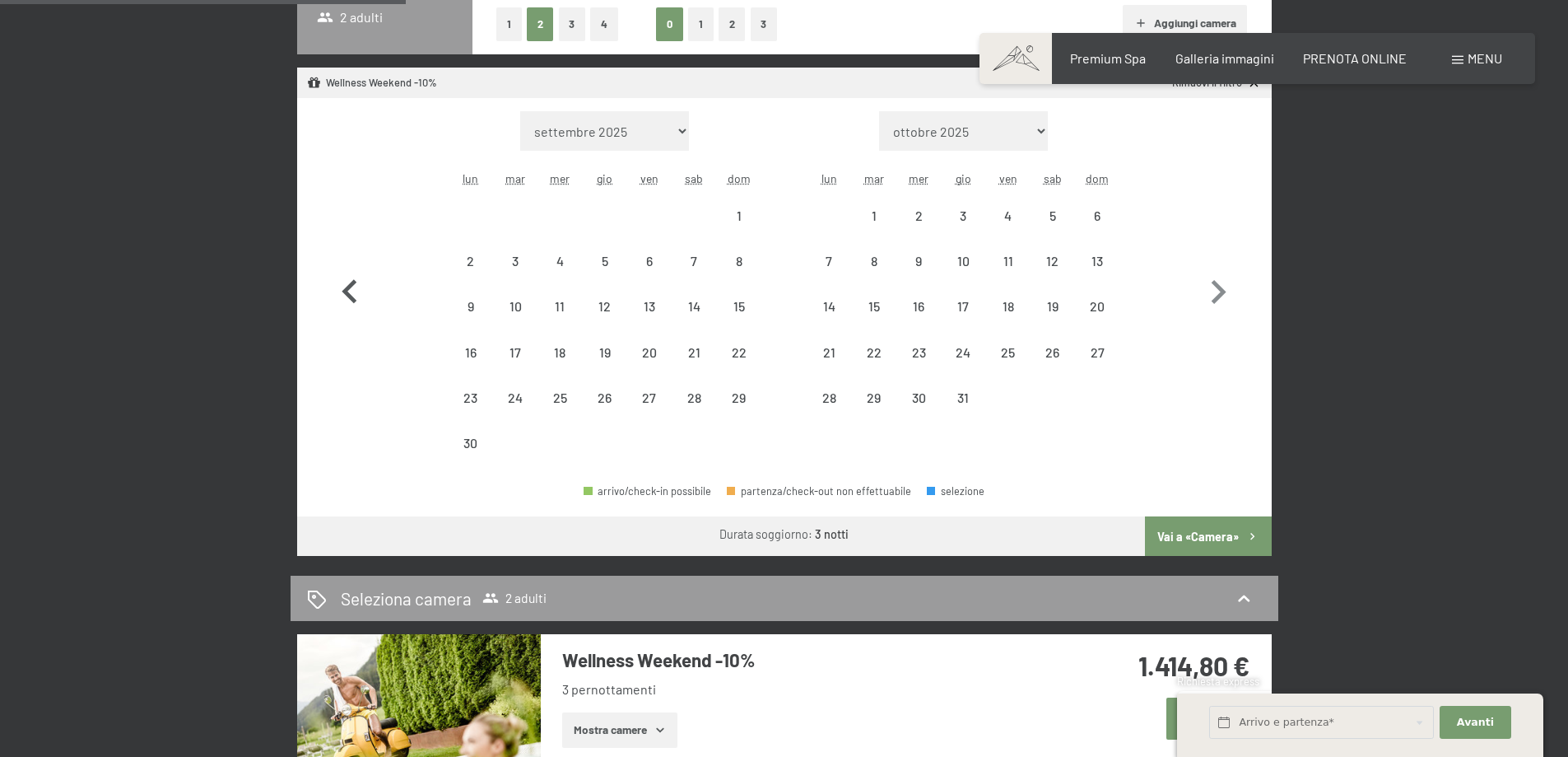
click at [350, 284] on icon "button" at bounding box center [349, 291] width 15 height 24
select select "[DATE]"
click at [350, 284] on icon "button" at bounding box center [349, 291] width 15 height 24
select select "[DATE]"
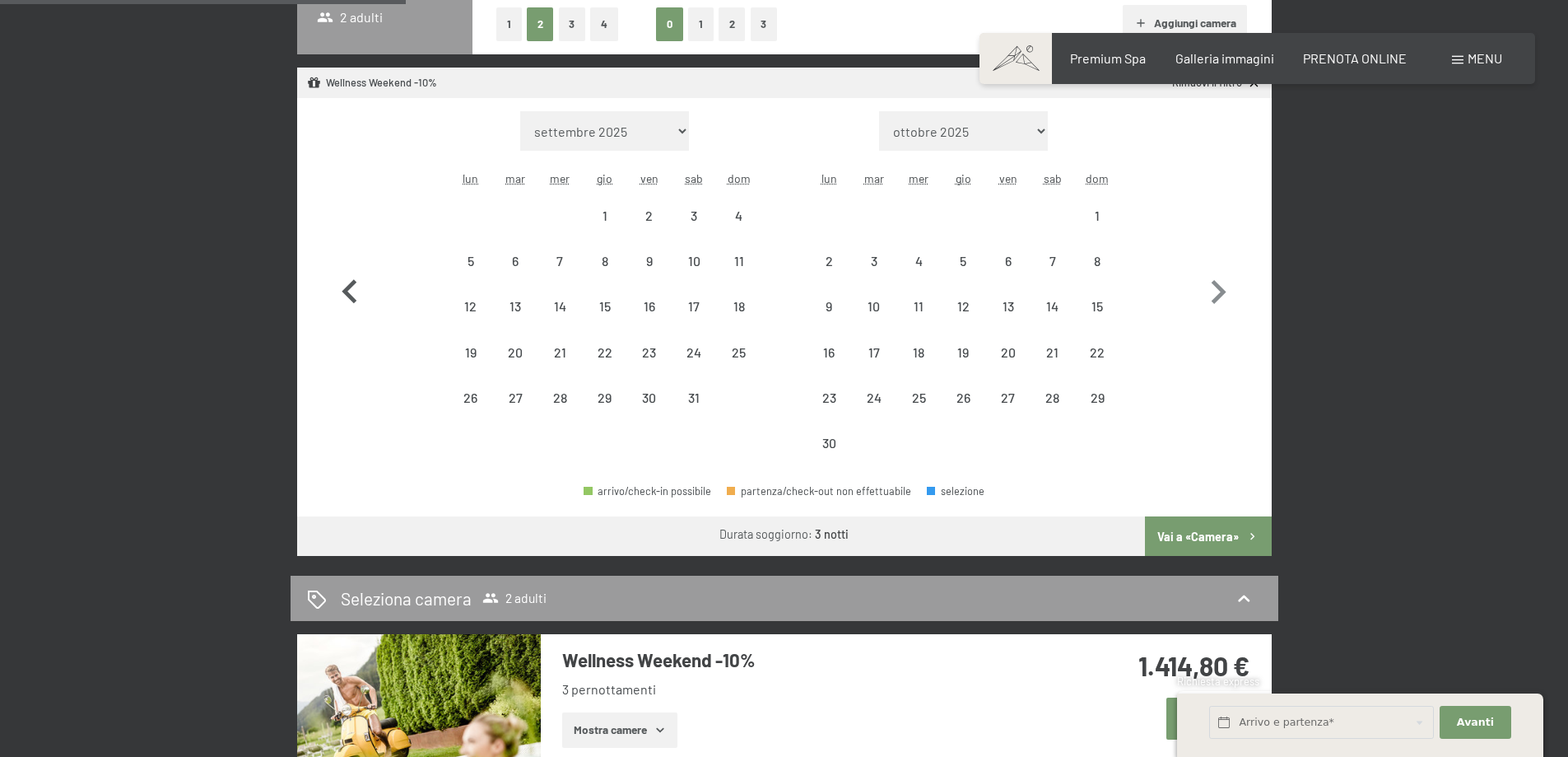
select select "[DATE]"
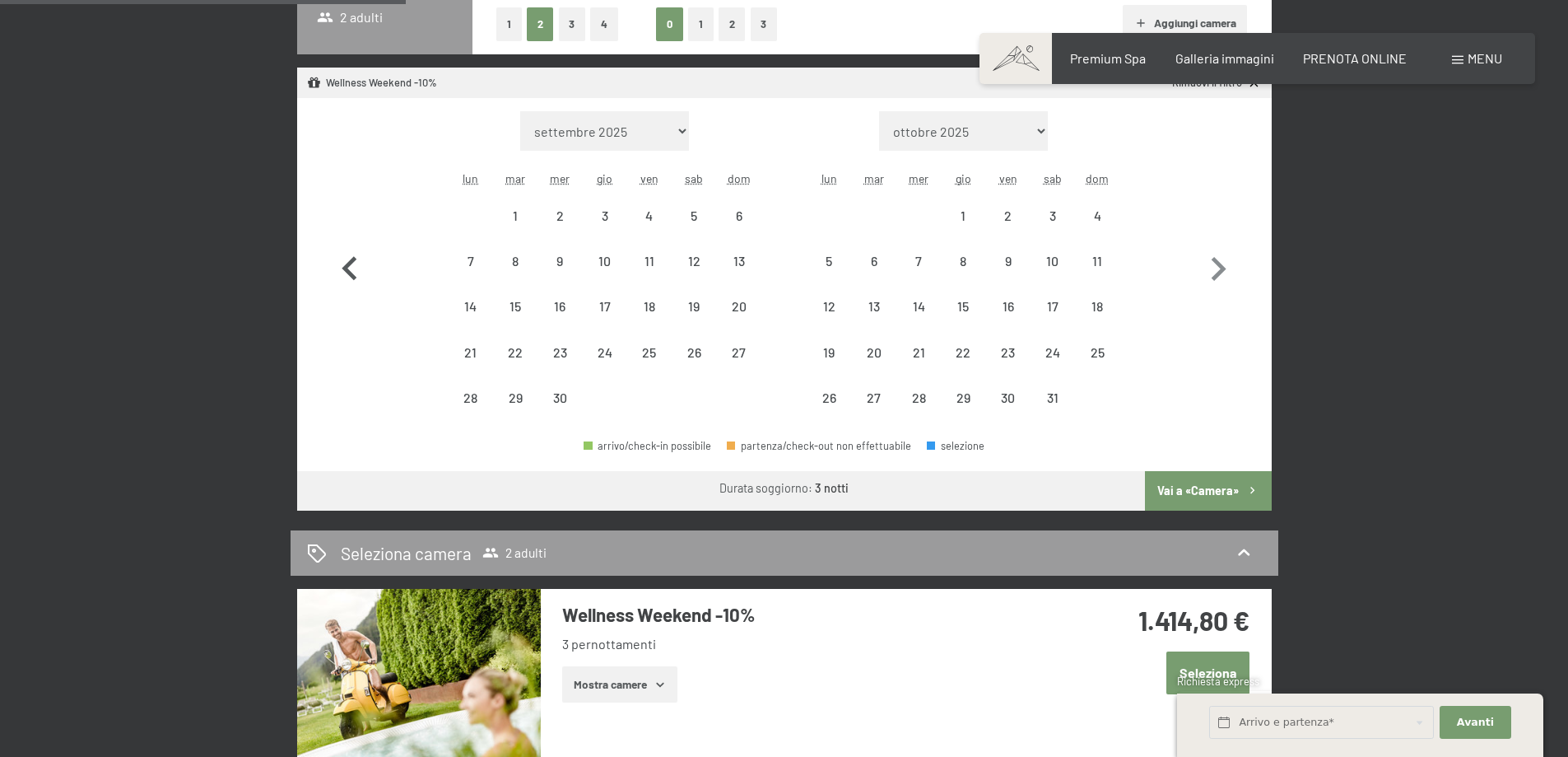
click at [350, 284] on icon "button" at bounding box center [349, 269] width 48 height 48
select select "[DATE]"
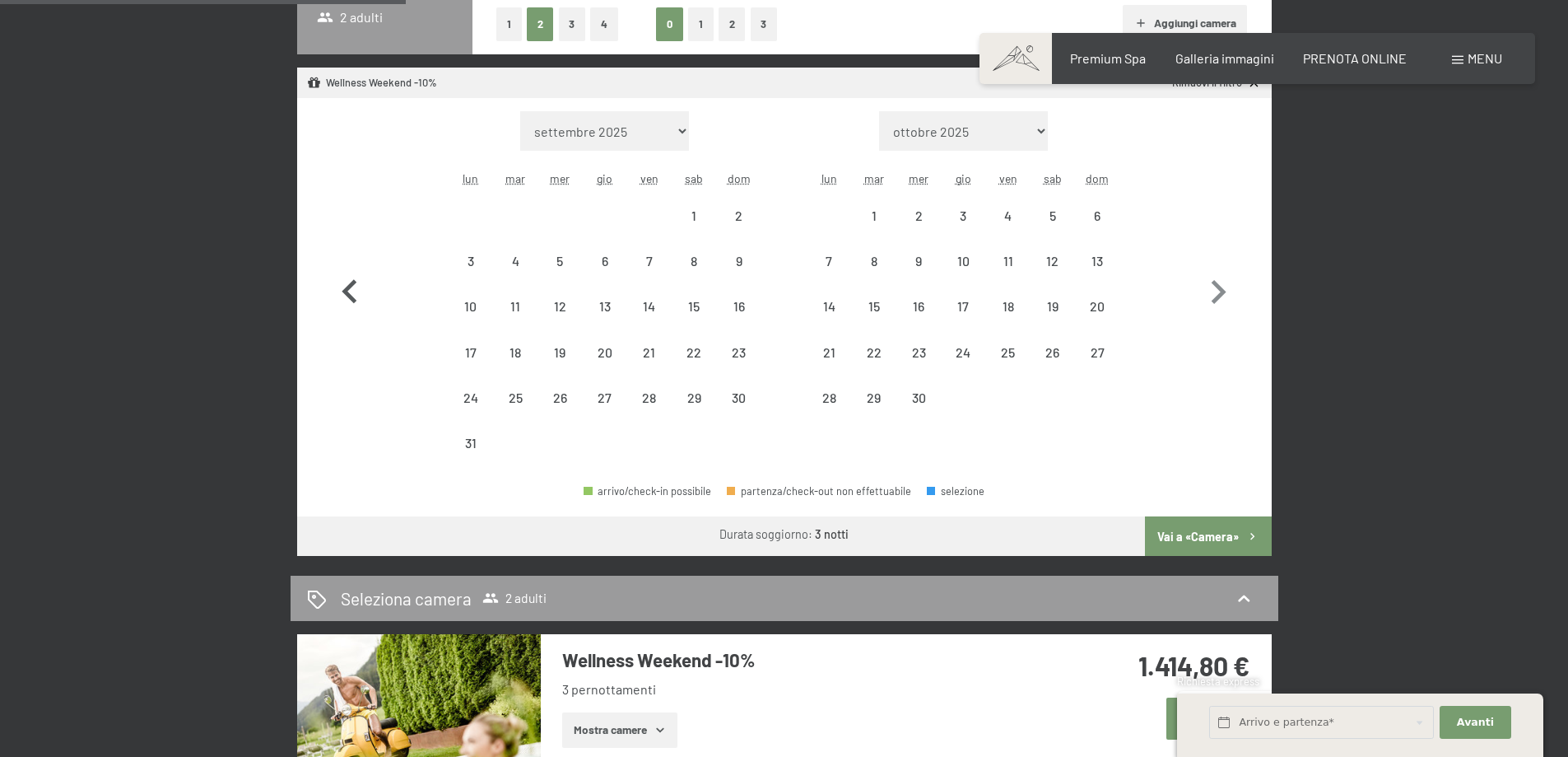
click at [350, 284] on icon "button" at bounding box center [349, 291] width 15 height 24
select select "[DATE]"
click at [350, 284] on icon "button" at bounding box center [349, 291] width 15 height 24
select select "[DATE]"
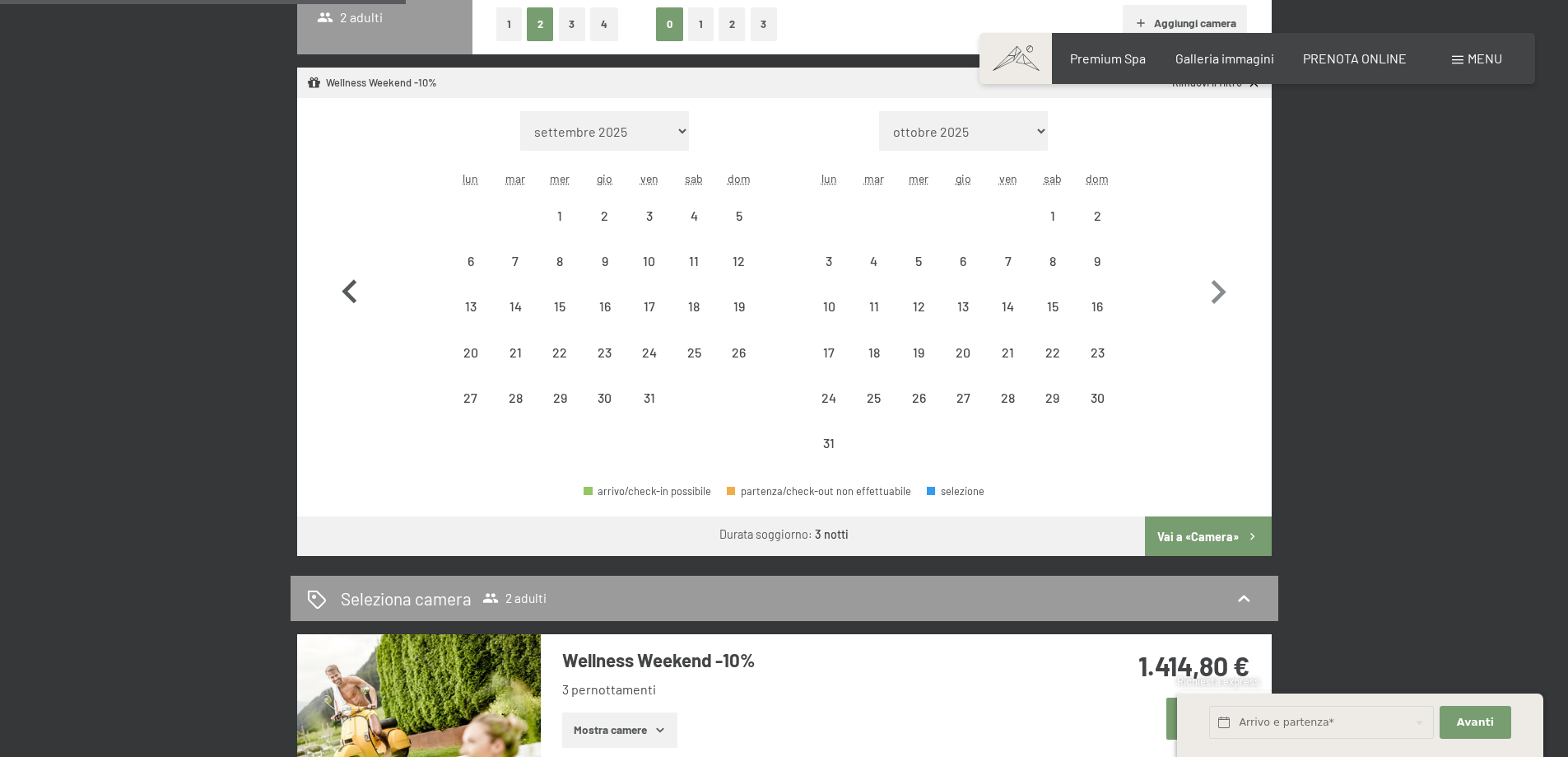
select select "[DATE]"
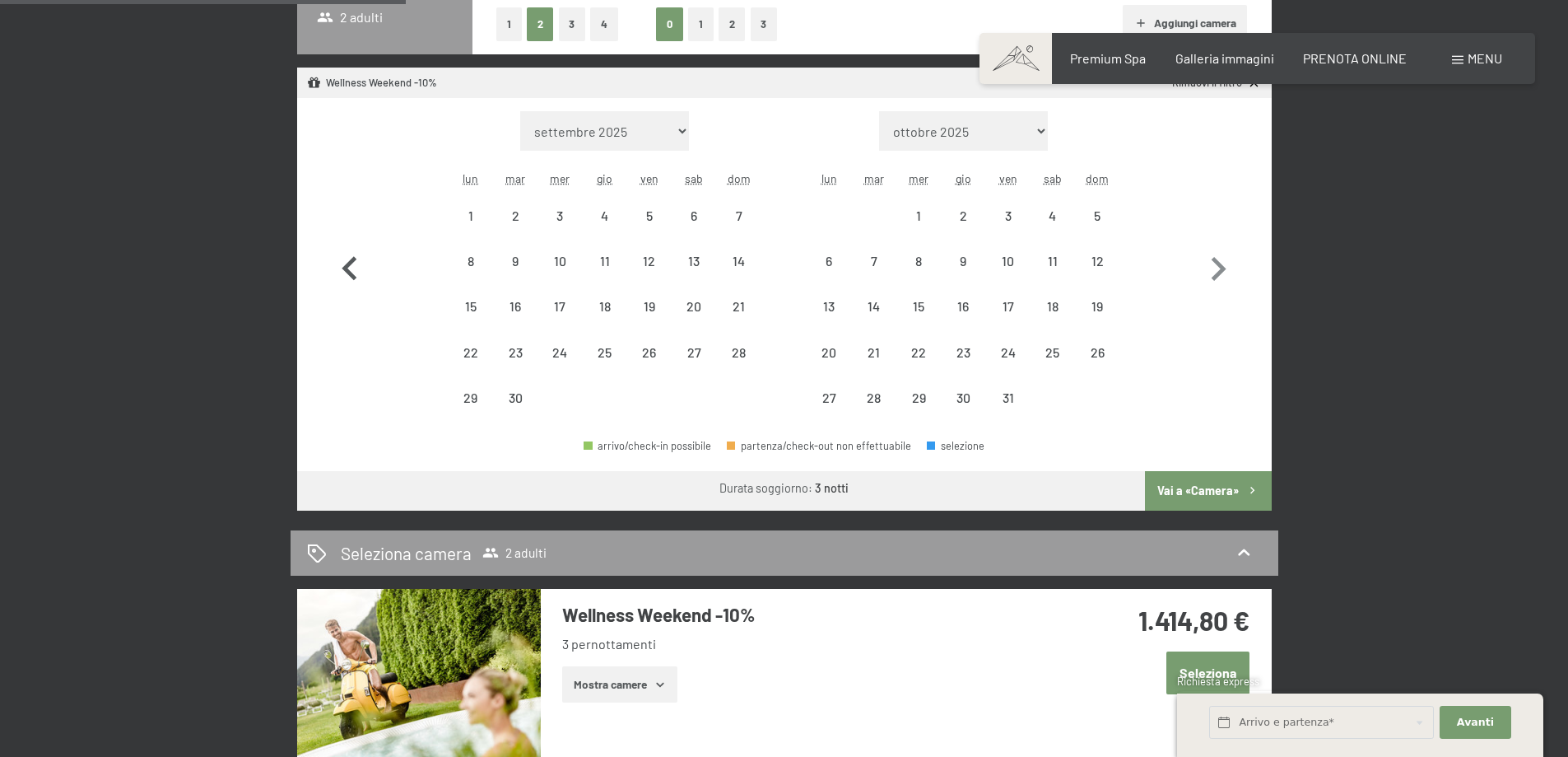
click at [350, 284] on icon "button" at bounding box center [349, 269] width 48 height 48
select select "[DATE]"
click at [350, 284] on icon "button" at bounding box center [349, 269] width 48 height 48
select select "[DATE]"
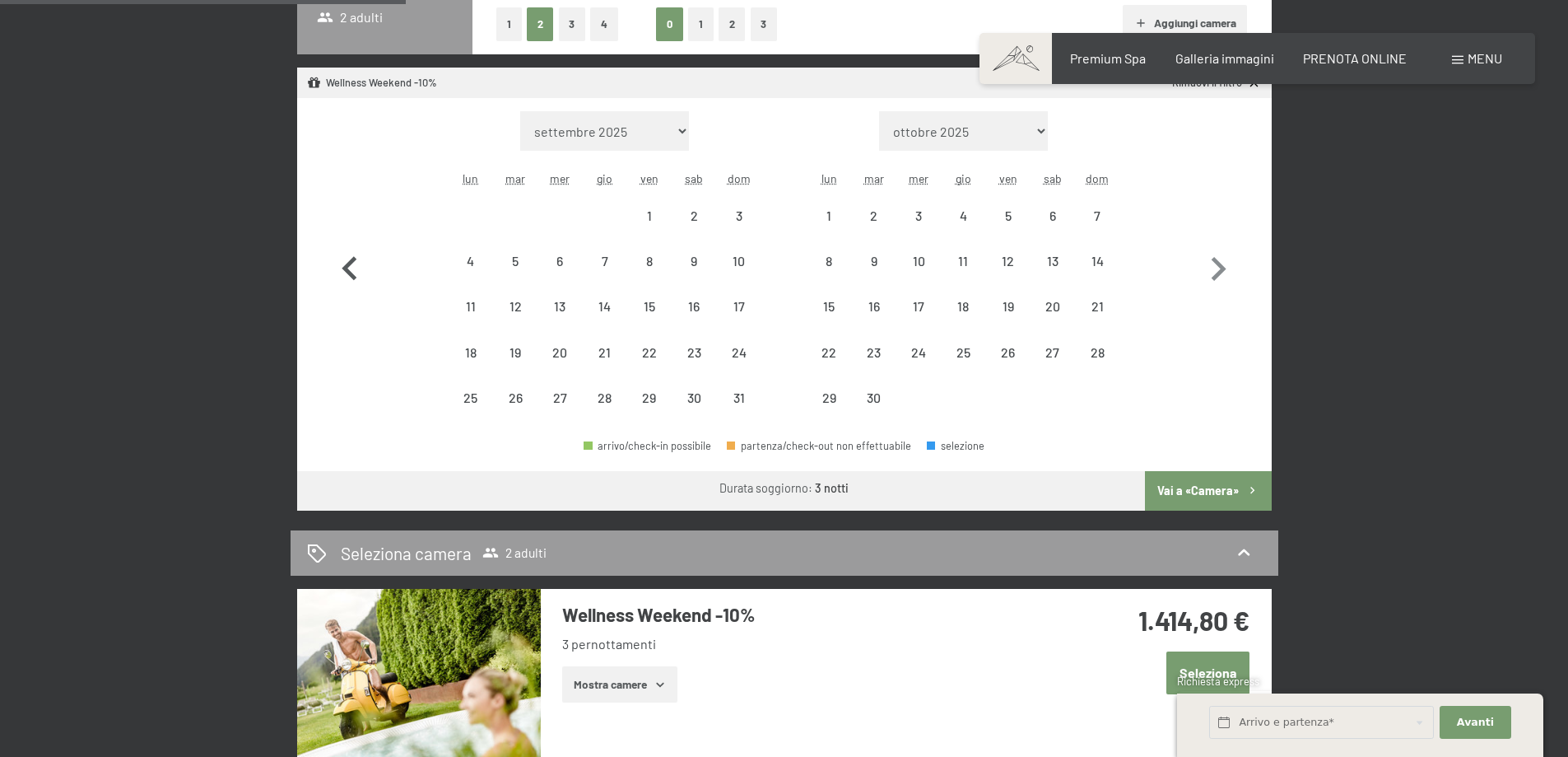
select select "[DATE]"
click at [350, 284] on icon "button" at bounding box center [349, 269] width 48 height 48
select select "[DATE]"
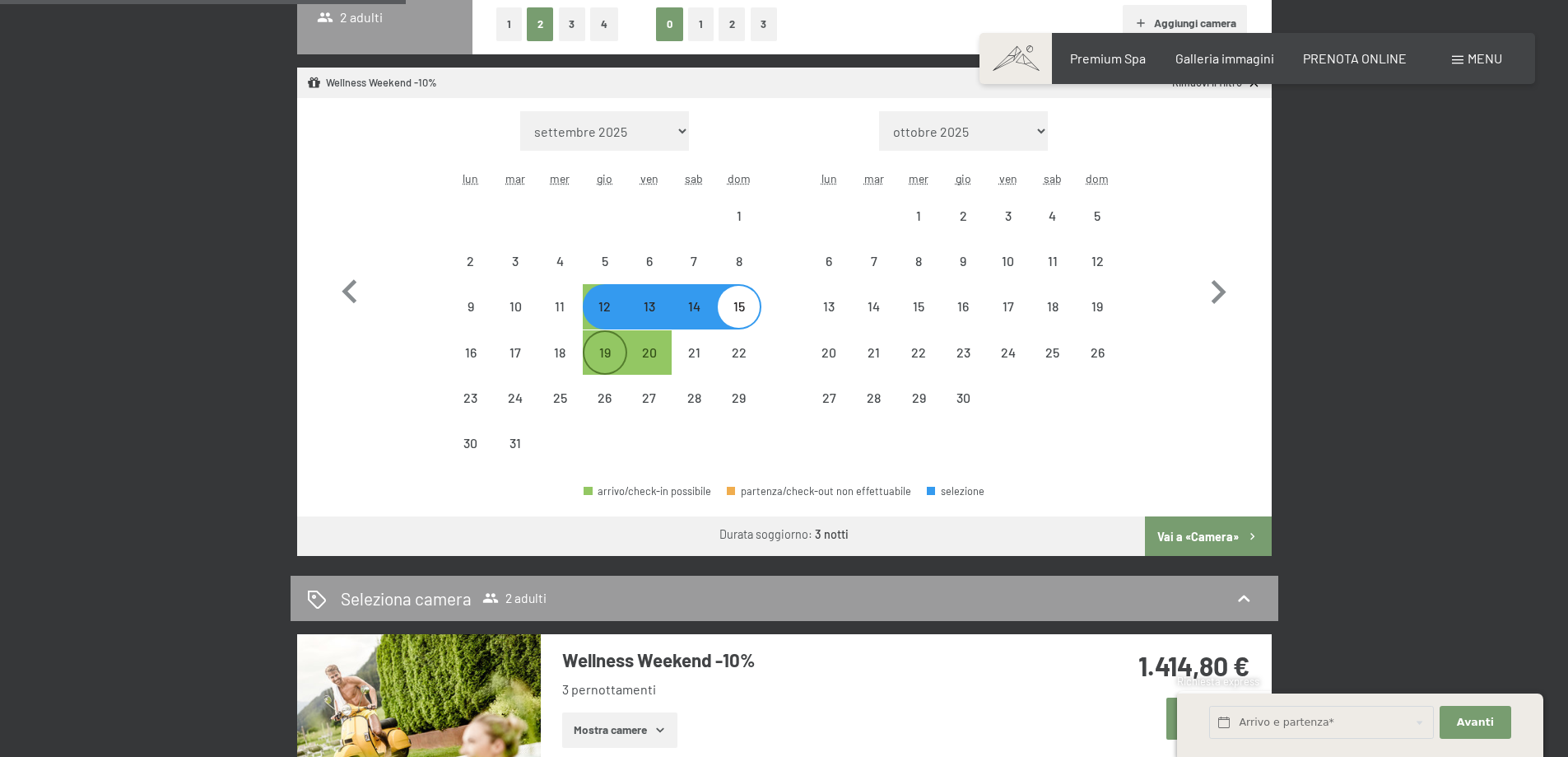
click at [617, 350] on div "19" at bounding box center [605, 366] width 41 height 41
select select "[DATE]"
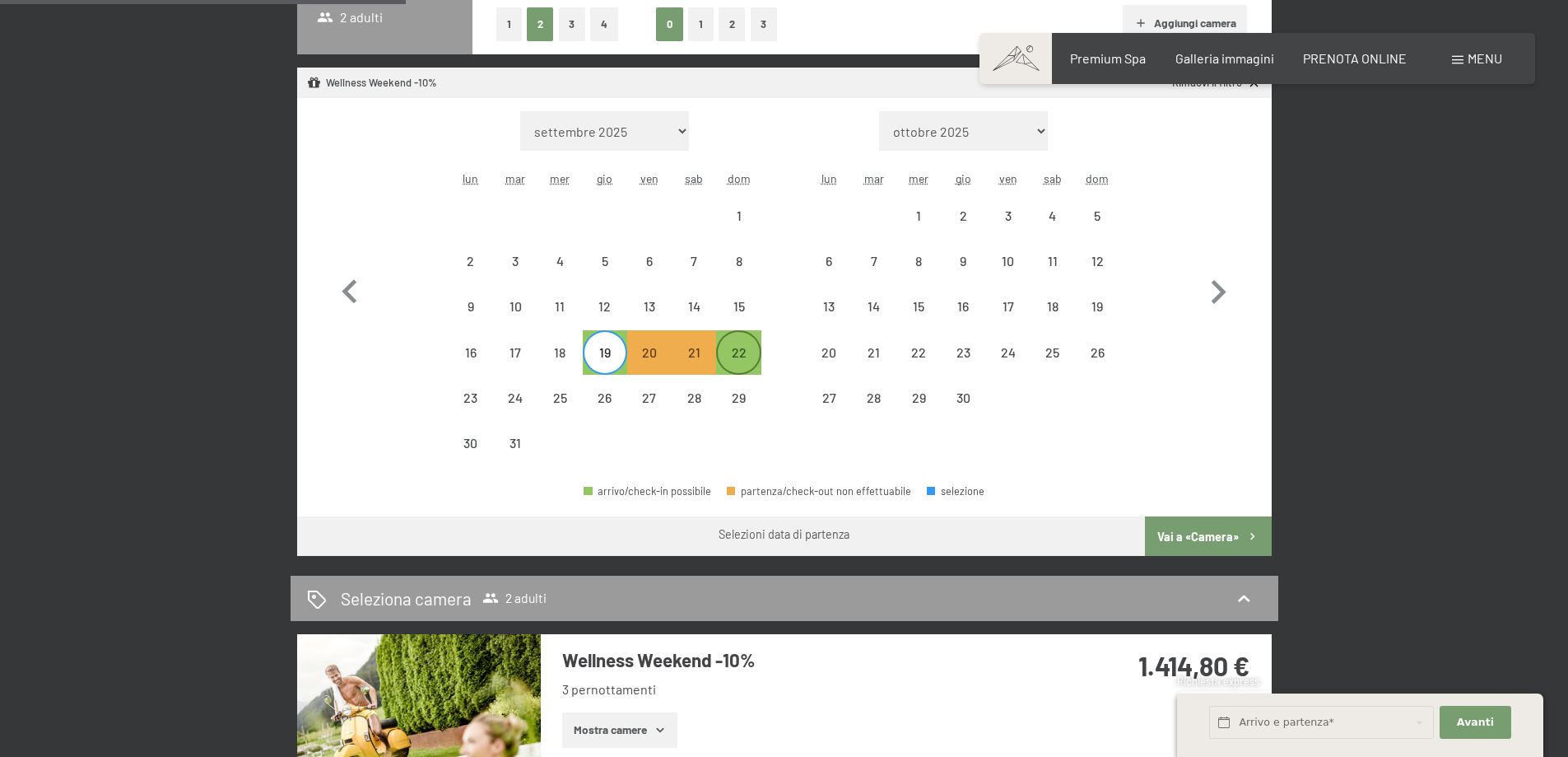
click at [729, 351] on div "22" at bounding box center [738, 366] width 41 height 41
select select "[DATE]"
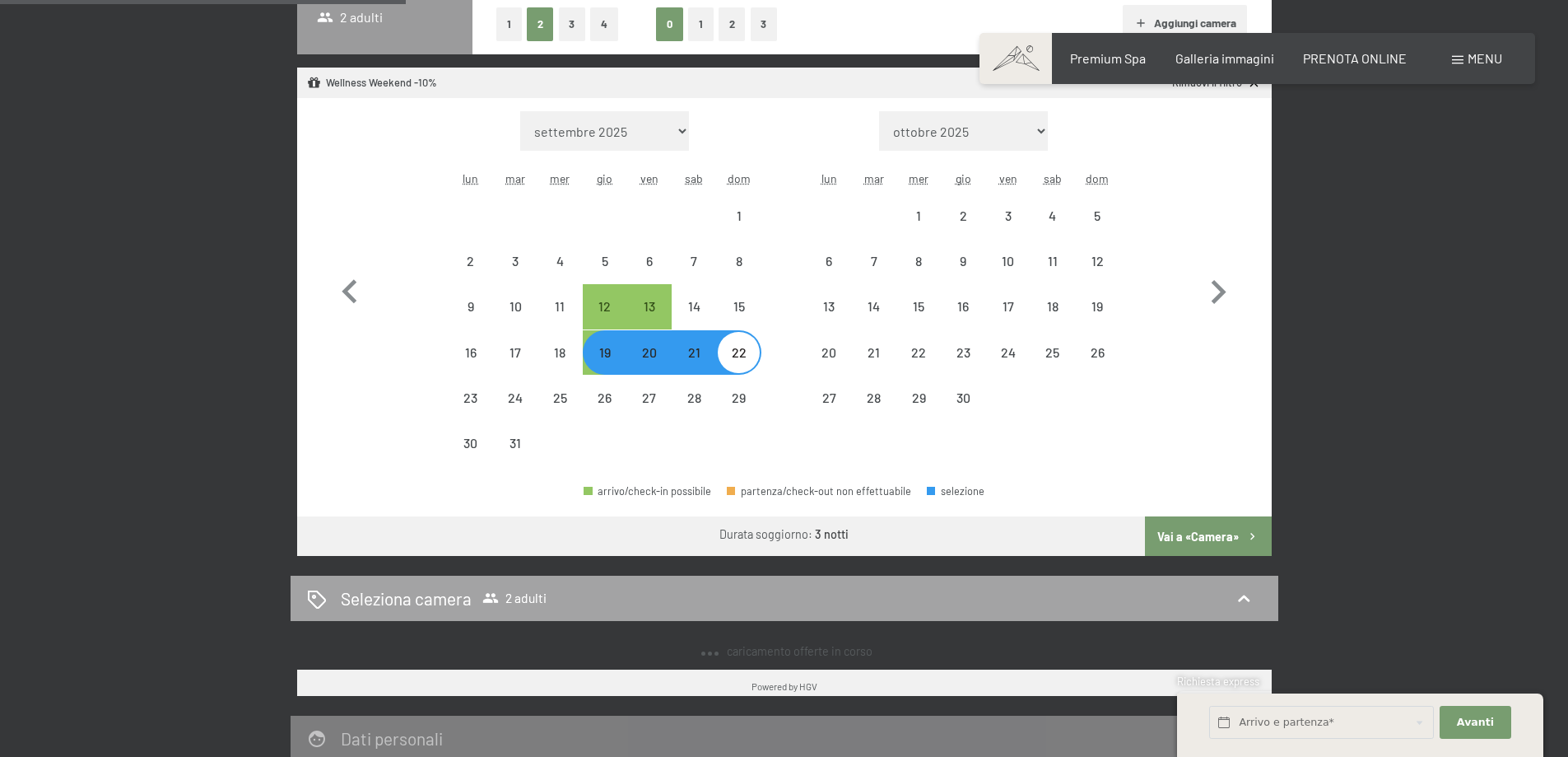
select select "[DATE]"
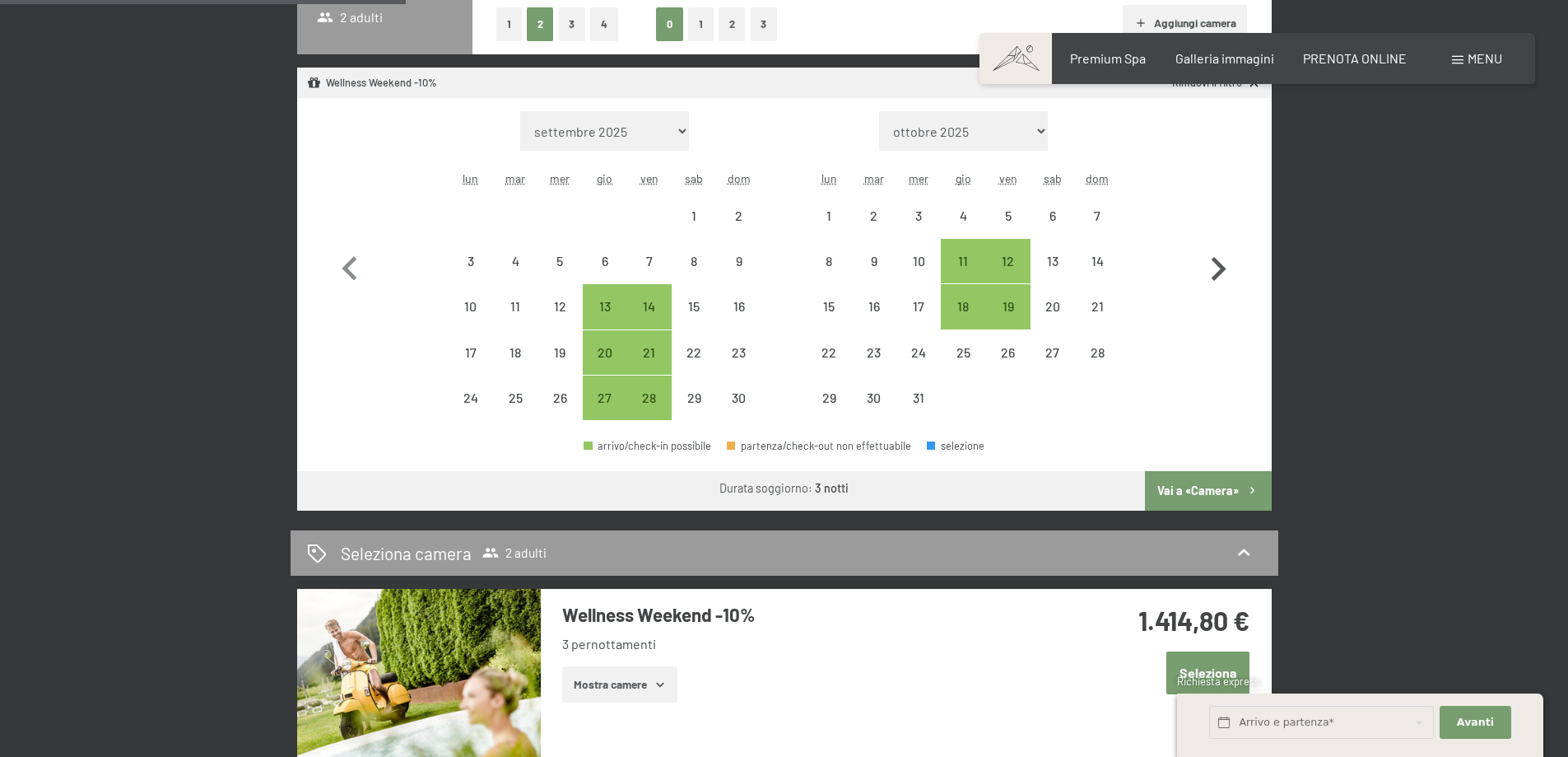
click at [1223, 272] on icon "button" at bounding box center [1219, 269] width 15 height 24
select select "[DATE]"
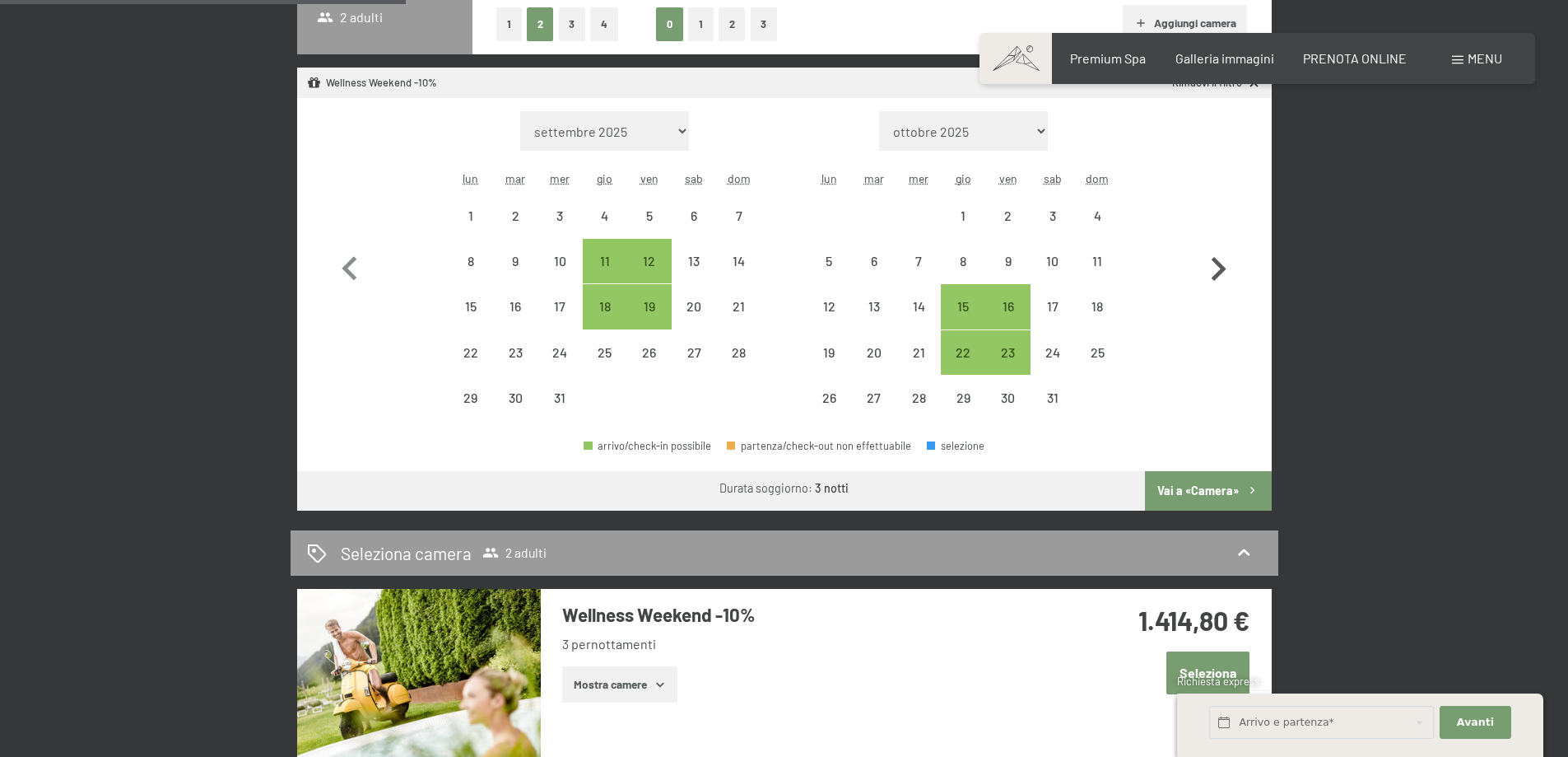
click at [1218, 271] on icon "button" at bounding box center [1219, 269] width 48 height 48
select select "[DATE]"
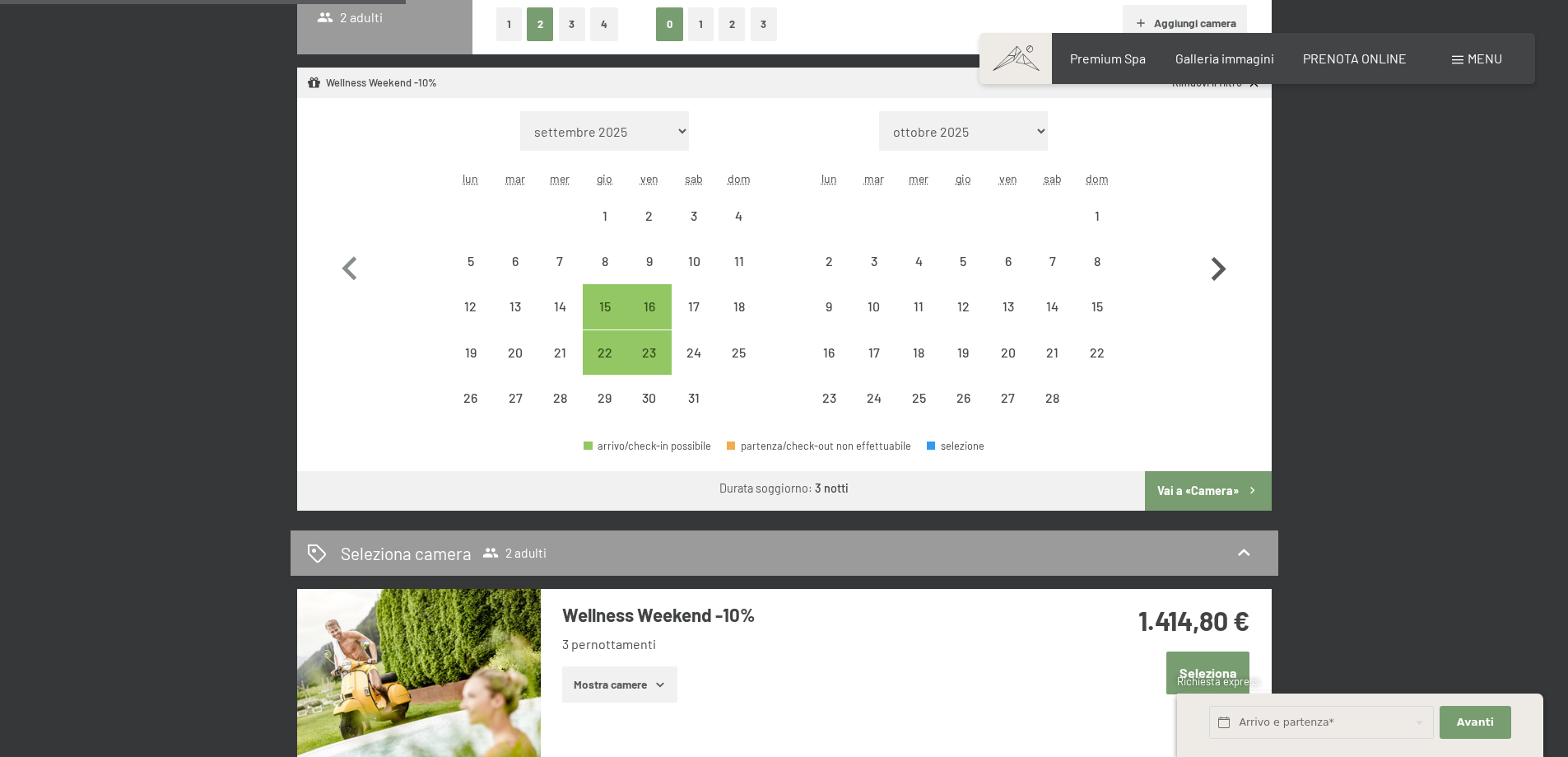
click at [1221, 271] on icon "button" at bounding box center [1219, 269] width 15 height 24
select select "[DATE]"
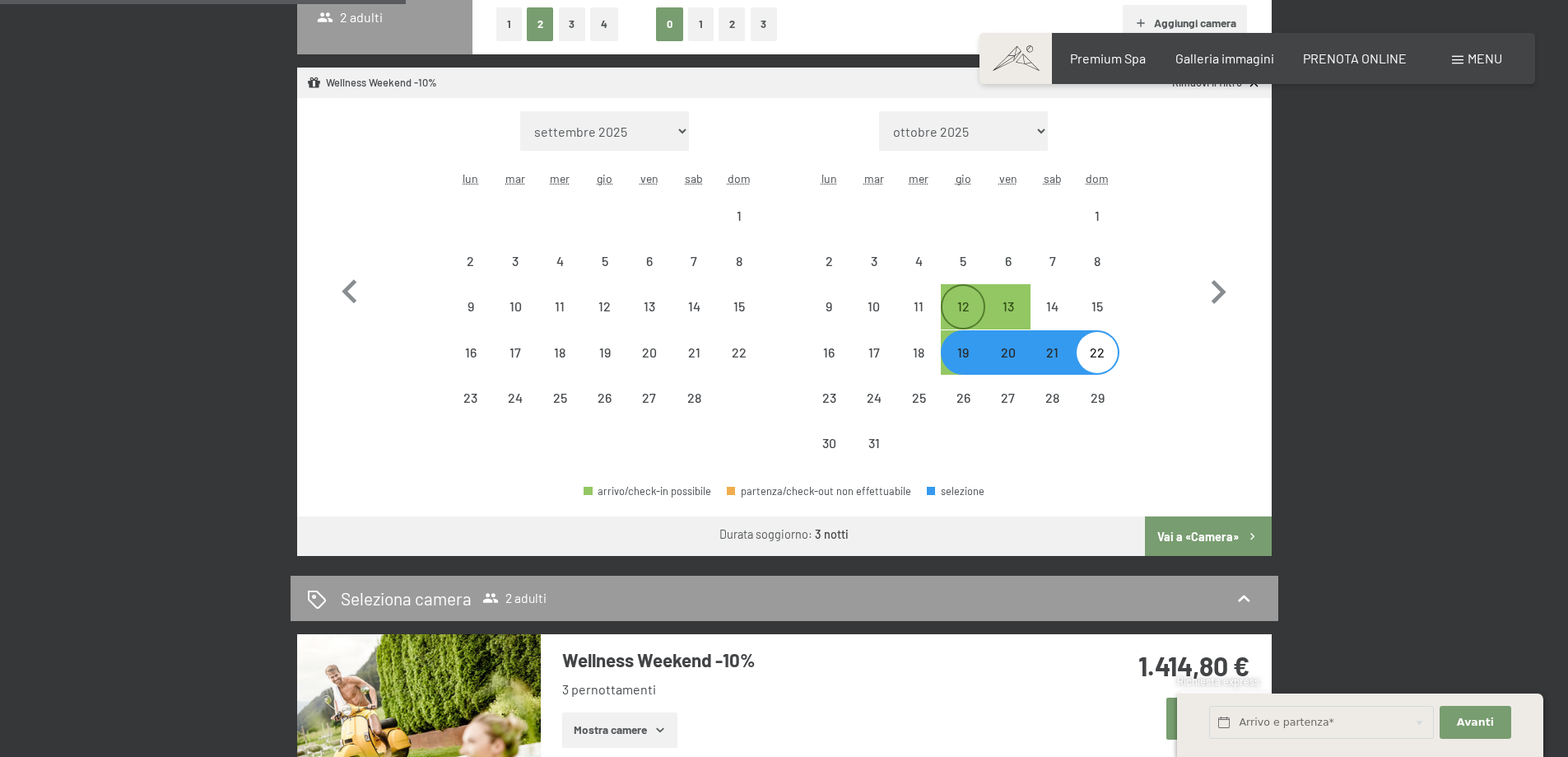
click at [966, 318] on div "12" at bounding box center [962, 320] width 41 height 41
select select "[DATE]"
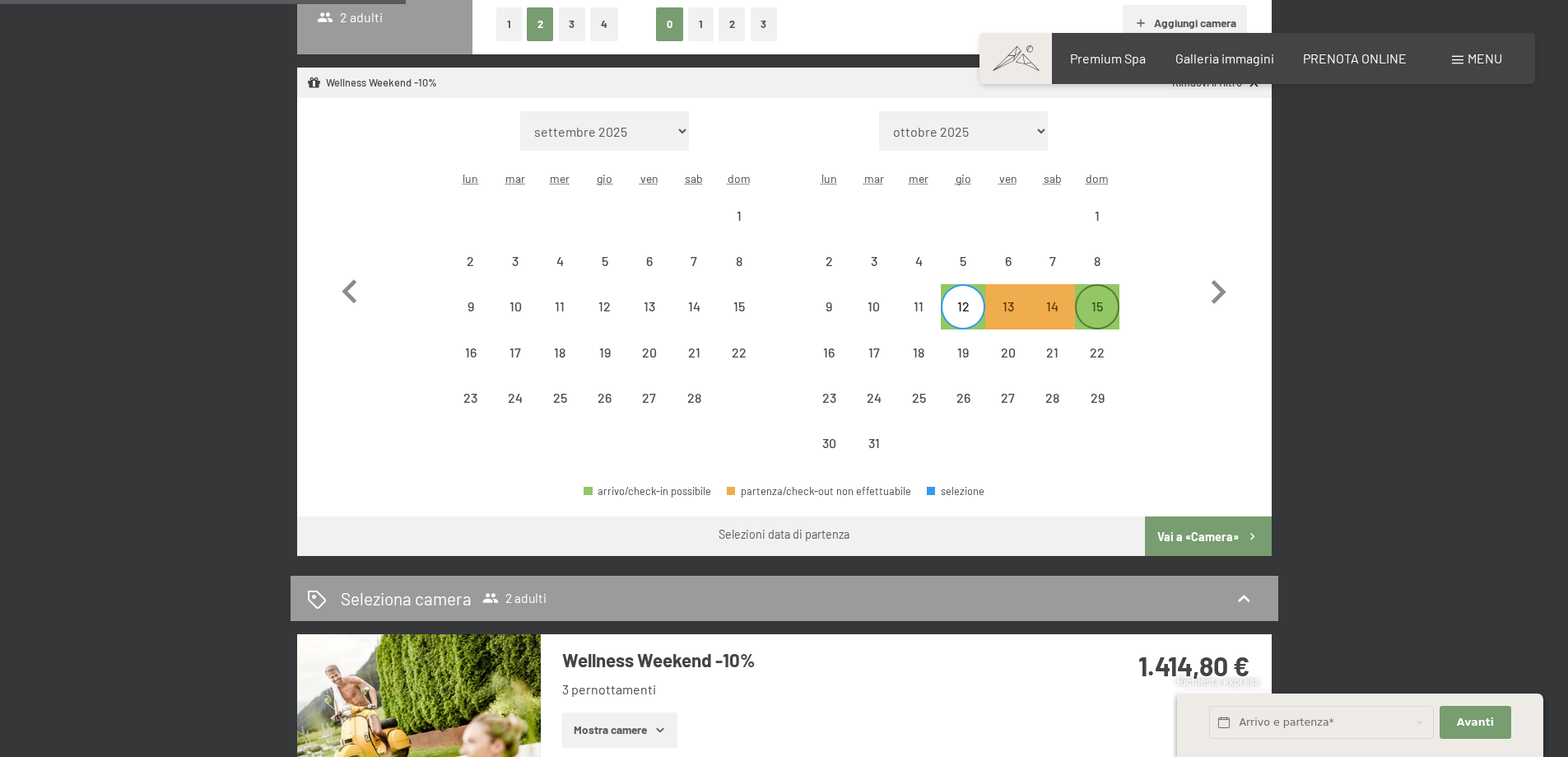
click at [1099, 302] on div "15" at bounding box center [1097, 320] width 41 height 41
select select "[DATE]"
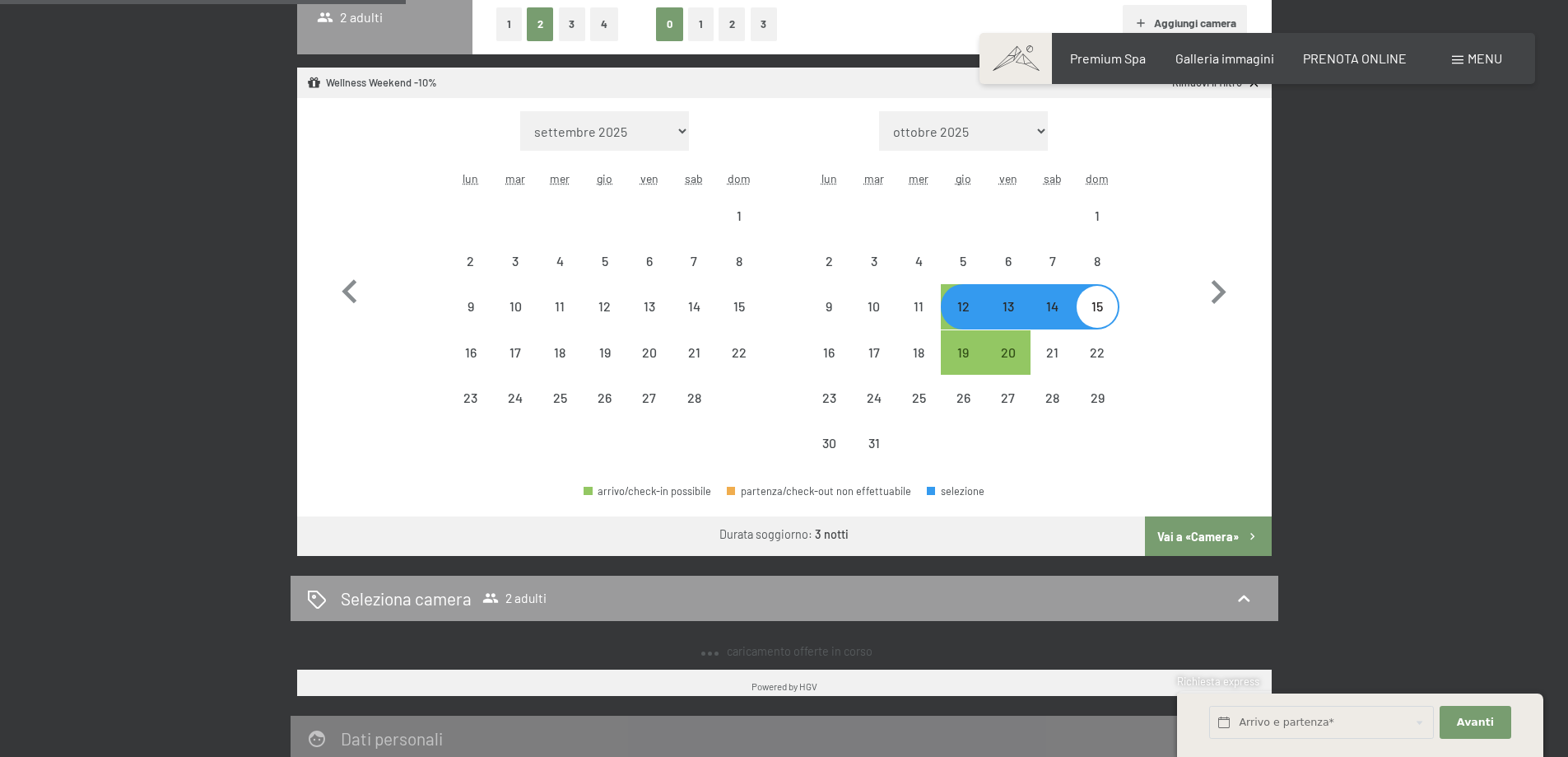
select select "[DATE]"
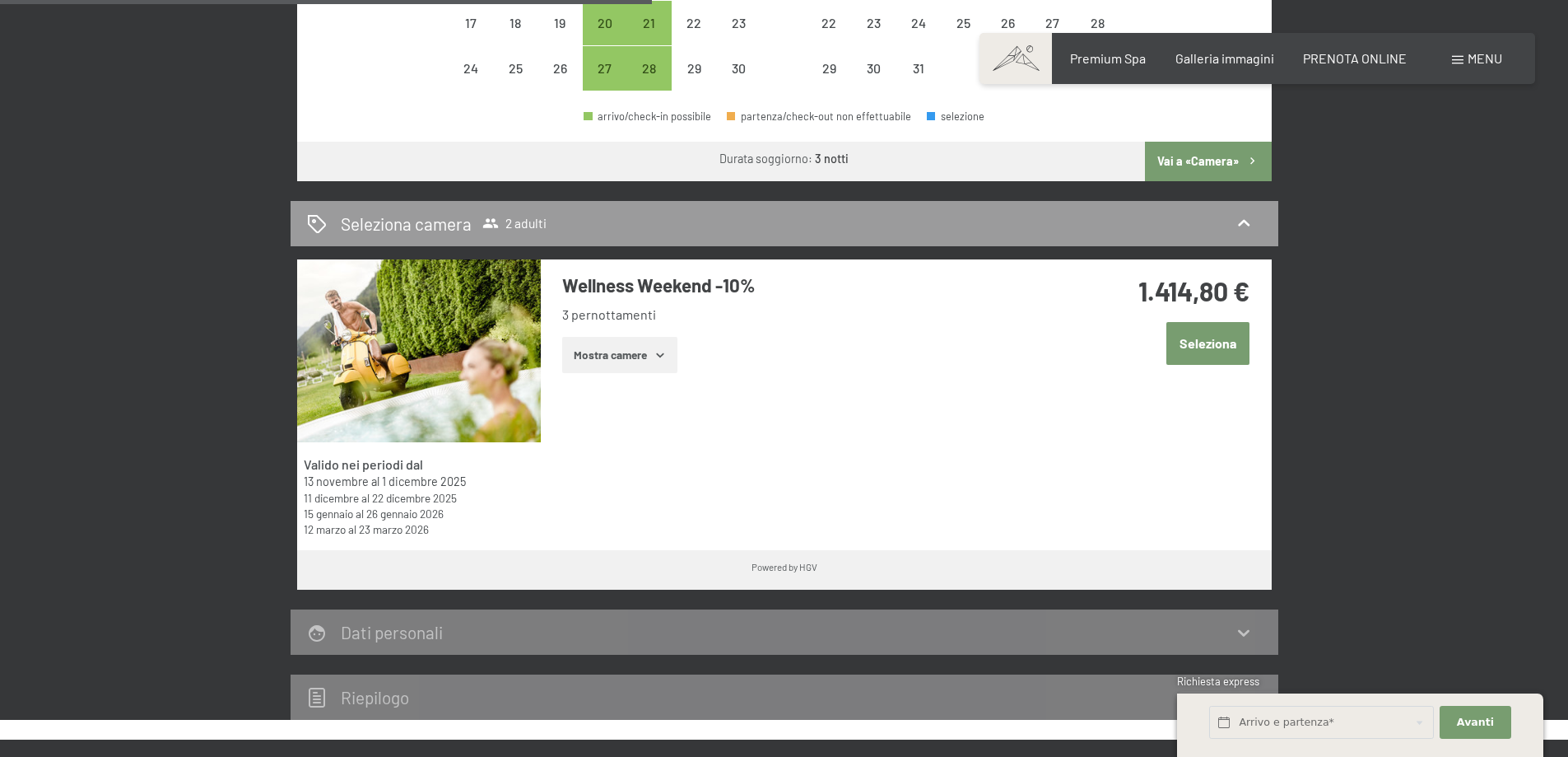
scroll to position [741, 0]
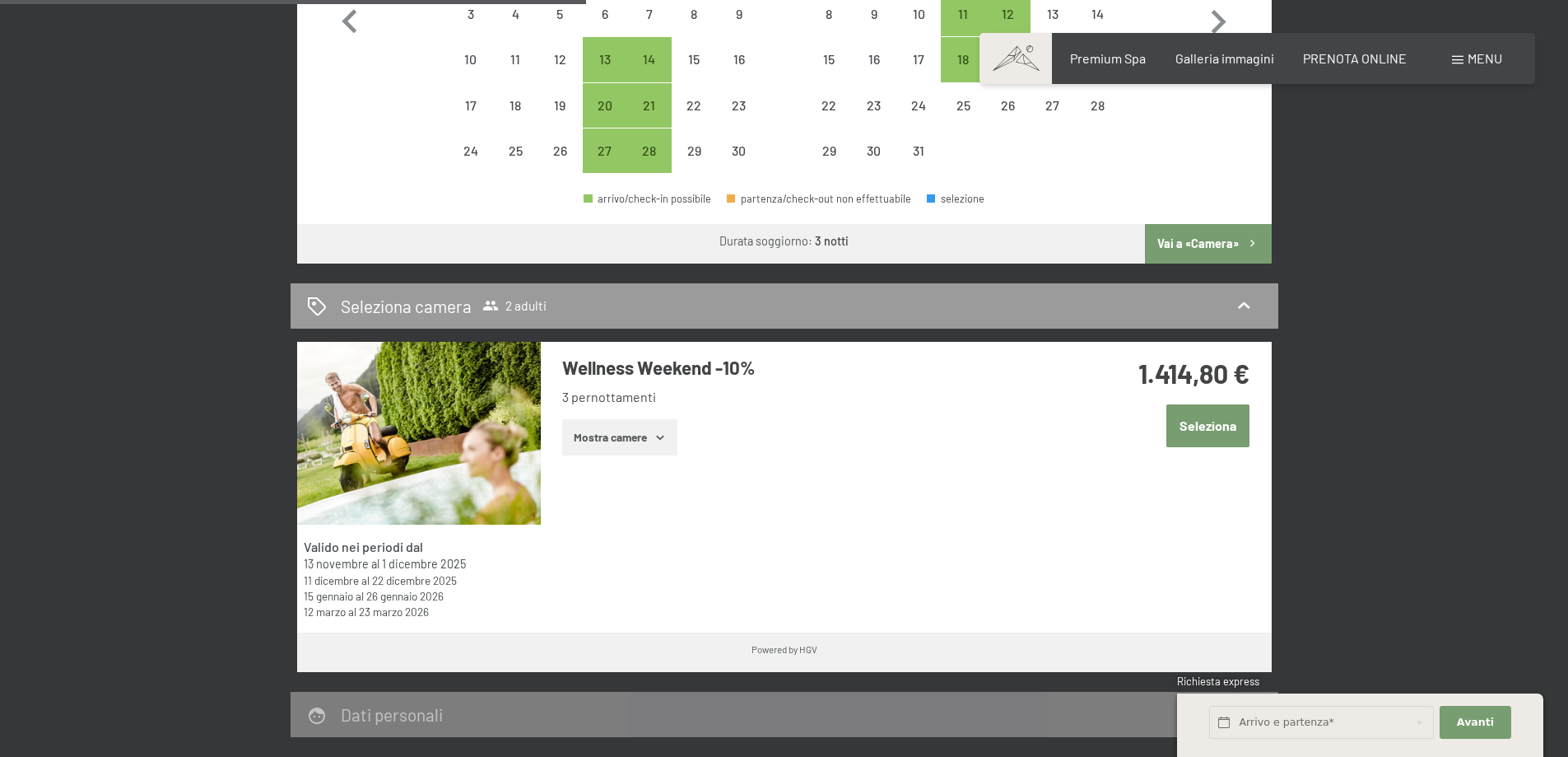
click at [1212, 424] on button "Seleziona" at bounding box center [1208, 426] width 83 height 42
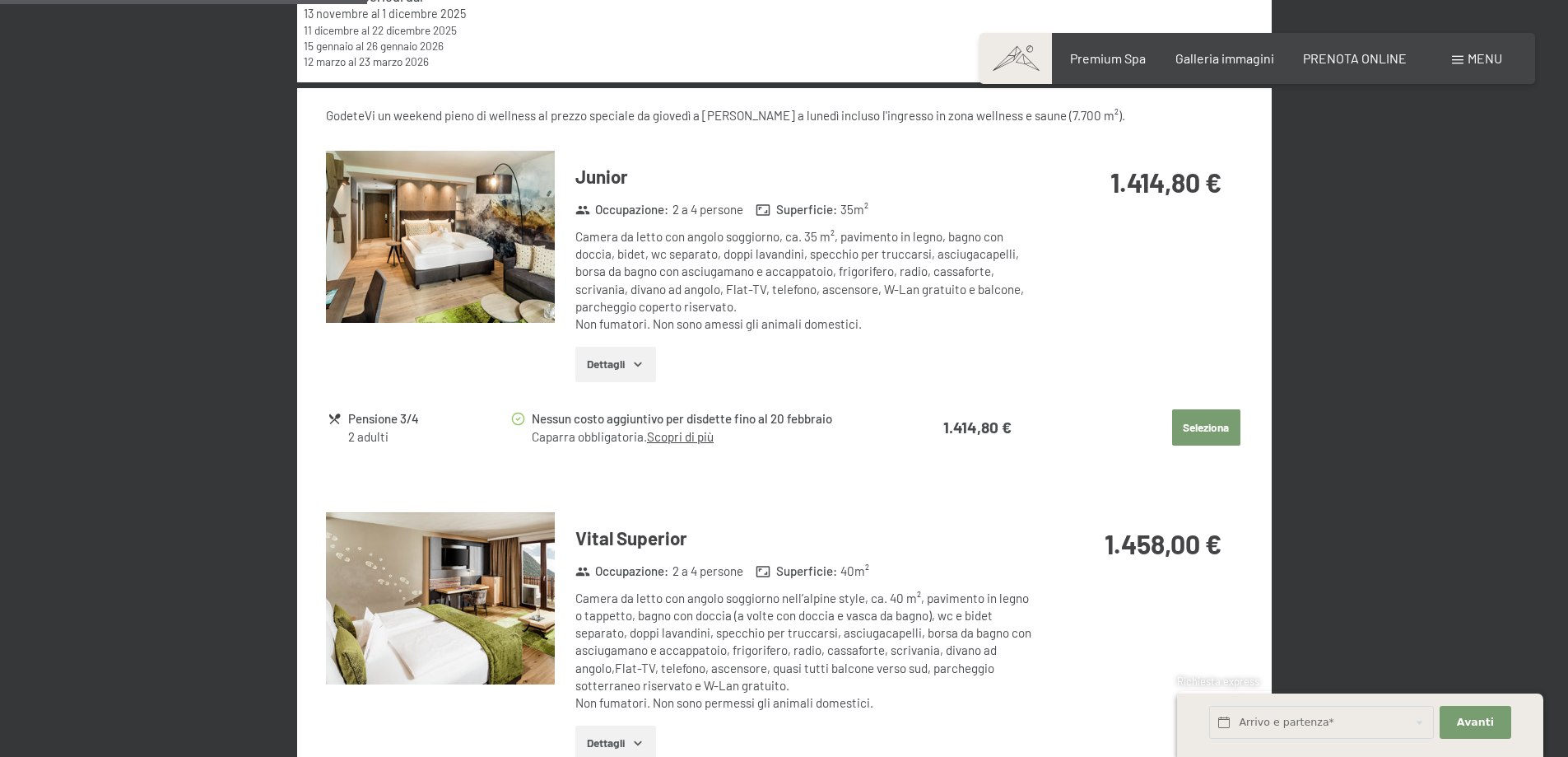
scroll to position [1209, 0]
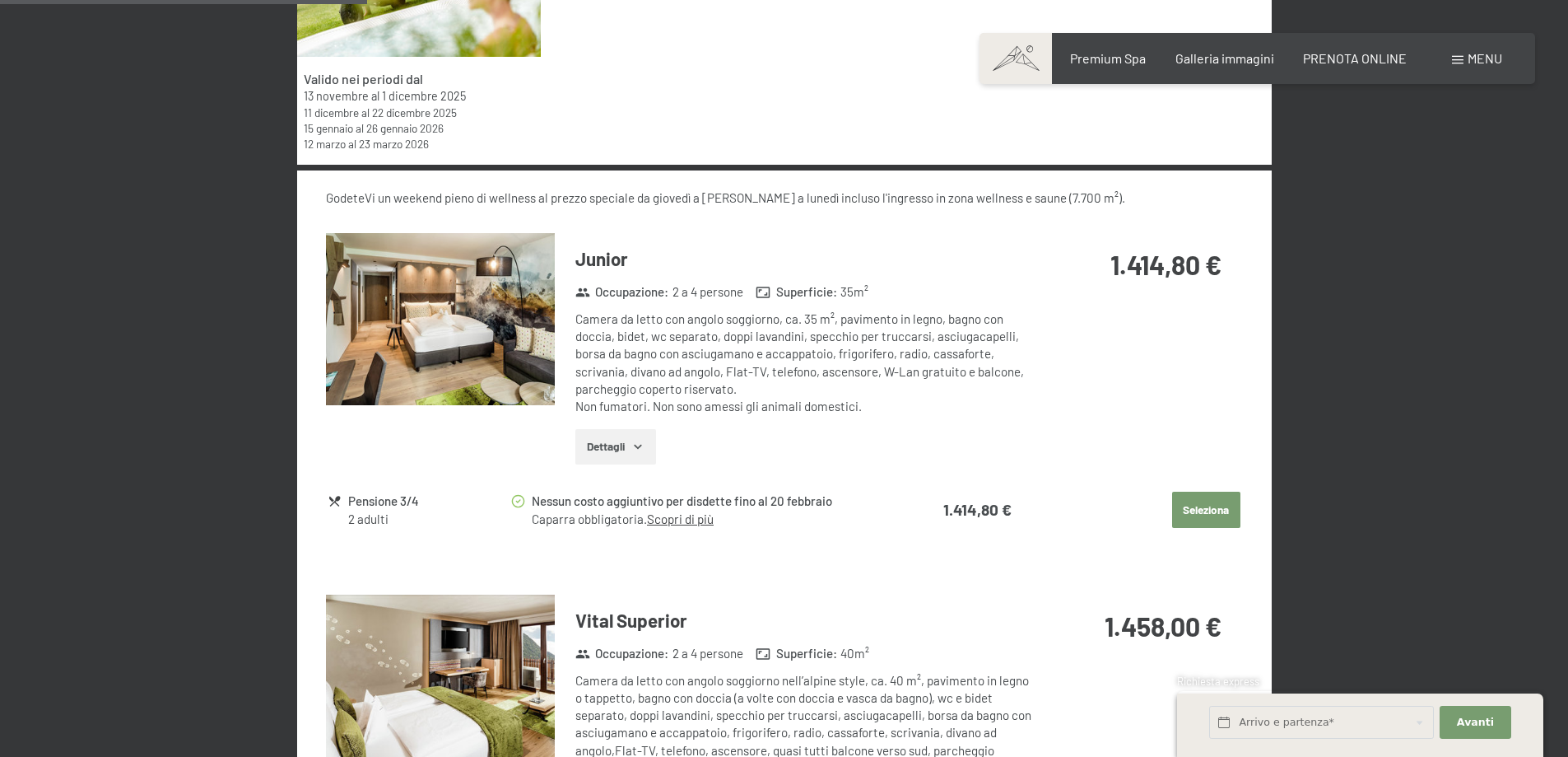
click at [385, 675] on img at bounding box center [440, 681] width 229 height 172
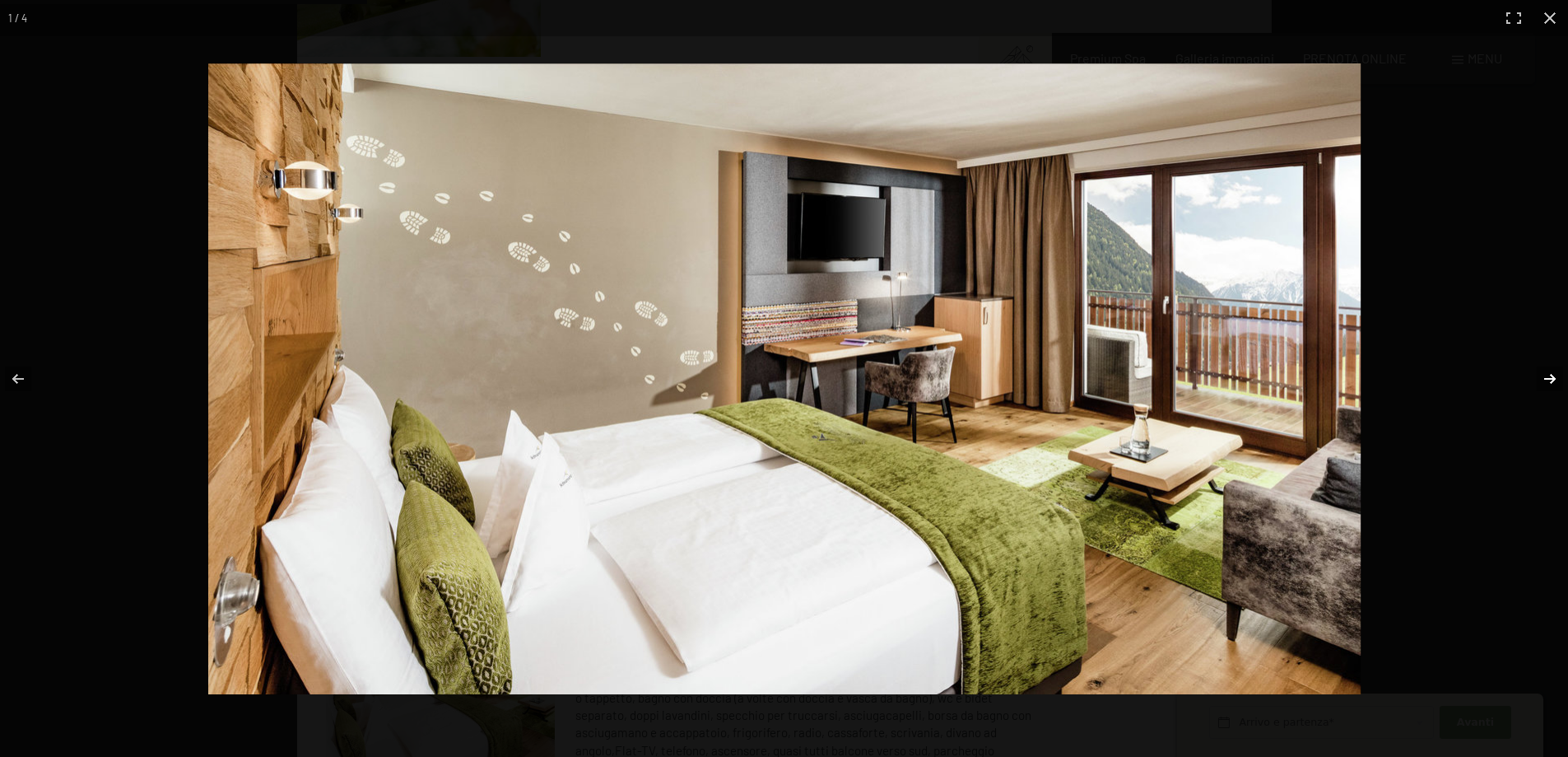
click at [1548, 381] on button "button" at bounding box center [1539, 379] width 58 height 82
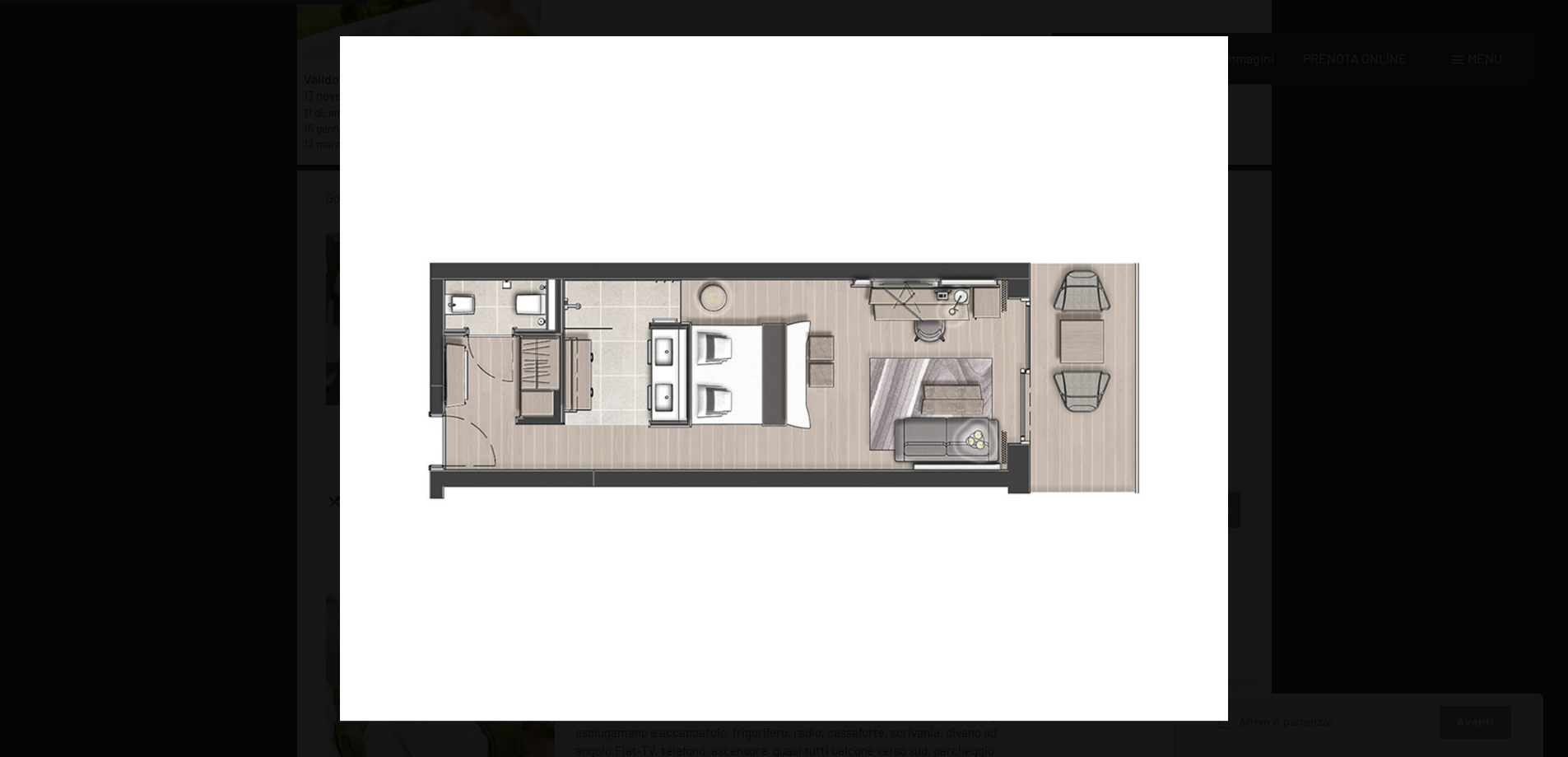
click at [1541, 381] on button "button" at bounding box center [1539, 379] width 58 height 82
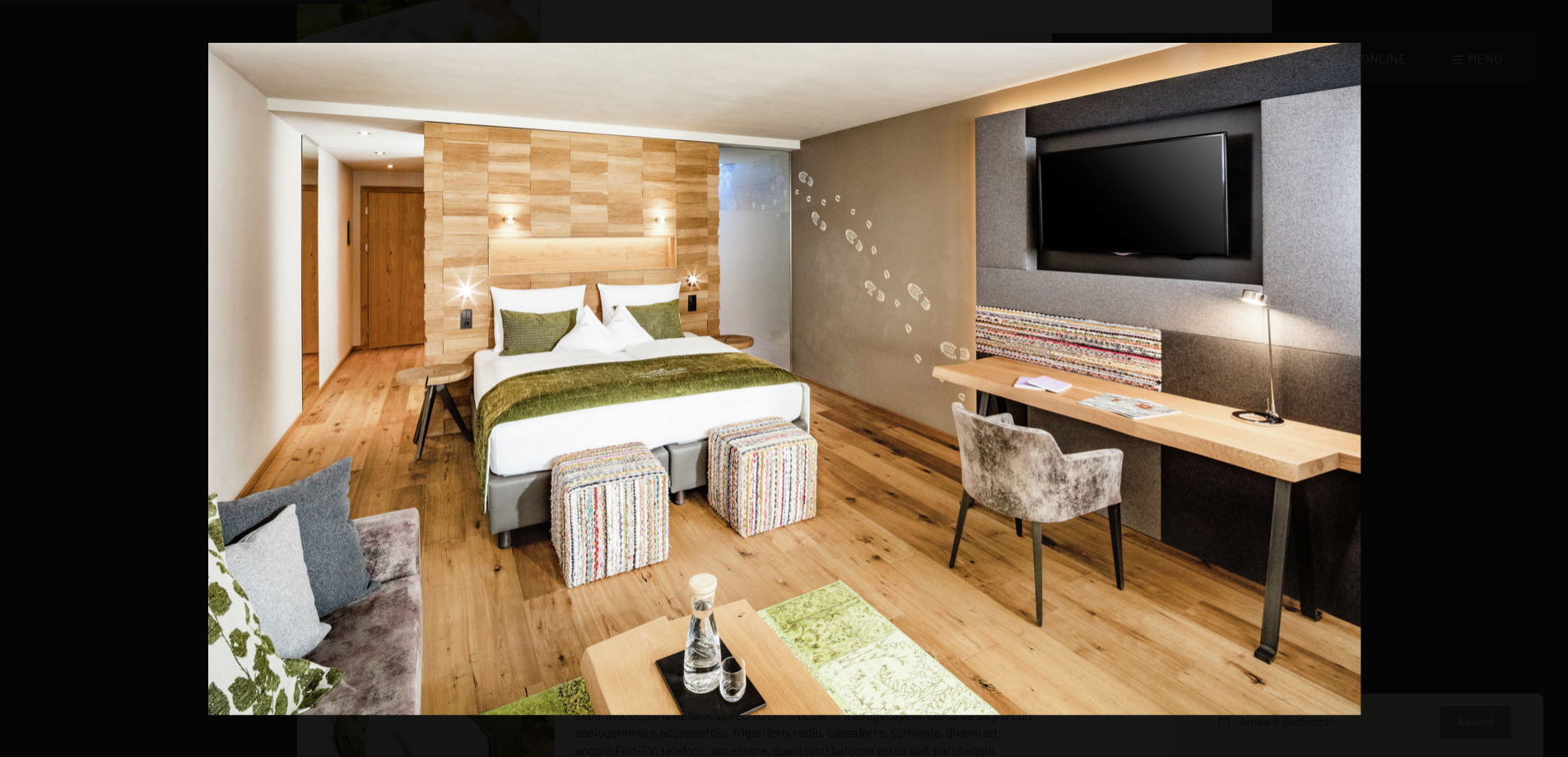
click at [1541, 381] on button "button" at bounding box center [1539, 379] width 58 height 82
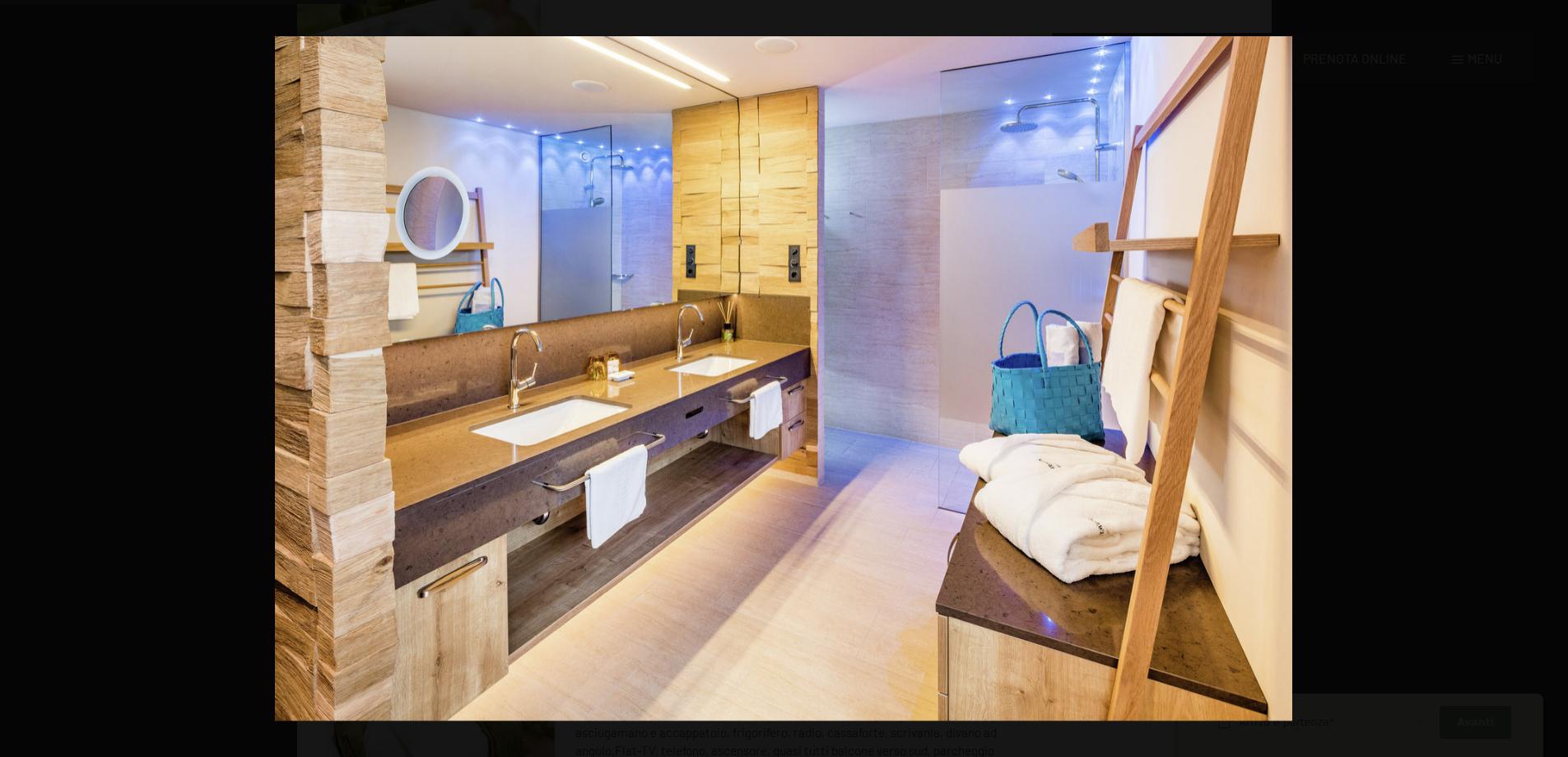
click at [1541, 381] on button "button" at bounding box center [1539, 379] width 58 height 82
